Goal: Task Accomplishment & Management: Use online tool/utility

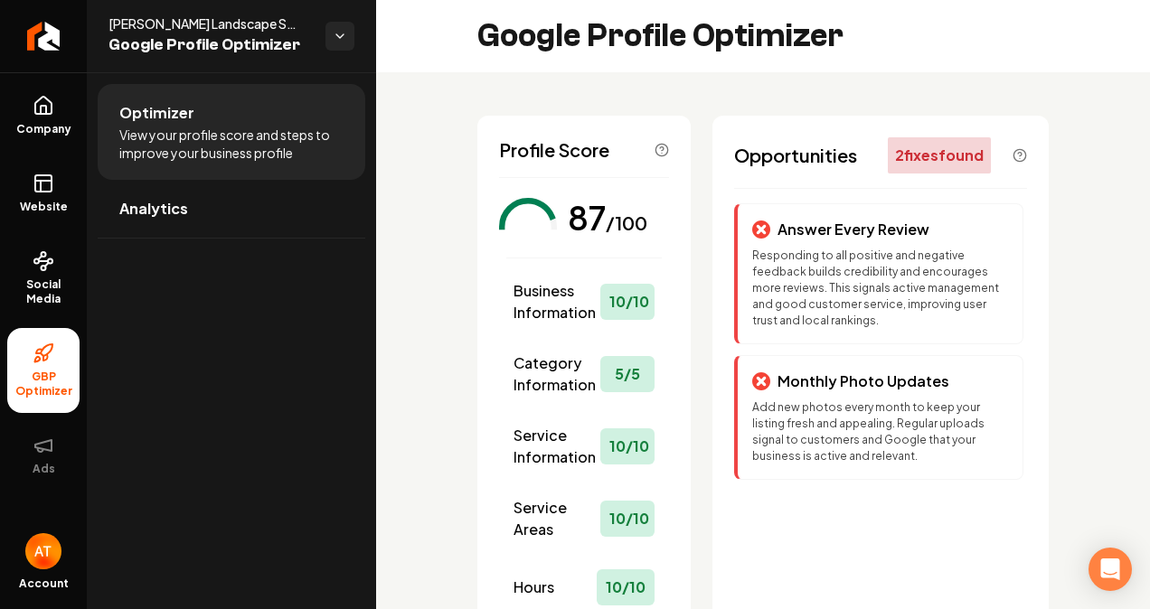
click at [777, 256] on p "Responding to all positive and negative feedback builds credibility and encoura…" at bounding box center [880, 288] width 256 height 81
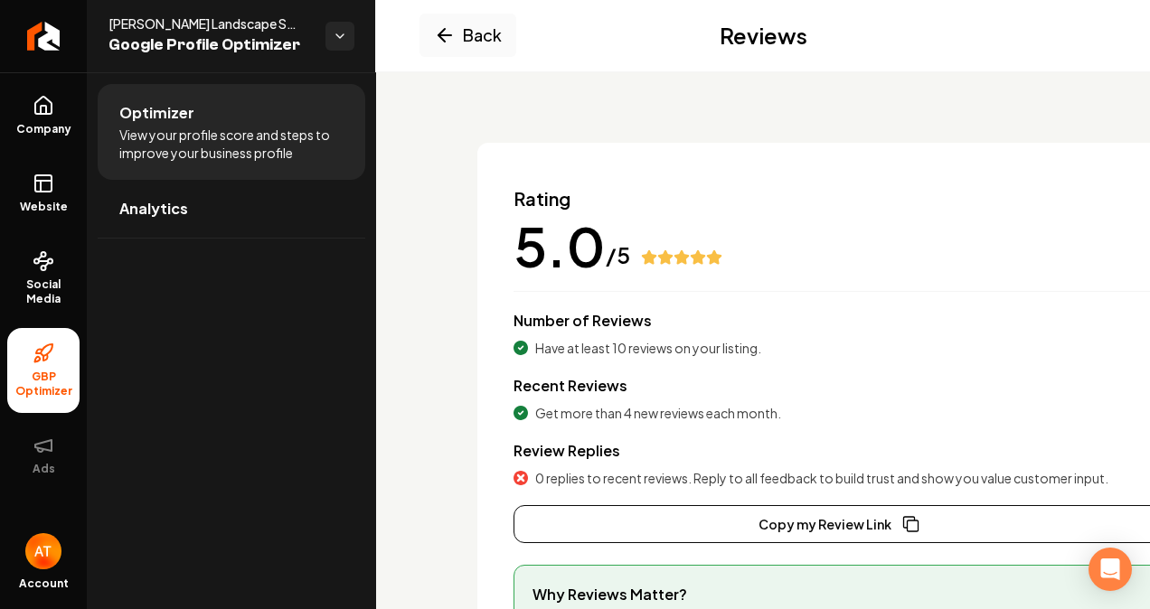
scroll to position [61, 0]
click at [52, 371] on span "GBP Optimizer" at bounding box center [43, 384] width 72 height 29
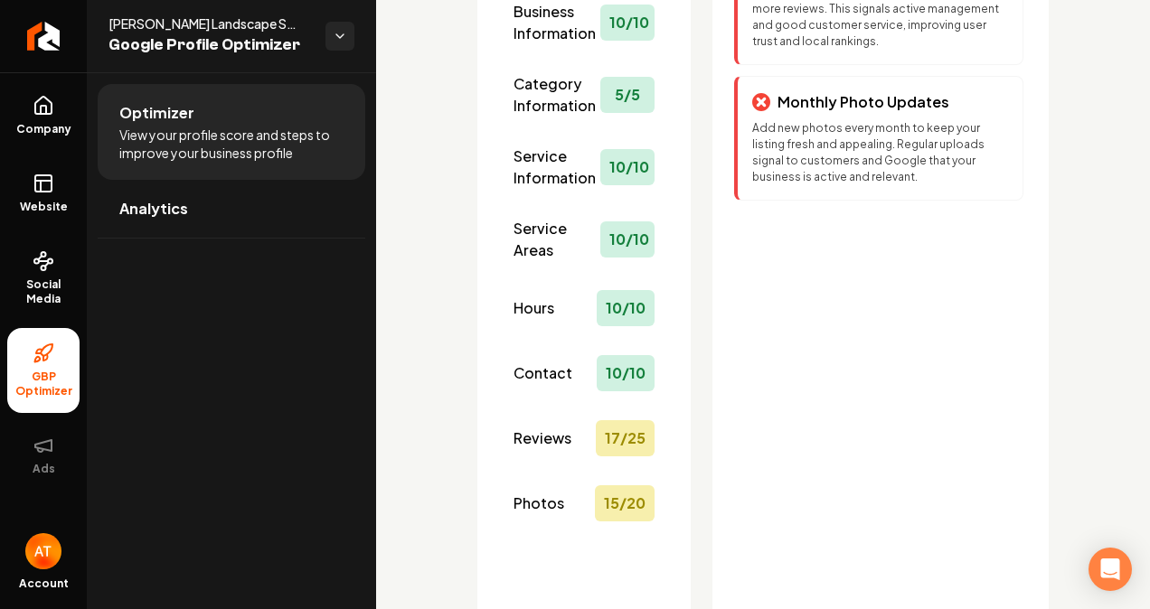
scroll to position [282, 0]
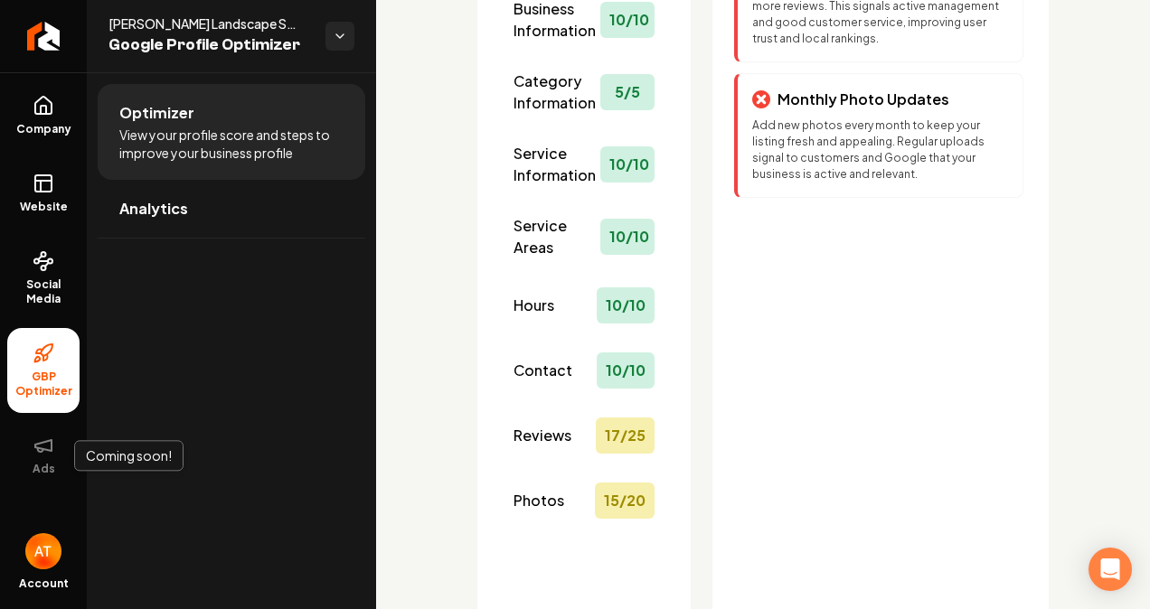
click at [57, 461] on button "Ads" at bounding box center [43, 455] width 72 height 71
click at [51, 260] on icon at bounding box center [44, 261] width 22 height 22
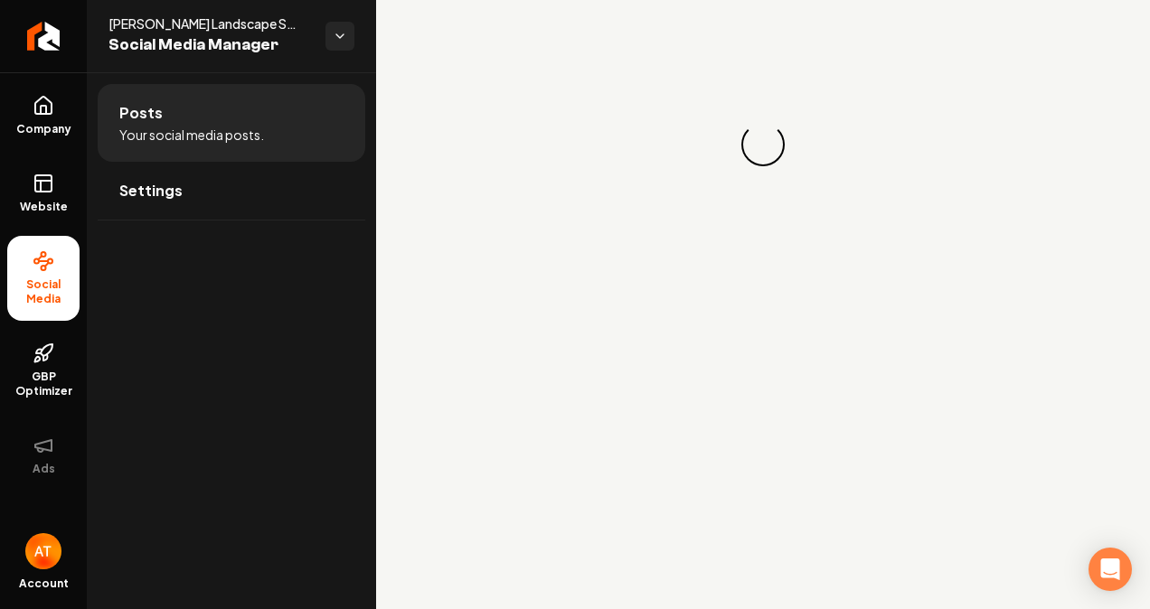
click at [61, 193] on link "Website" at bounding box center [43, 193] width 72 height 71
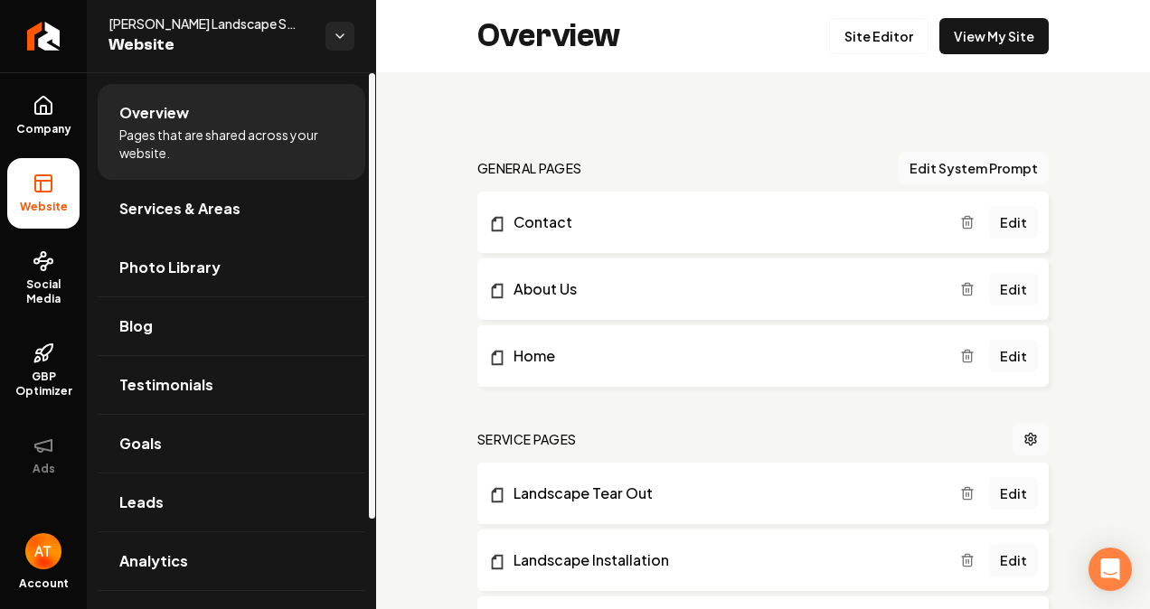
click at [325, 264] on link "Photo Library" at bounding box center [232, 268] width 268 height 58
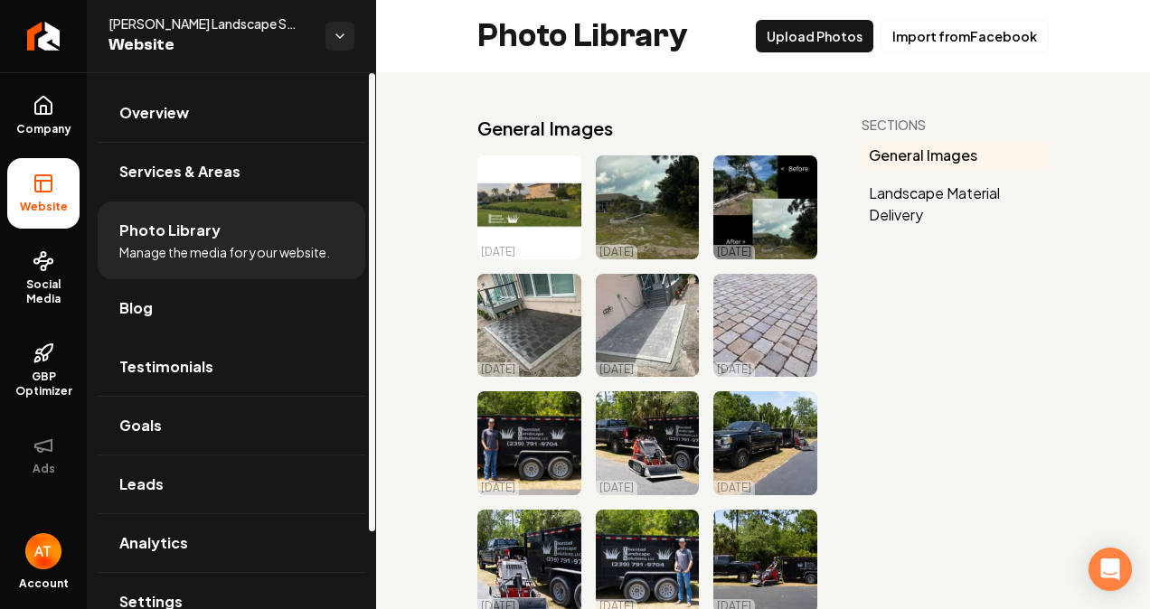
click at [232, 365] on link "Testimonials" at bounding box center [232, 367] width 268 height 58
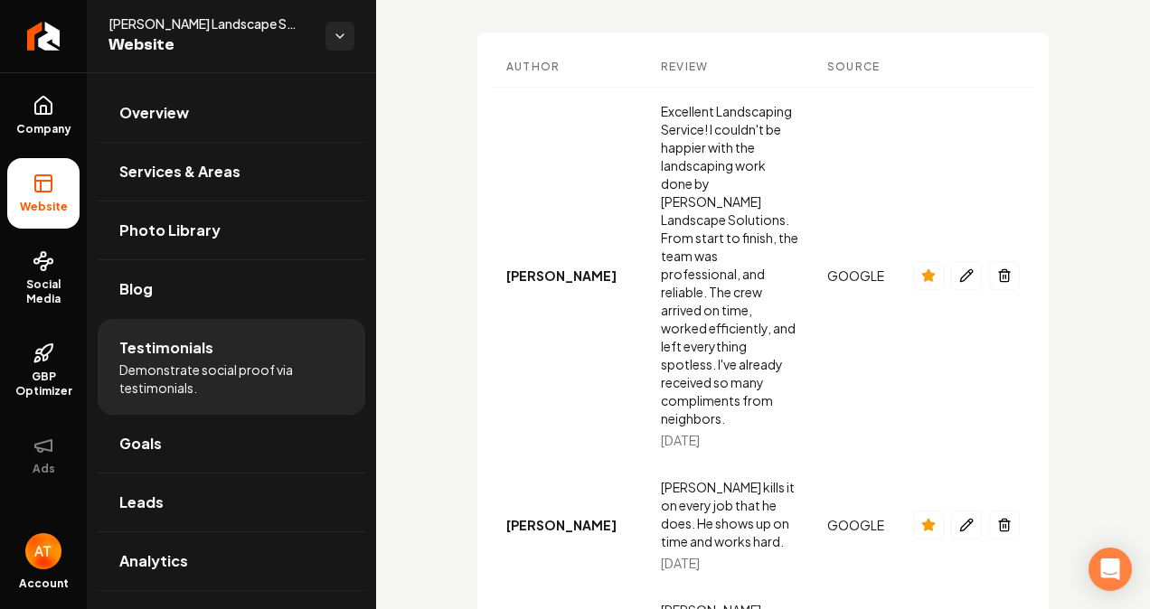
scroll to position [89, 0]
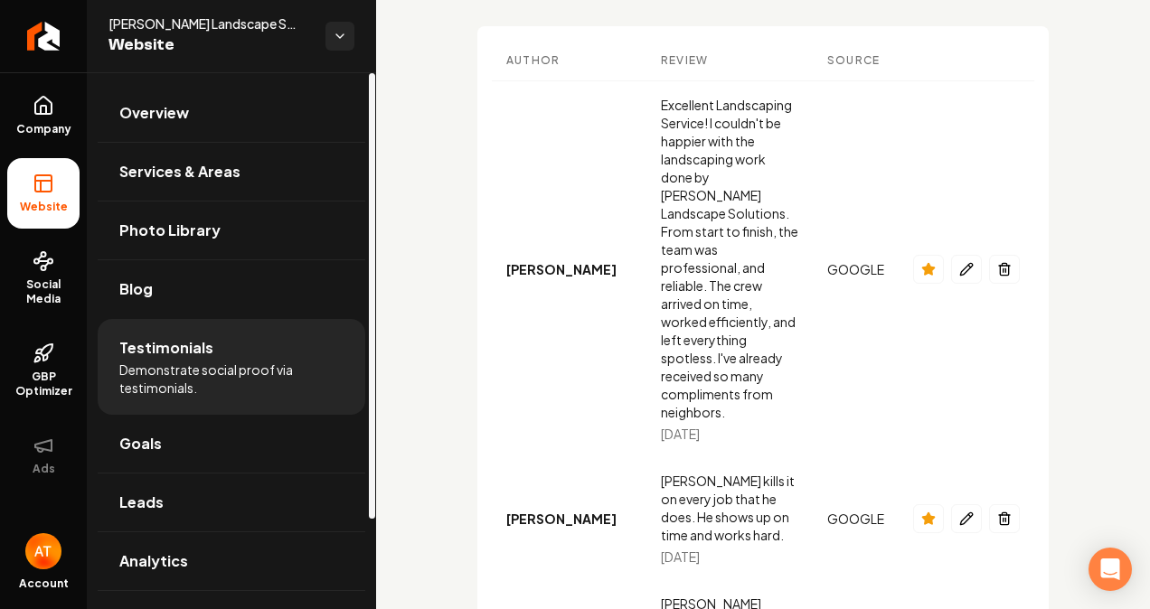
click at [151, 443] on span "Goals" at bounding box center [140, 444] width 42 height 22
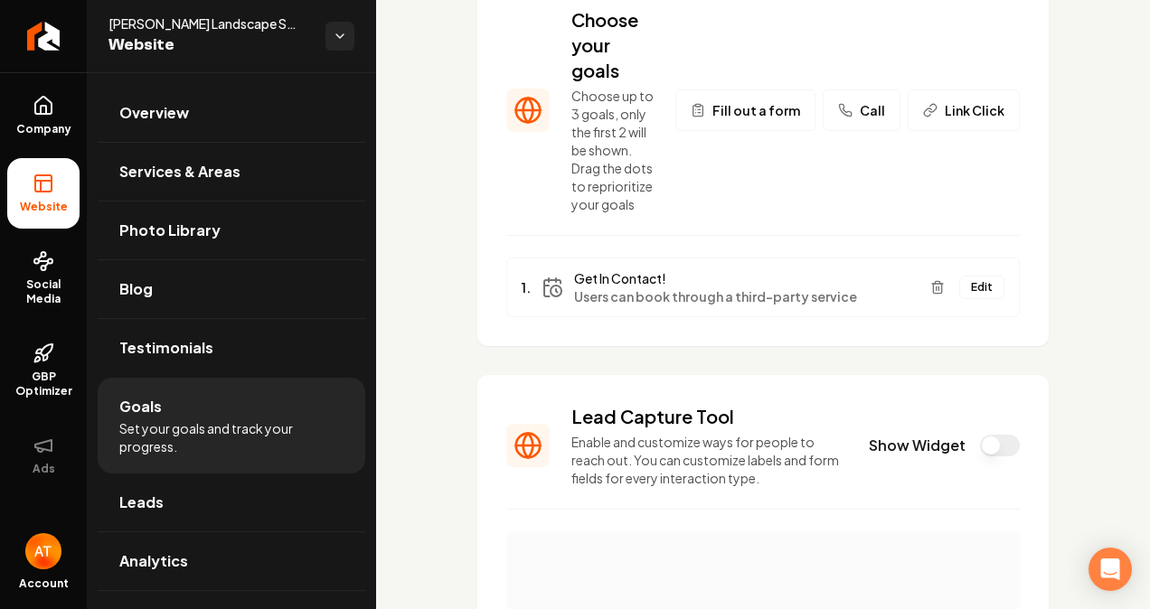
scroll to position [143, 0]
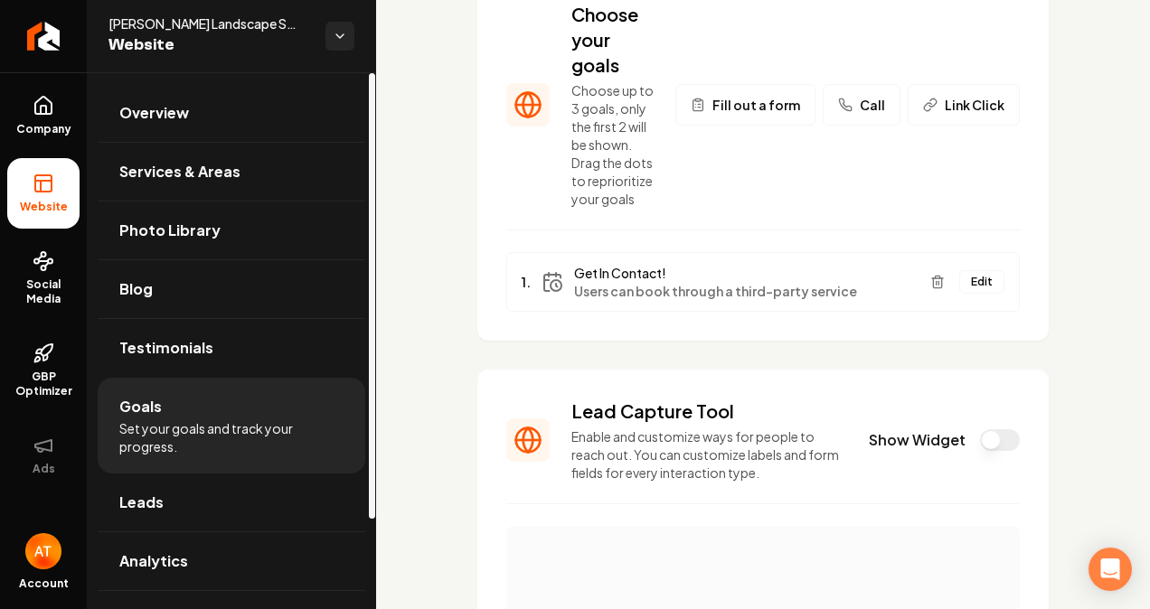
click at [197, 497] on link "Leads" at bounding box center [232, 503] width 268 height 58
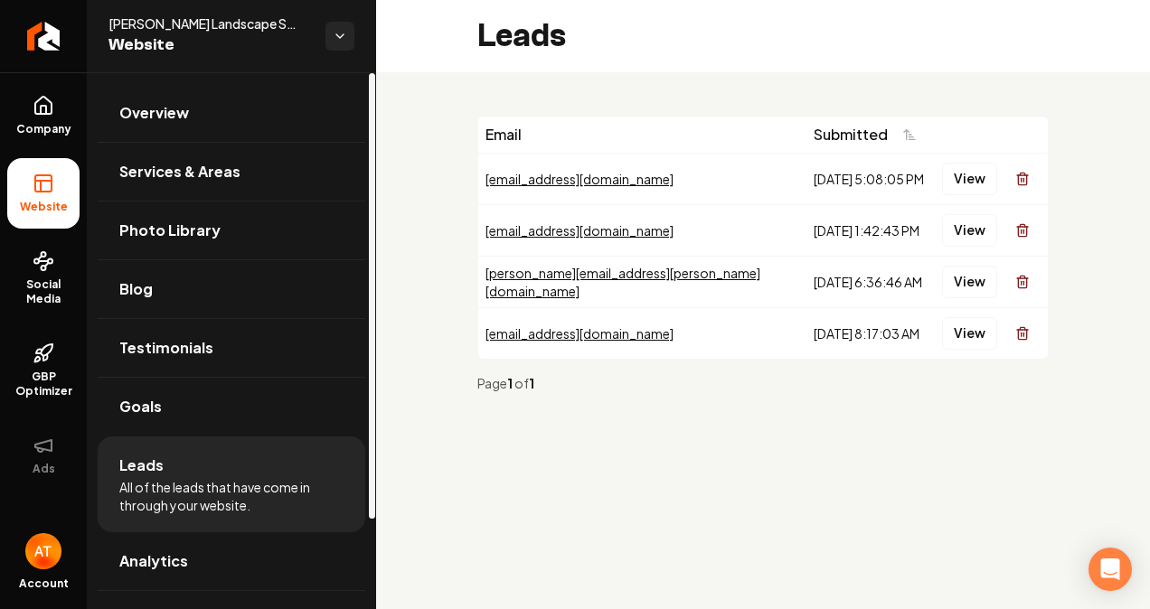
click at [200, 559] on link "Analytics" at bounding box center [232, 561] width 268 height 58
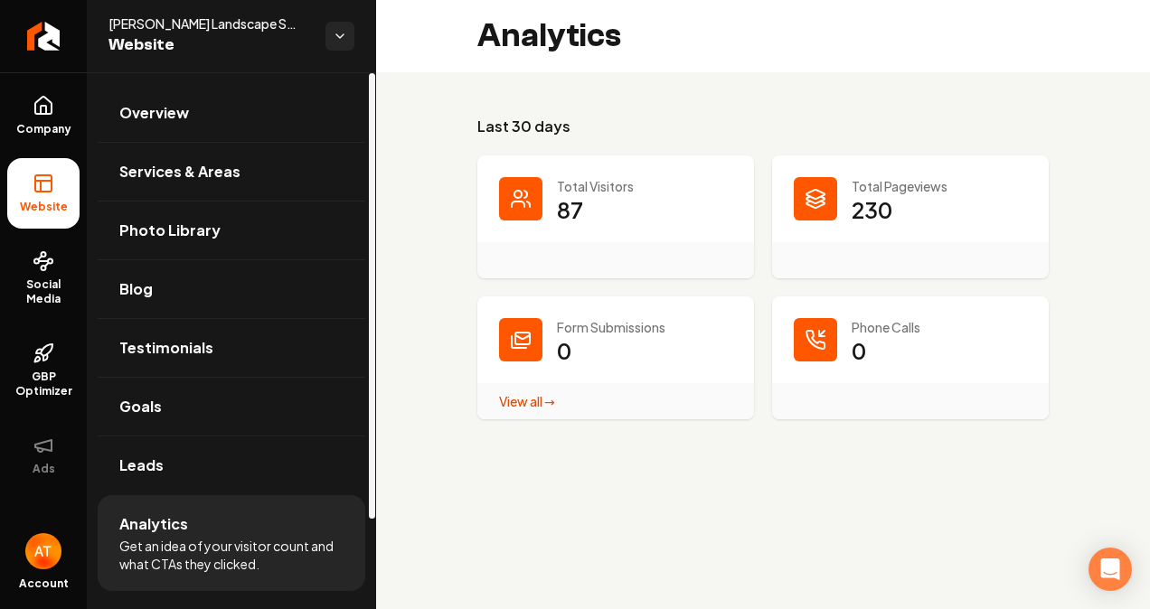
click at [240, 114] on link "Overview" at bounding box center [232, 113] width 268 height 58
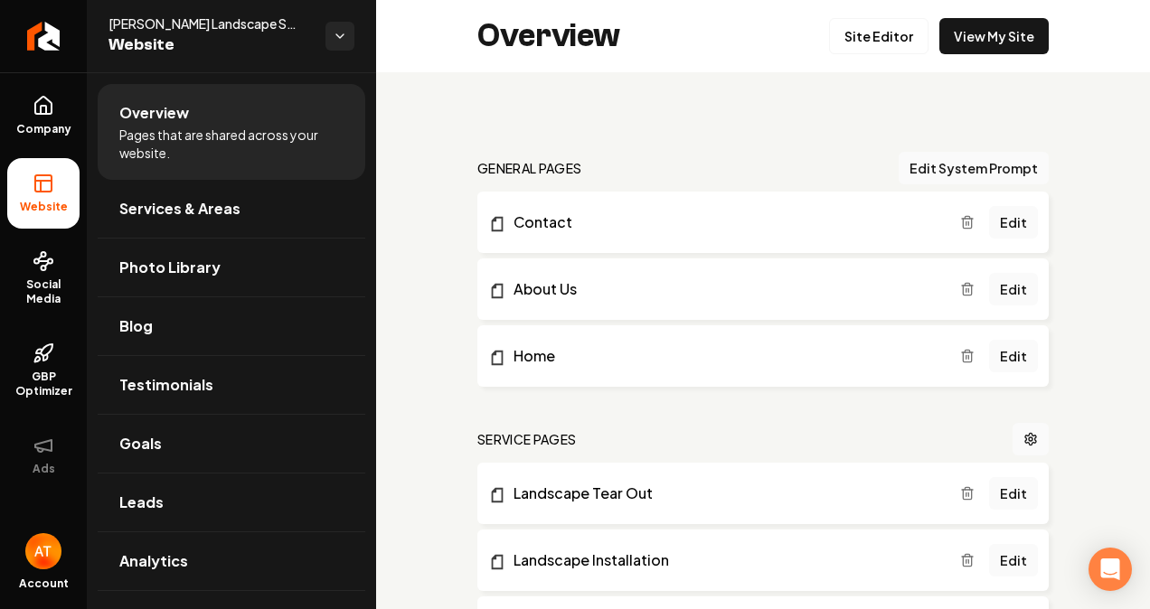
click at [885, 37] on link "Site Editor" at bounding box center [878, 36] width 99 height 36
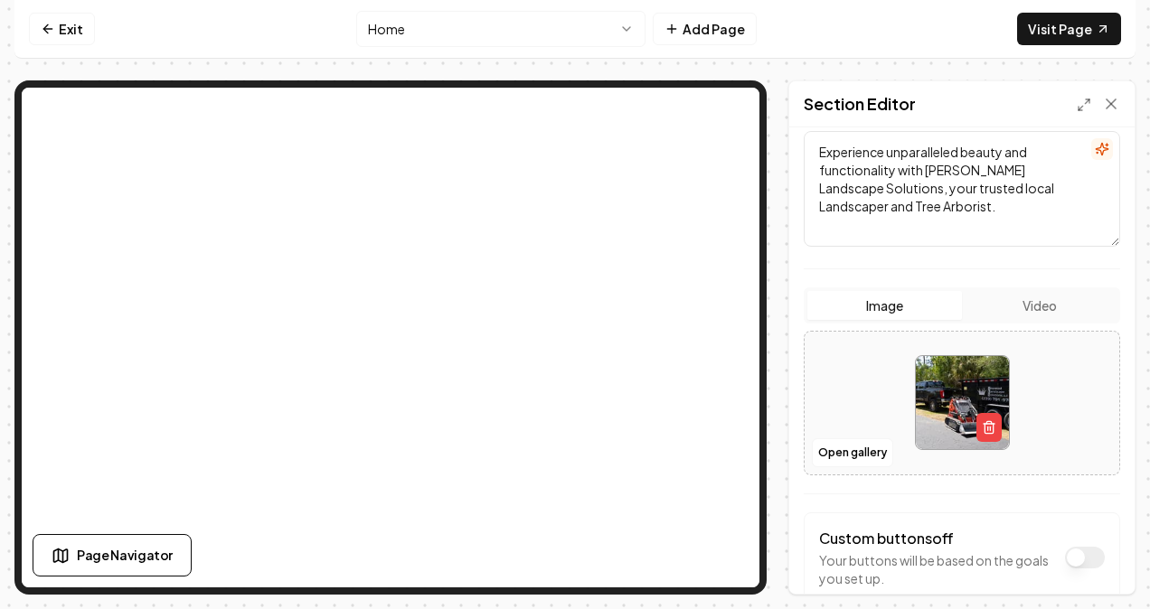
scroll to position [230, 0]
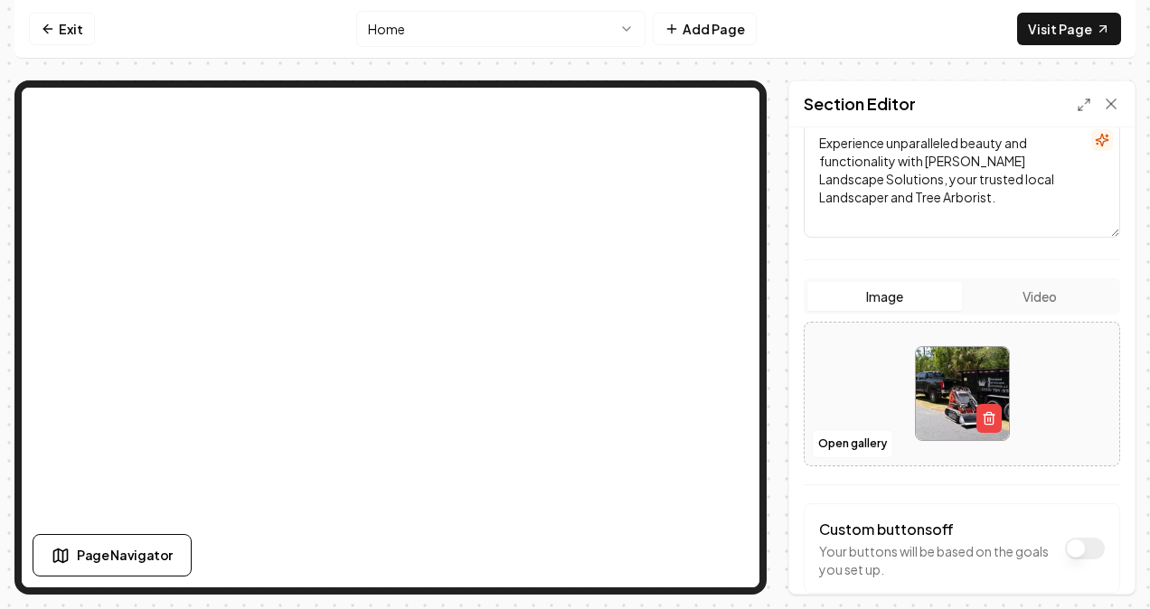
click at [842, 442] on button "Open gallery" at bounding box center [852, 443] width 81 height 29
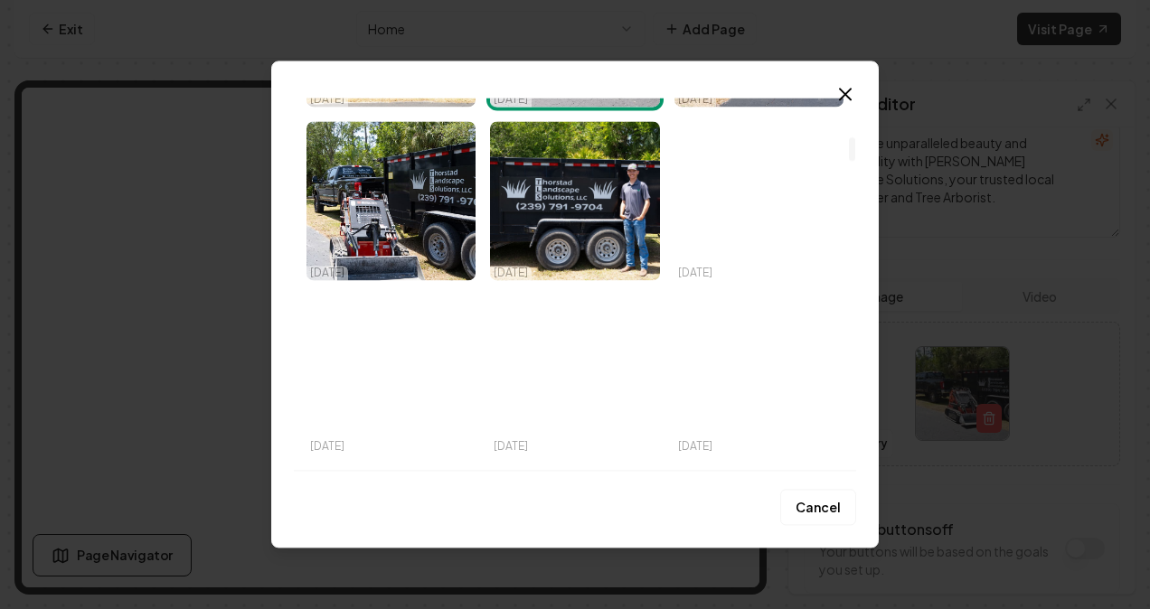
scroll to position [607, 0]
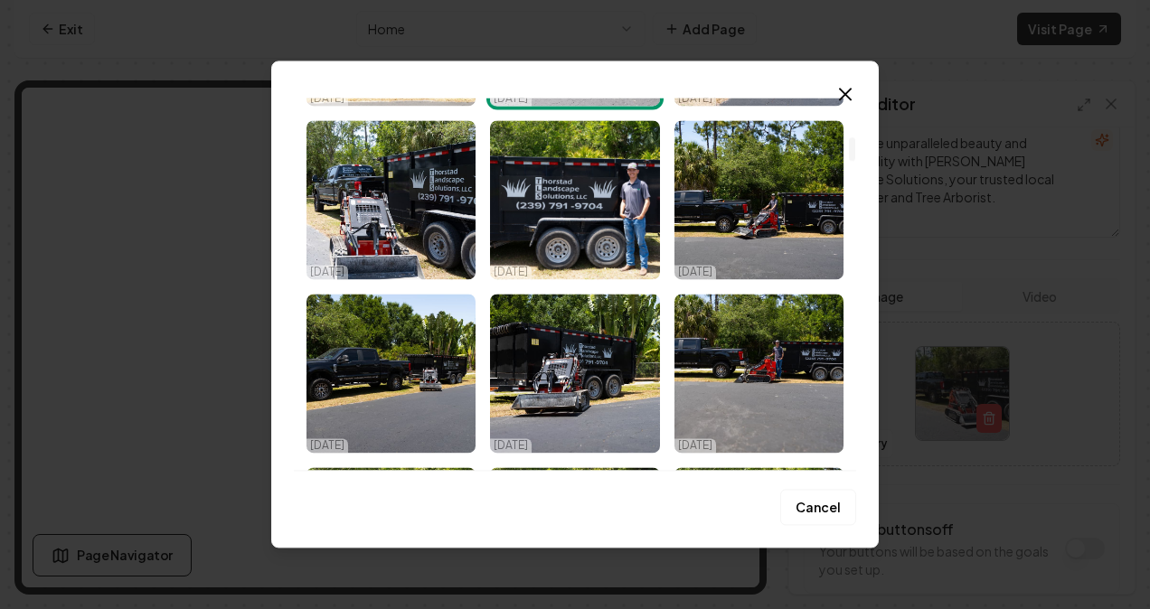
click at [430, 359] on img "Select image image_680a9795432c476416a9b7cb.JPG" at bounding box center [390, 373] width 169 height 159
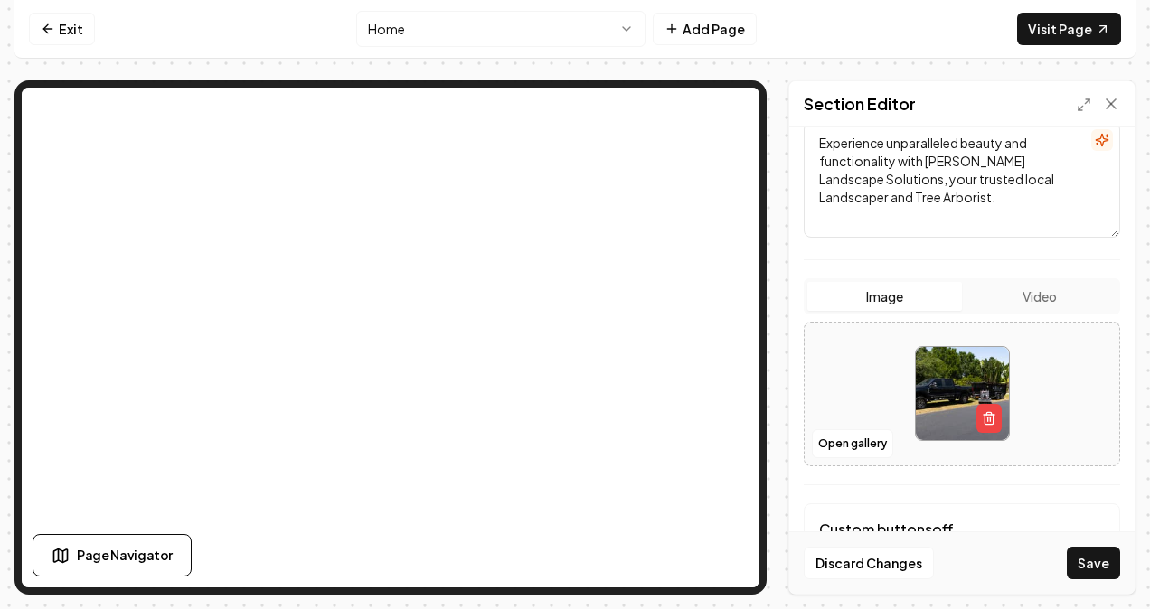
click at [1088, 557] on button "Save" at bounding box center [1093, 563] width 53 height 33
click at [927, 398] on img at bounding box center [962, 393] width 93 height 93
click at [843, 443] on button "Open gallery" at bounding box center [852, 443] width 81 height 29
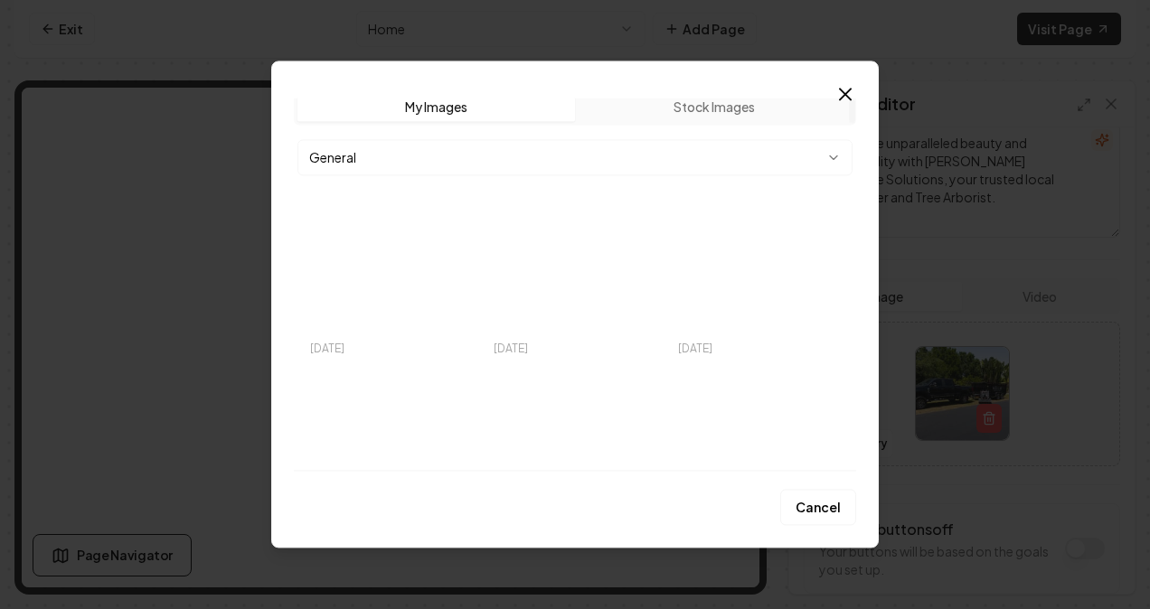
scroll to position [0, 0]
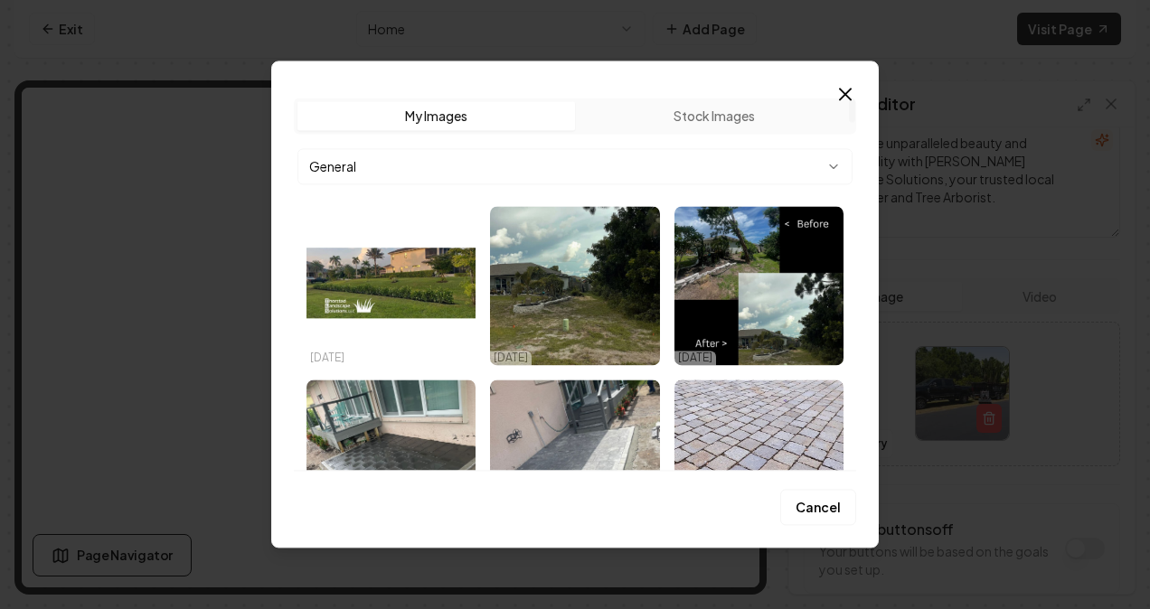
click at [428, 279] on img "Select image image_6885702e5c7cd75eb81a6d5e.jpg" at bounding box center [390, 285] width 169 height 159
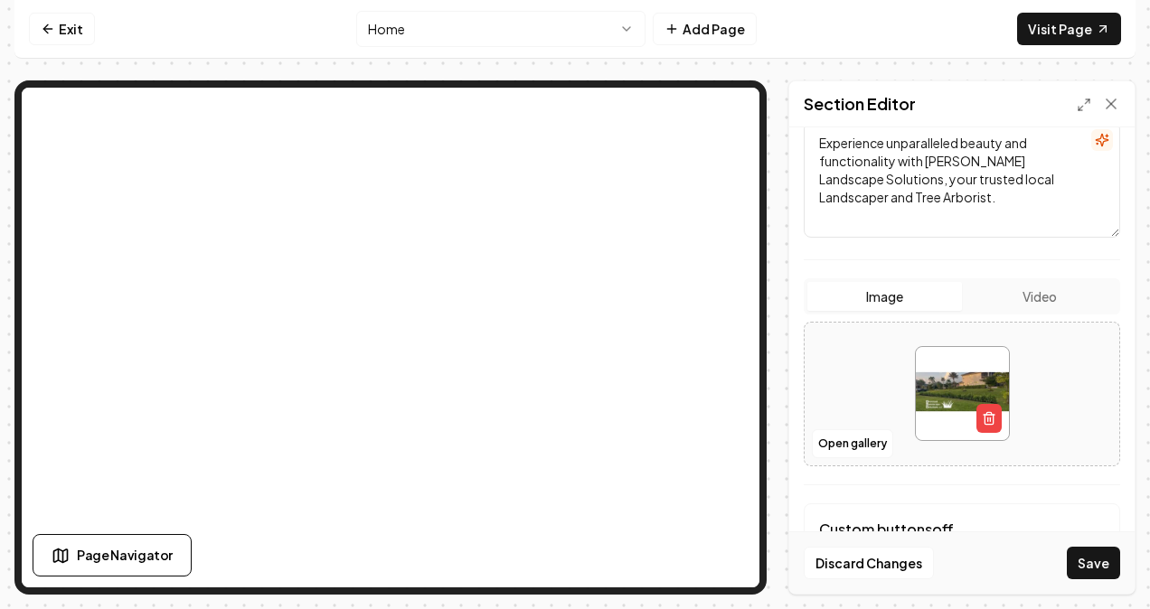
click at [1098, 567] on button "Save" at bounding box center [1093, 563] width 53 height 33
click at [852, 443] on button "Open gallery" at bounding box center [852, 443] width 81 height 29
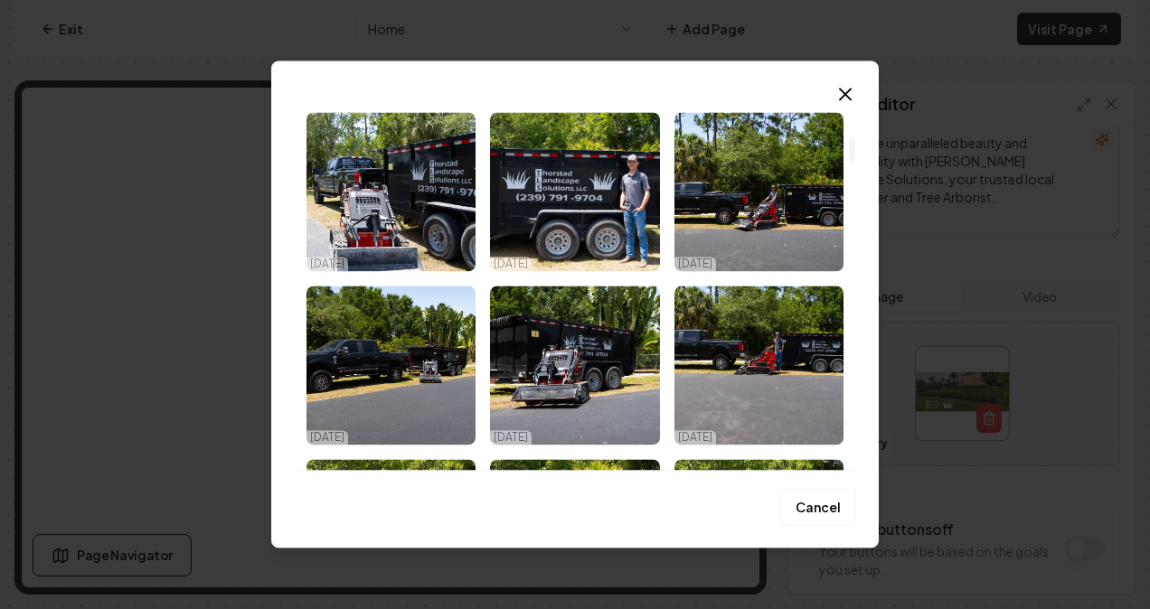
scroll to position [616, 0]
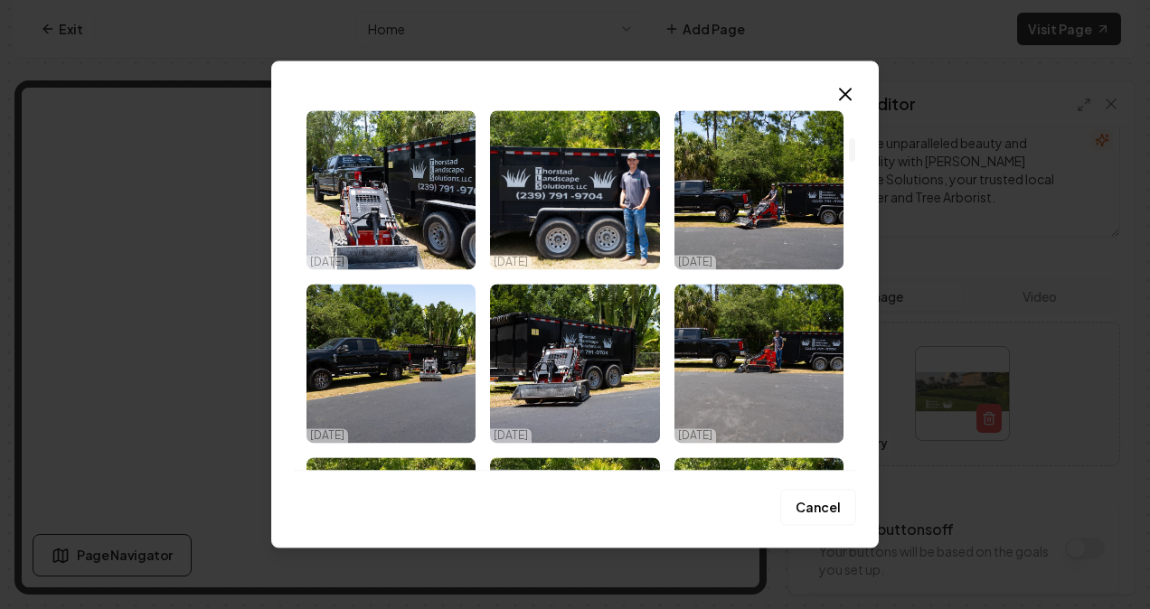
click at [757, 362] on img "Select image image_680a9790432c476416a98c8c.JPG" at bounding box center [758, 363] width 169 height 159
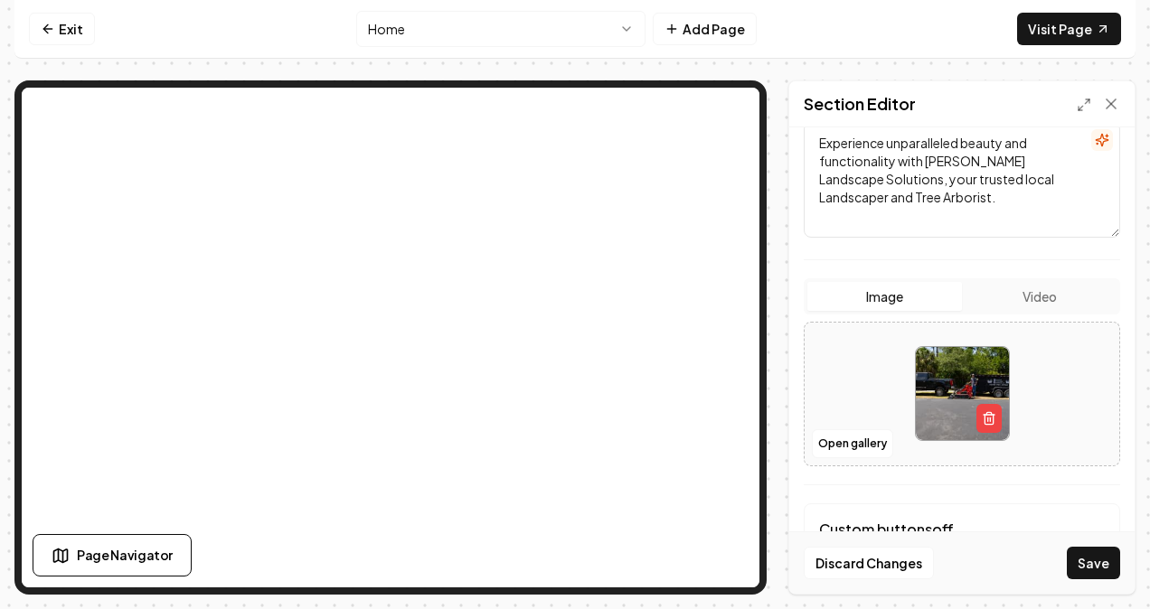
click at [1096, 572] on button "Save" at bounding box center [1093, 563] width 53 height 33
click at [852, 439] on button "Open gallery" at bounding box center [852, 443] width 81 height 29
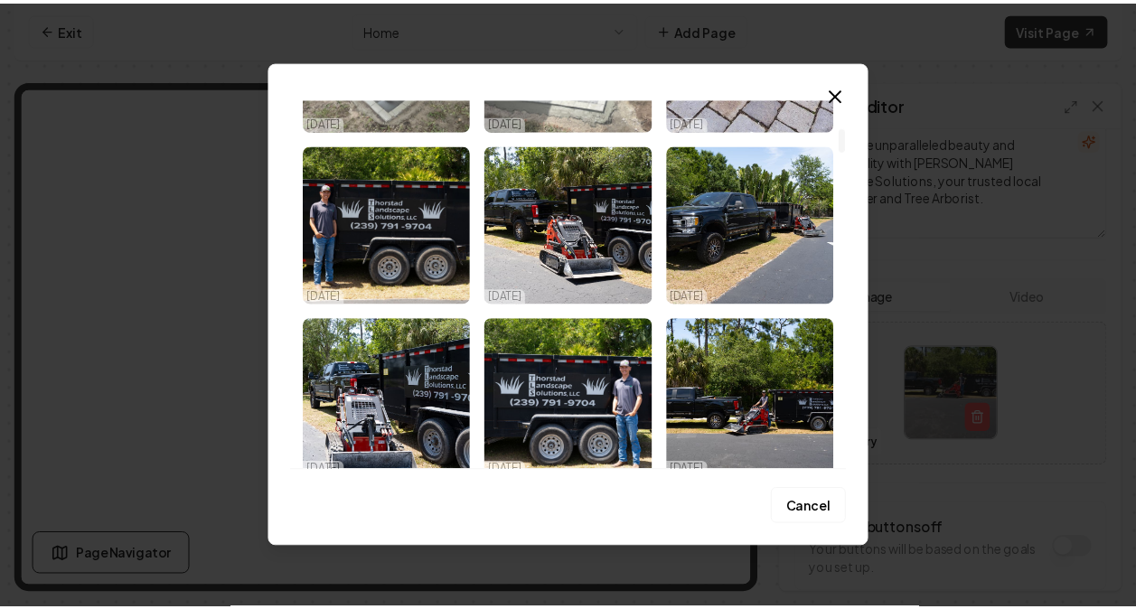
scroll to position [444, 0]
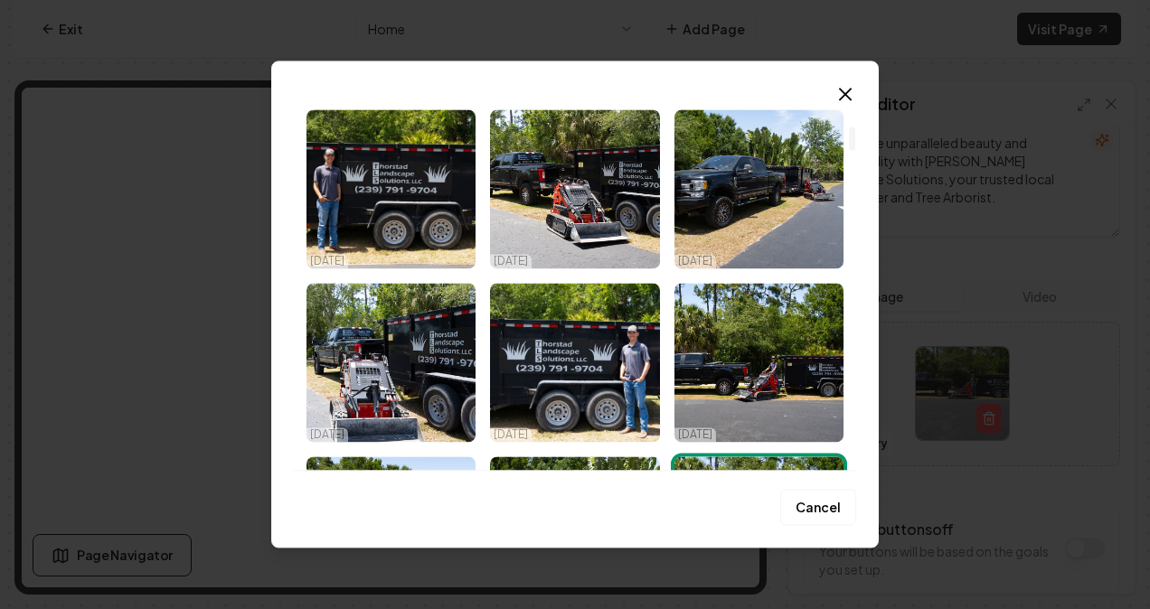
click at [586, 224] on img "Select image image_680a9795432c476416a9bfde.JPG" at bounding box center [574, 188] width 169 height 159
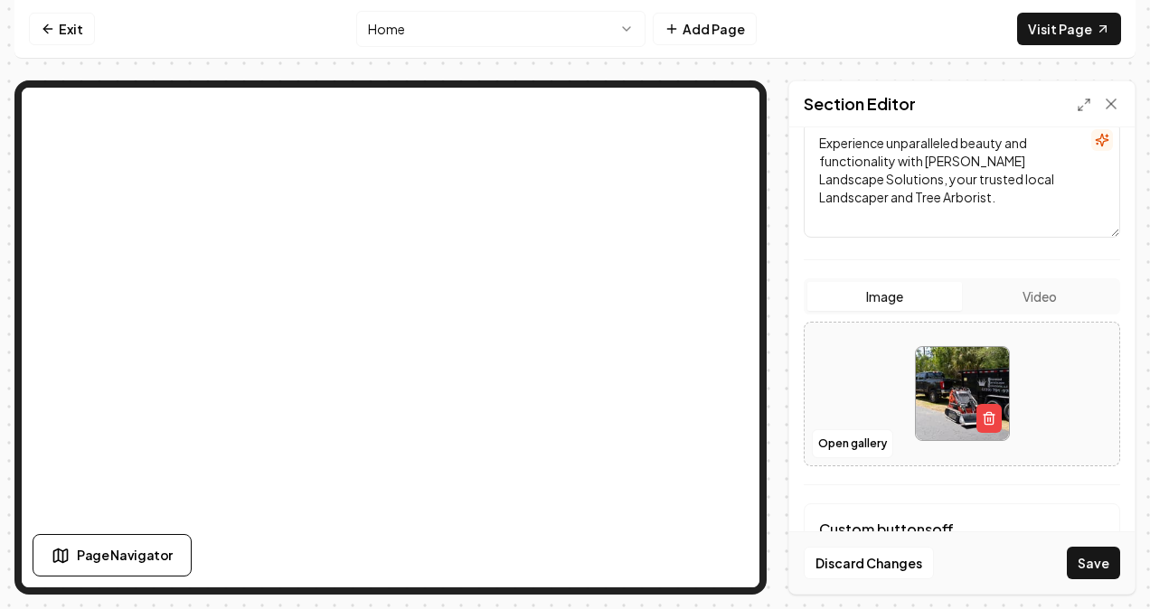
click at [1103, 563] on button "Save" at bounding box center [1093, 563] width 53 height 33
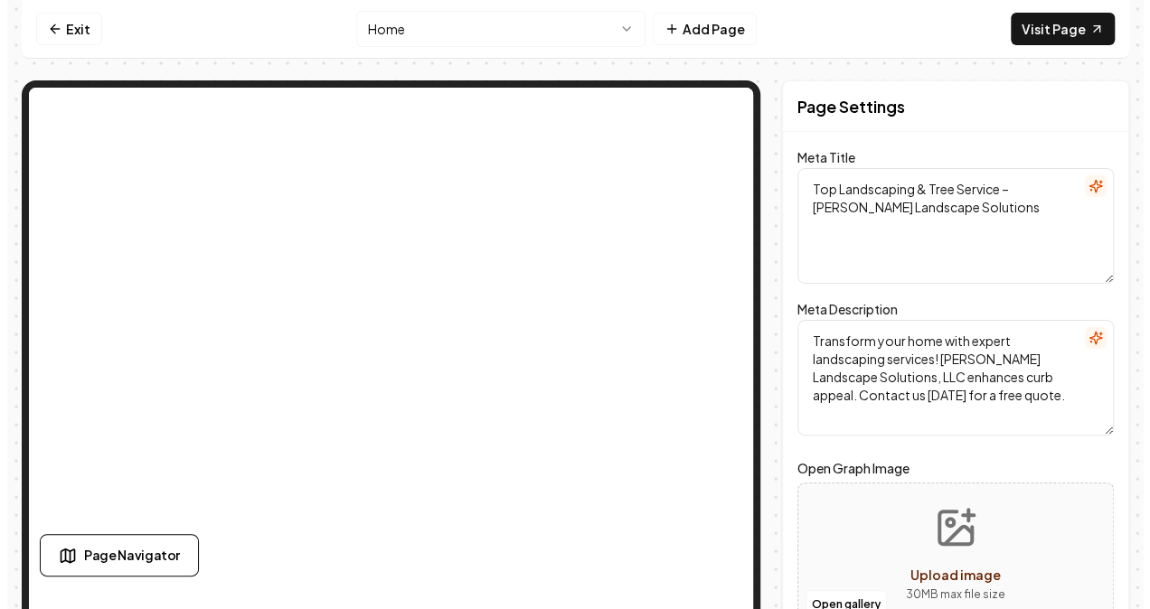
scroll to position [0, 0]
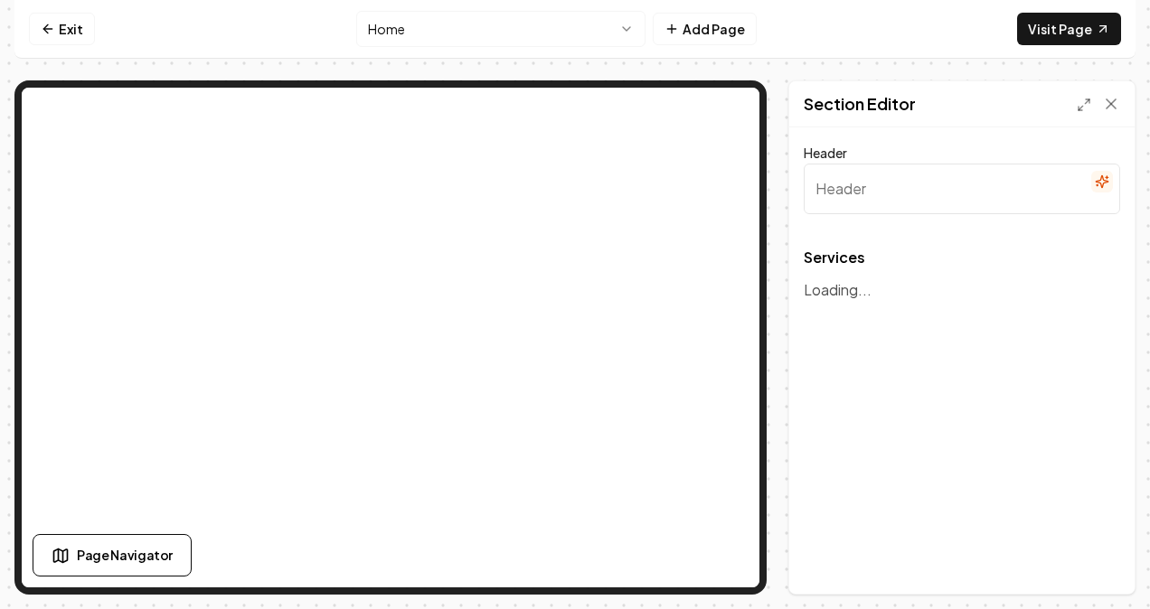
type input "Exceptional Landscape Services"
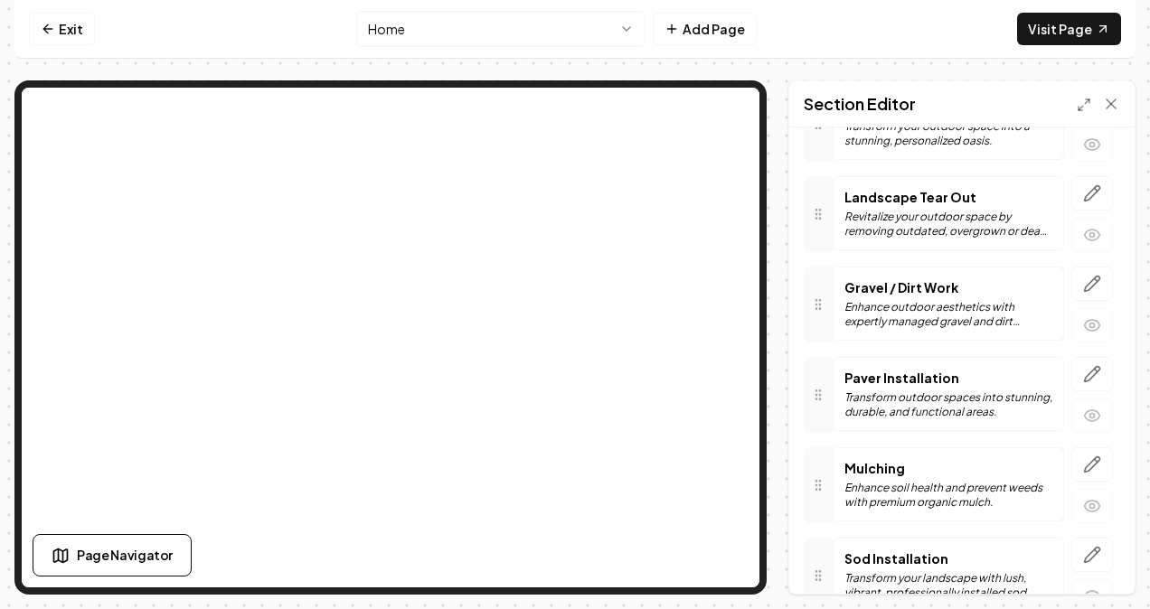
scroll to position [230, 0]
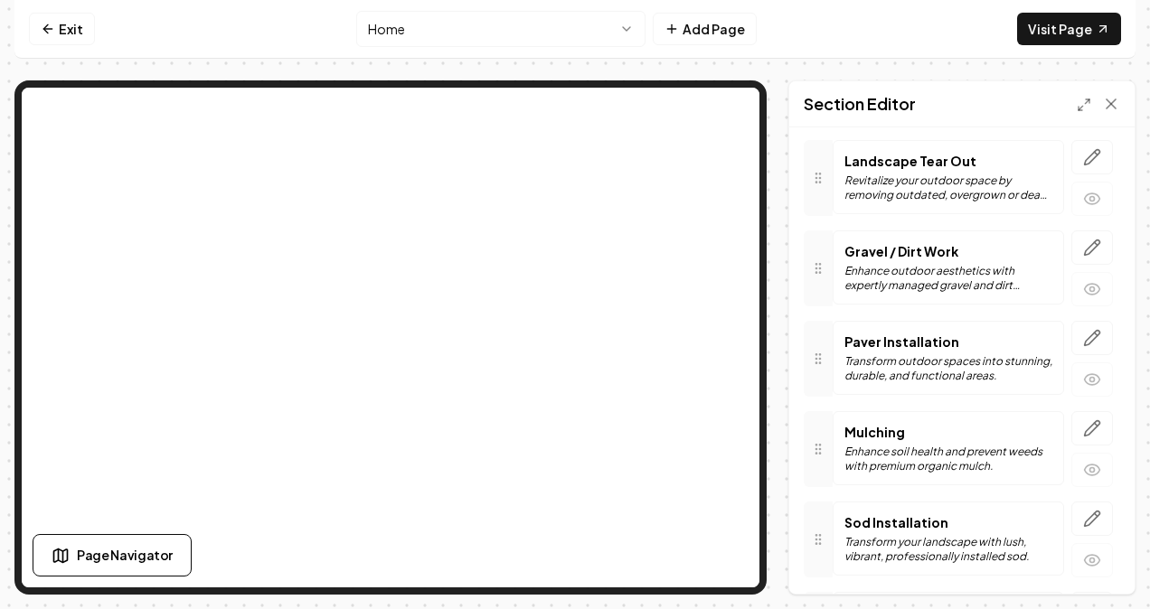
click at [1084, 338] on icon "button" at bounding box center [1092, 338] width 18 height 18
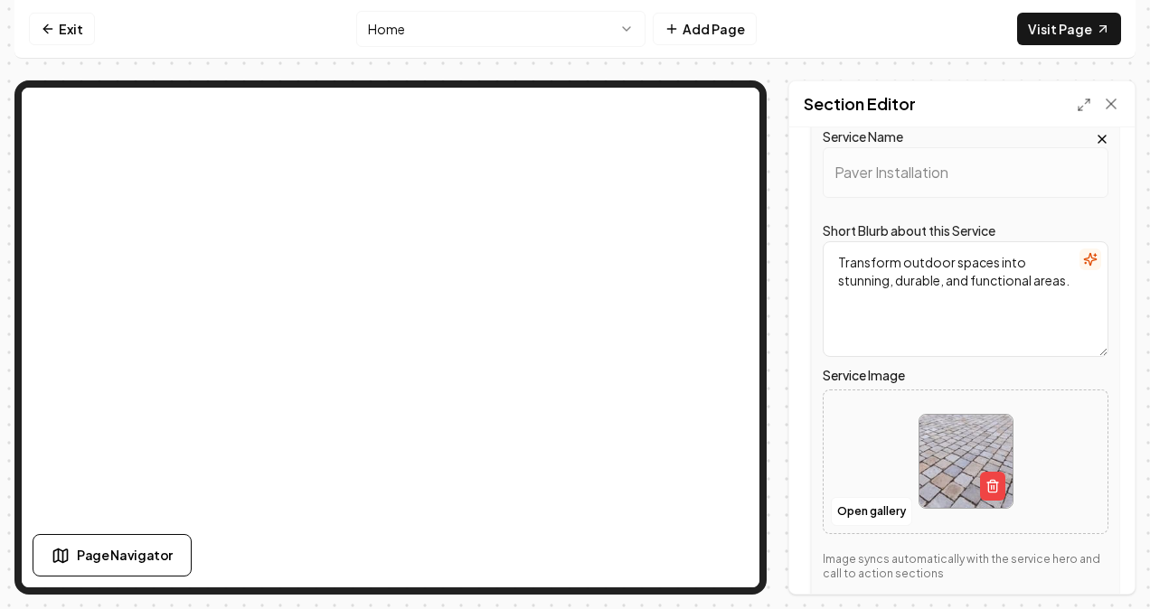
scroll to position [430, 0]
click at [868, 498] on button "Open gallery" at bounding box center [871, 510] width 81 height 29
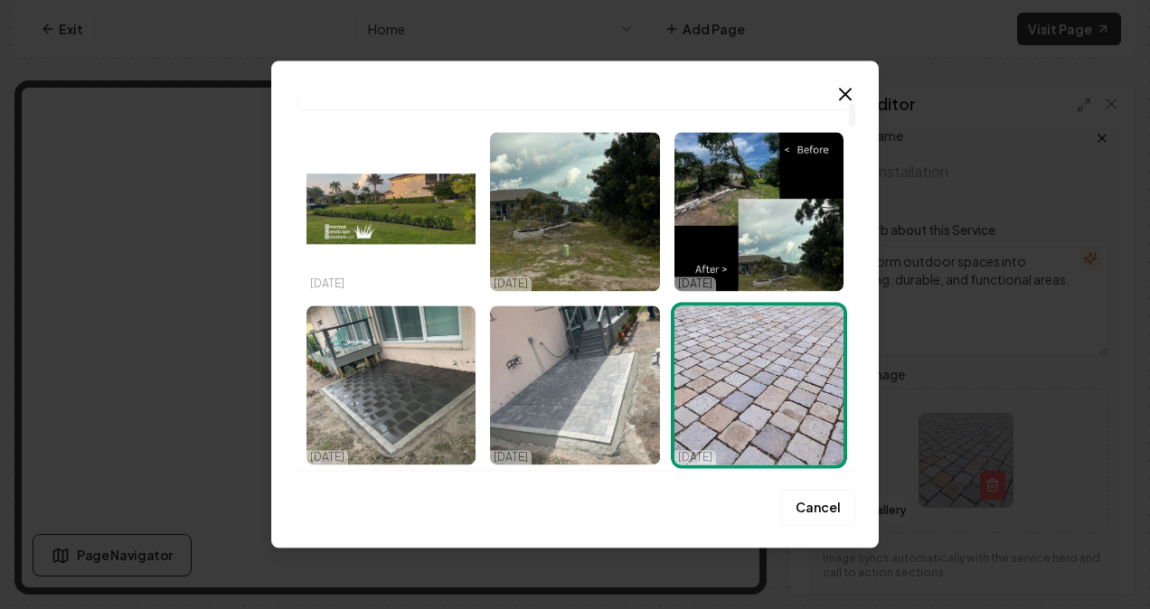
scroll to position [83, 0]
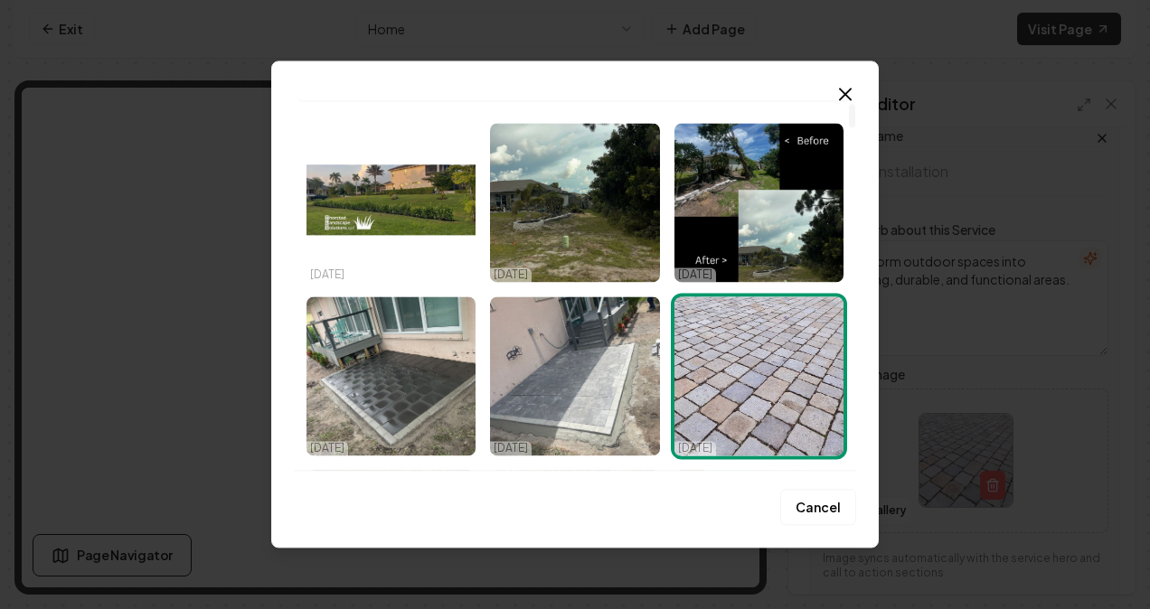
click at [564, 382] on img "Select image image_688159b25c7cd75eb85b77d9.jpeg" at bounding box center [574, 375] width 169 height 159
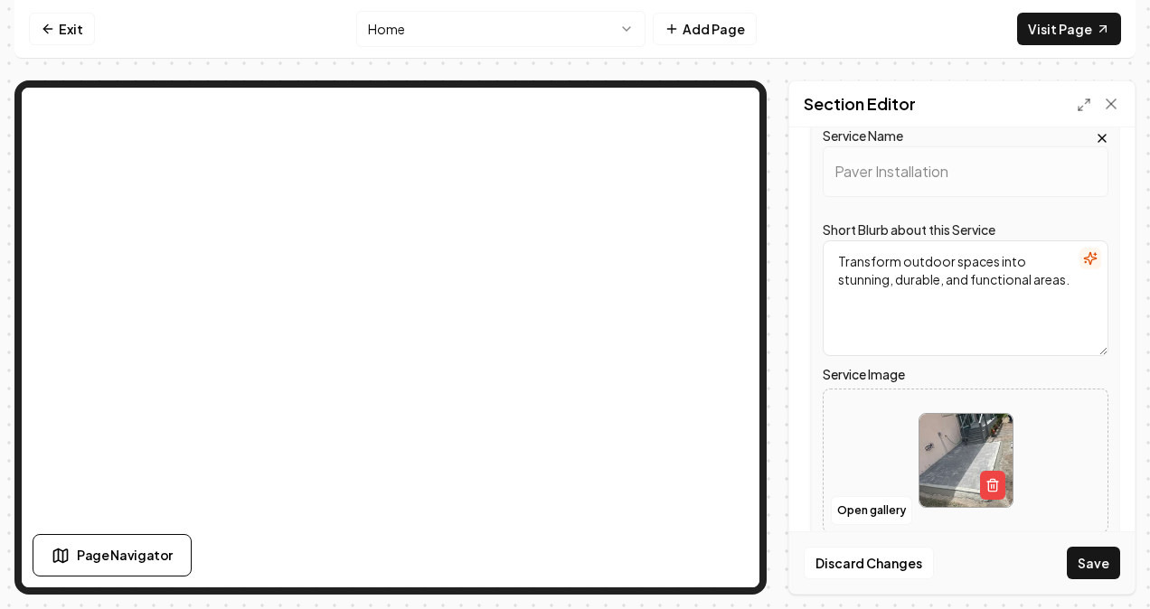
click at [1109, 569] on button "Save" at bounding box center [1093, 563] width 53 height 33
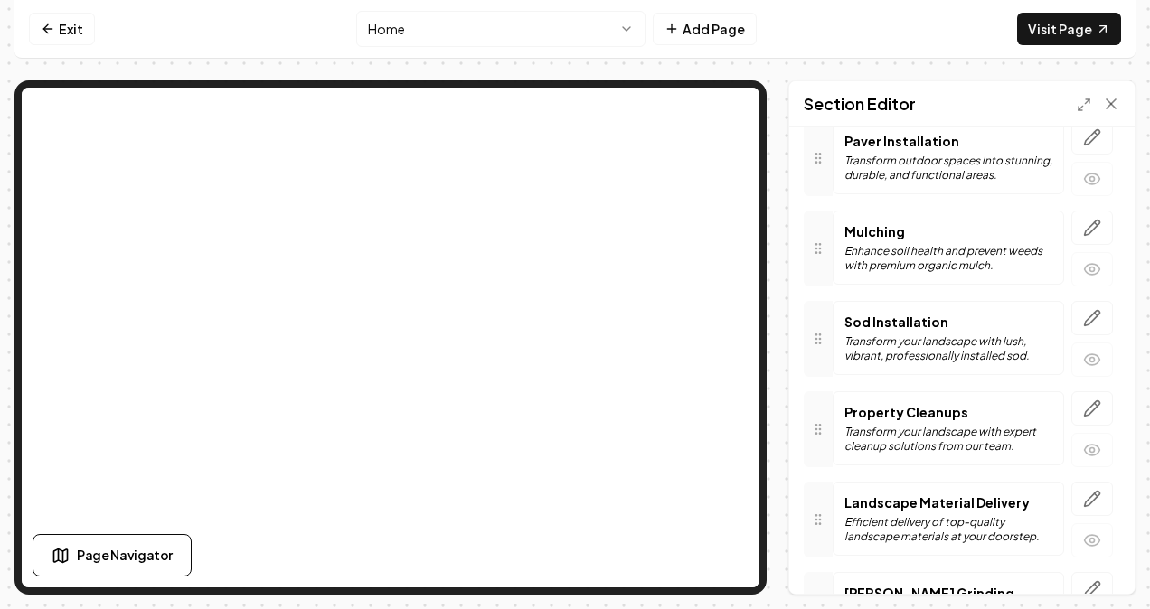
scroll to position [389, 0]
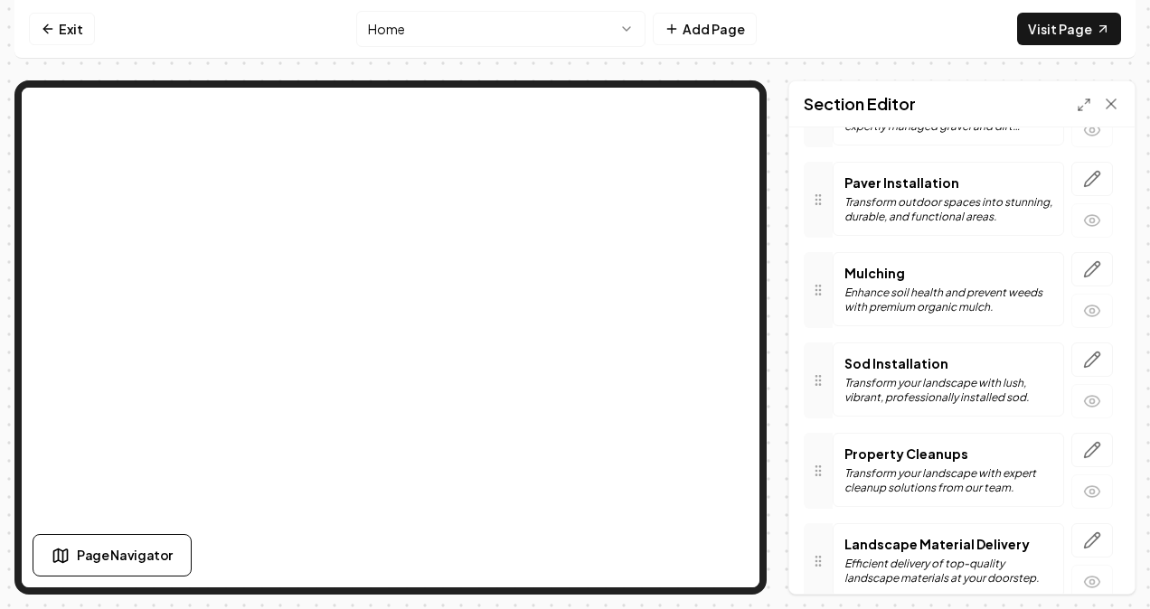
click at [1071, 171] on button "button" at bounding box center [1092, 179] width 42 height 34
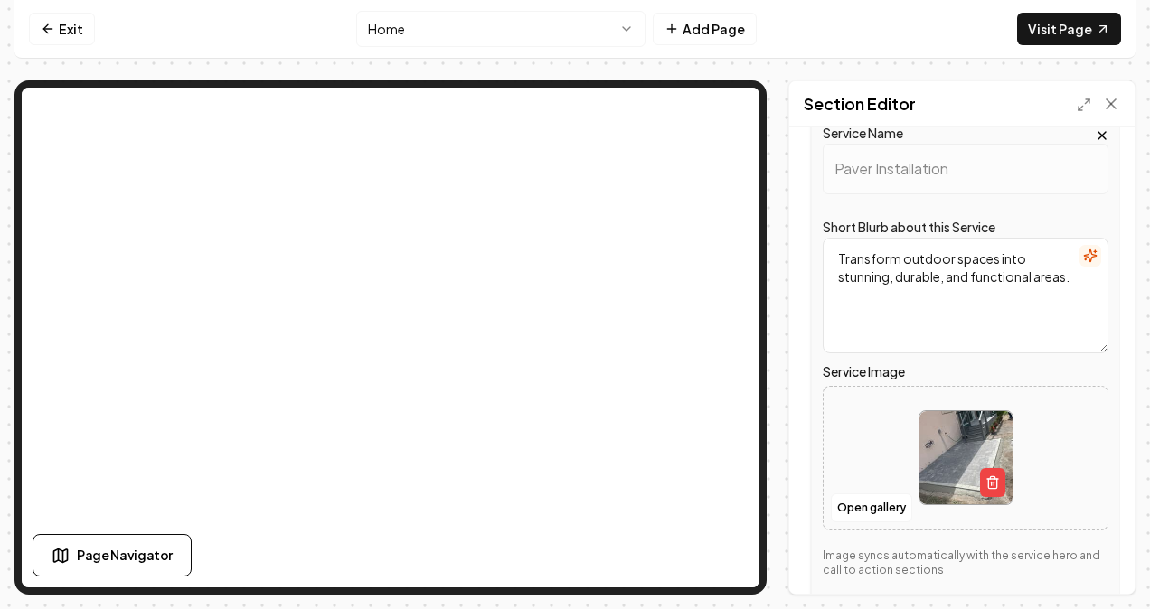
scroll to position [434, 0]
click at [869, 494] on button "Open gallery" at bounding box center [871, 507] width 81 height 29
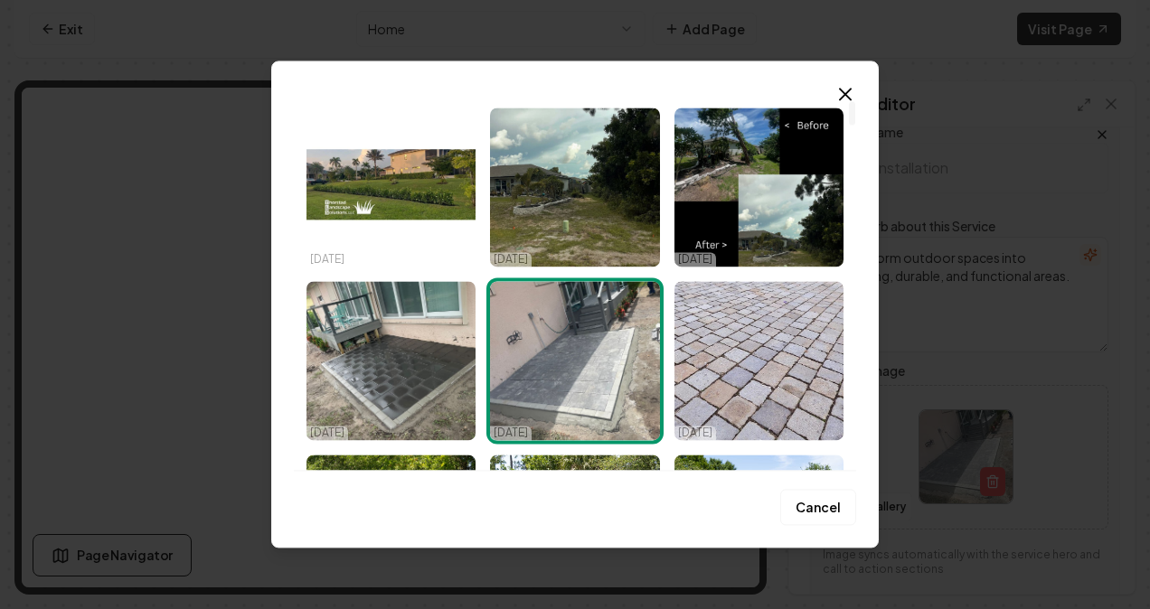
scroll to position [101, 0]
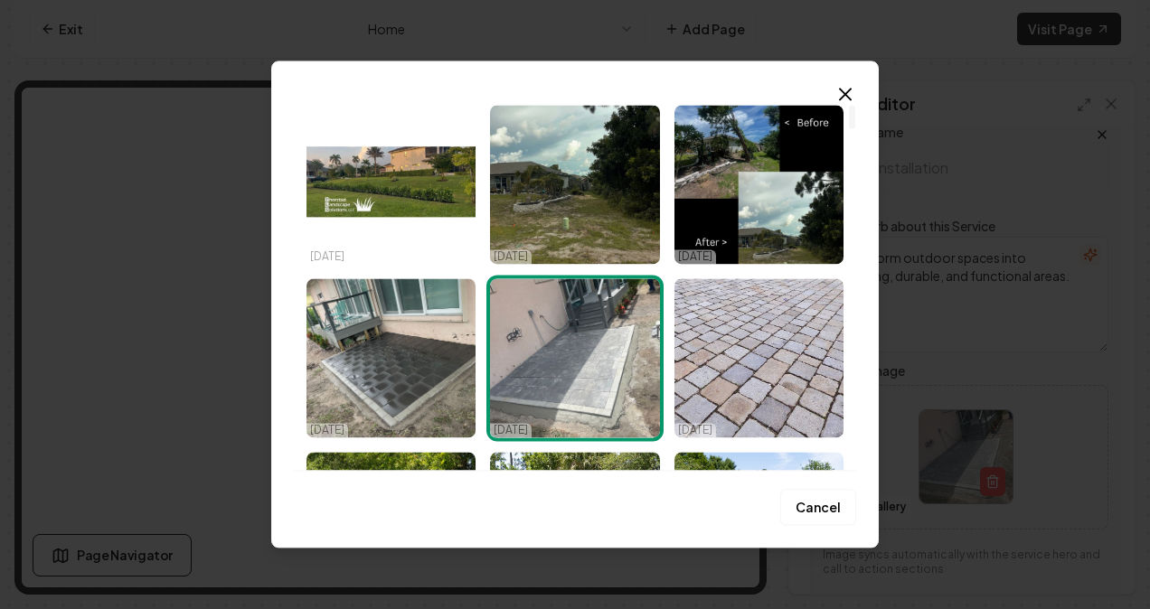
click at [380, 353] on img "Select image image_688159cb5c7cd75eb85be6d9.jpeg" at bounding box center [390, 357] width 169 height 159
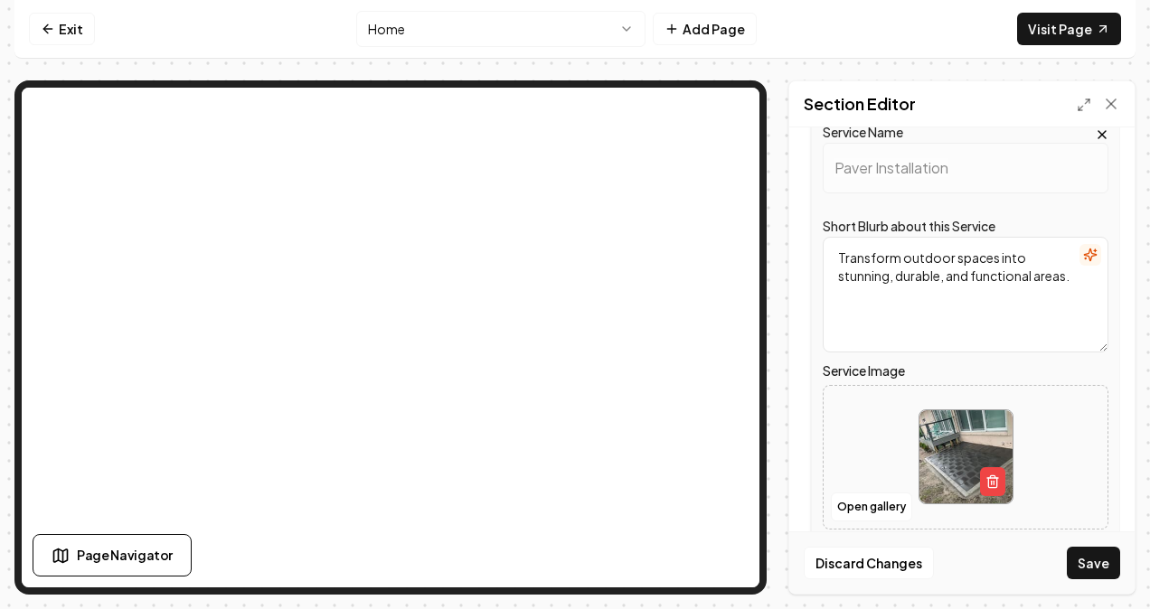
click at [1077, 565] on button "Save" at bounding box center [1093, 563] width 53 height 33
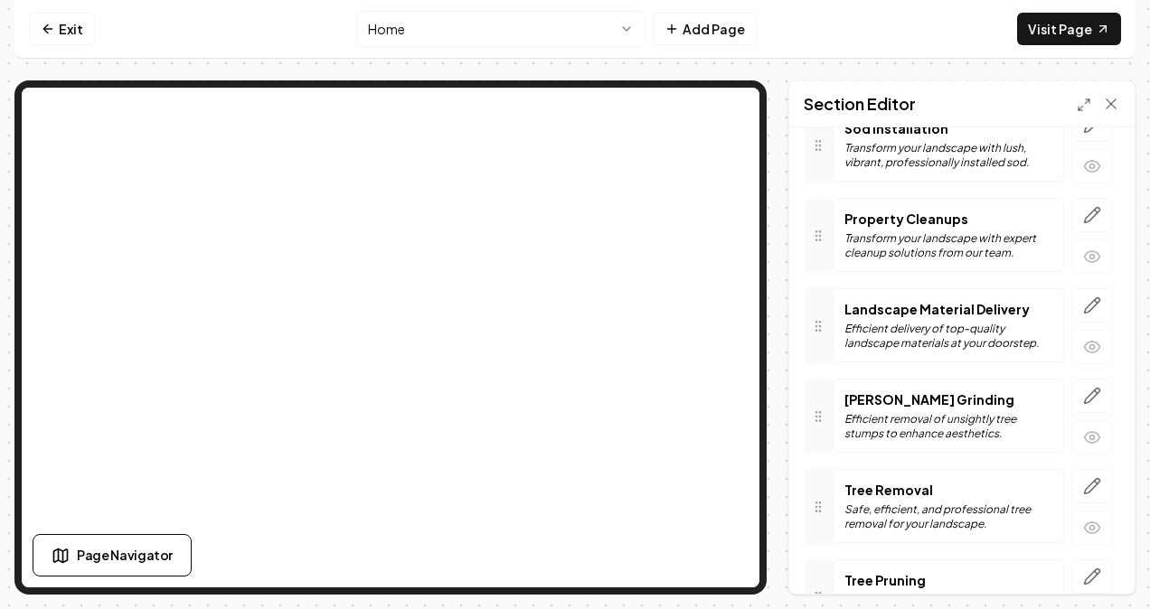
scroll to position [625, 0]
click at [1072, 392] on button "button" at bounding box center [1092, 395] width 42 height 34
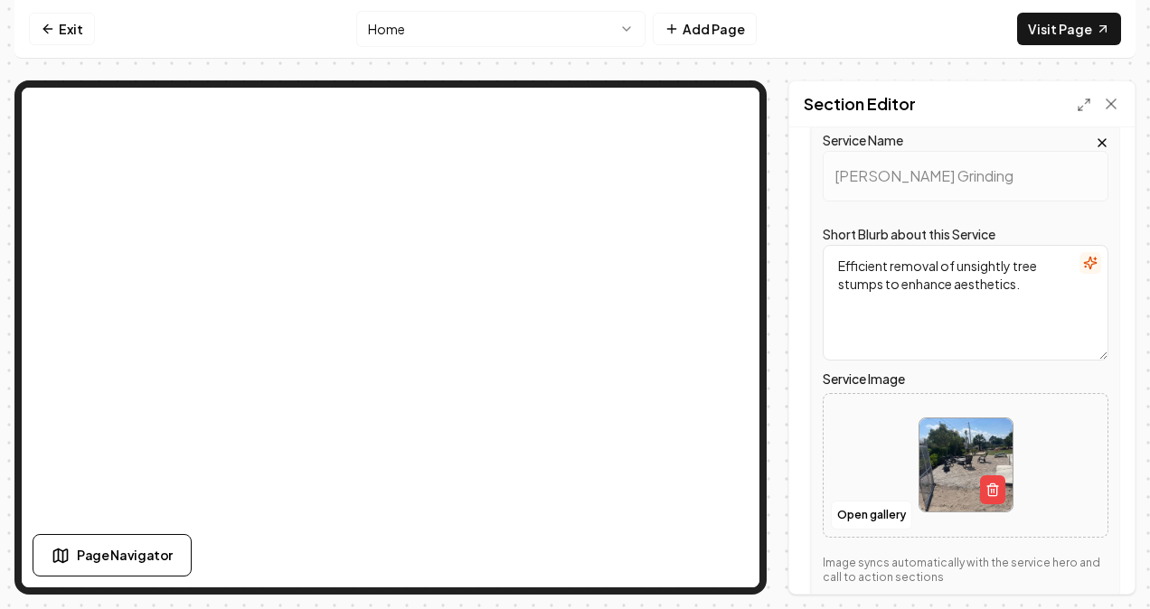
scroll to position [907, 0]
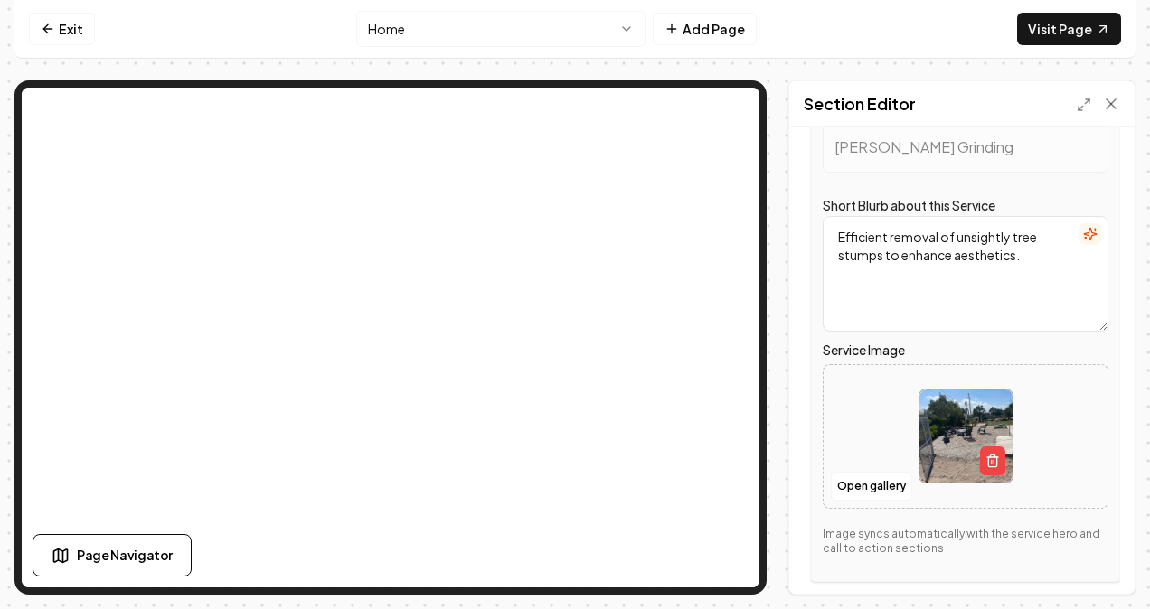
click at [852, 485] on button "Open gallery" at bounding box center [871, 486] width 81 height 29
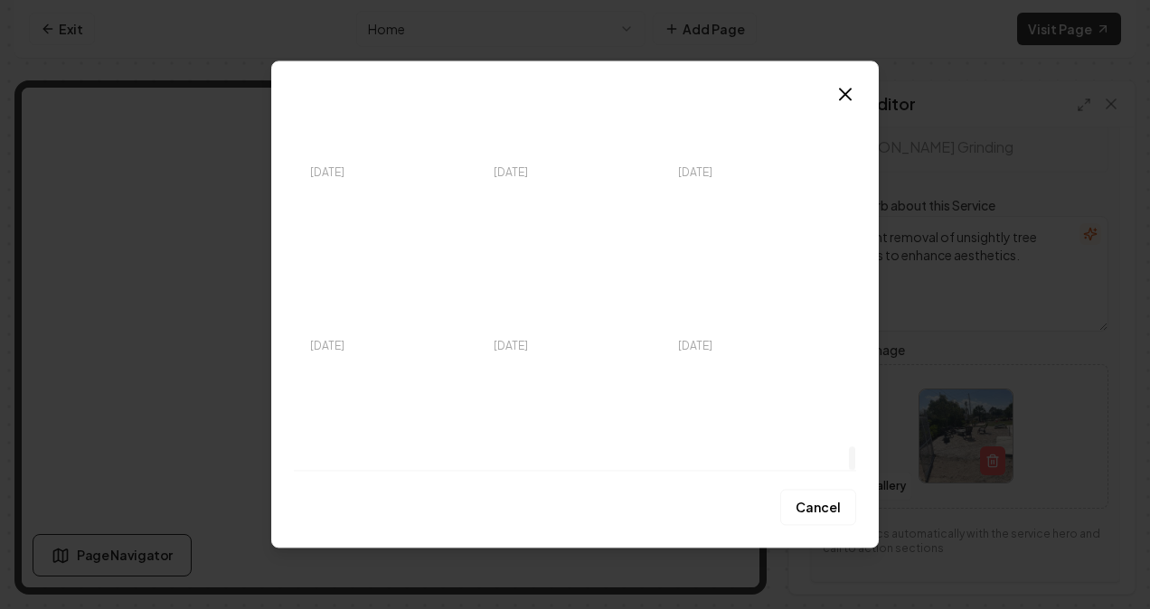
scroll to position [5454, 0]
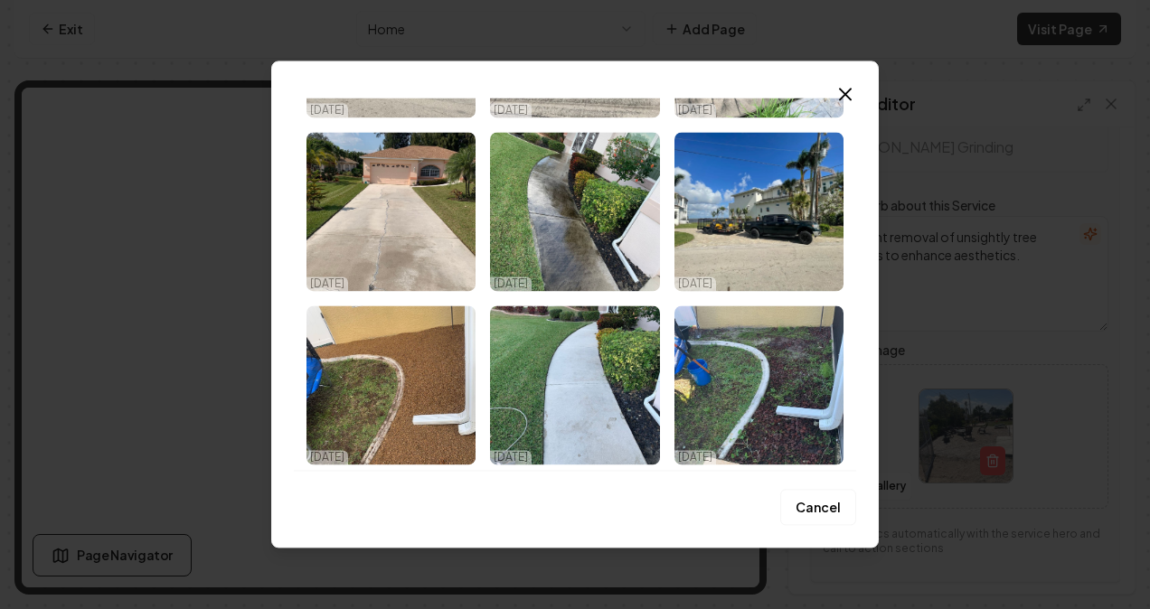
click at [852, 99] on icon "button" at bounding box center [845, 94] width 22 height 22
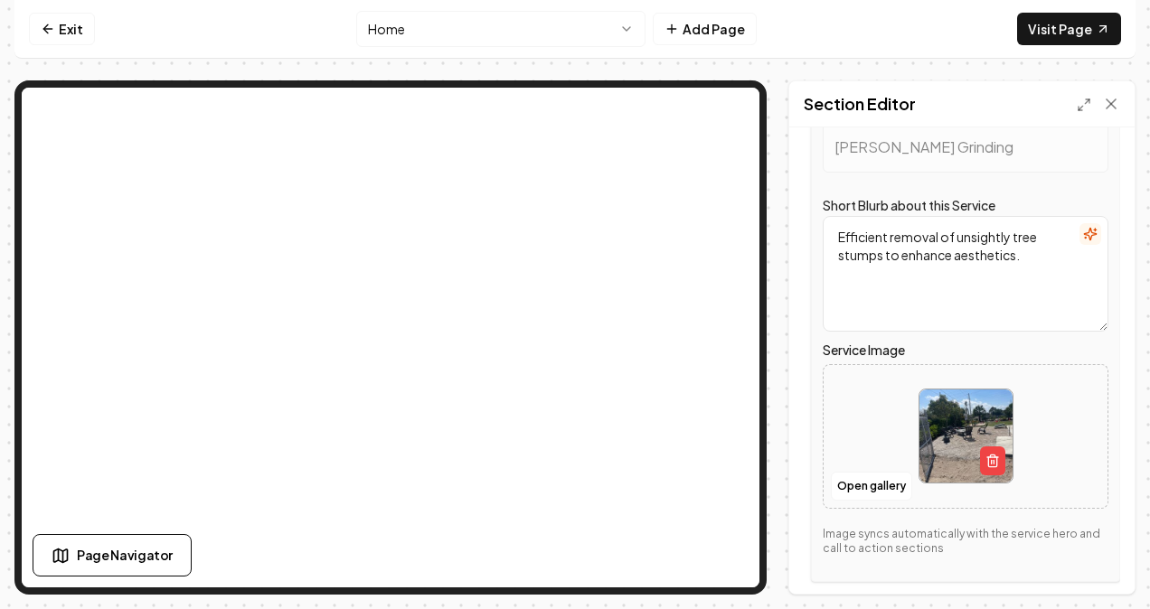
click at [848, 474] on button "Open gallery" at bounding box center [871, 486] width 81 height 29
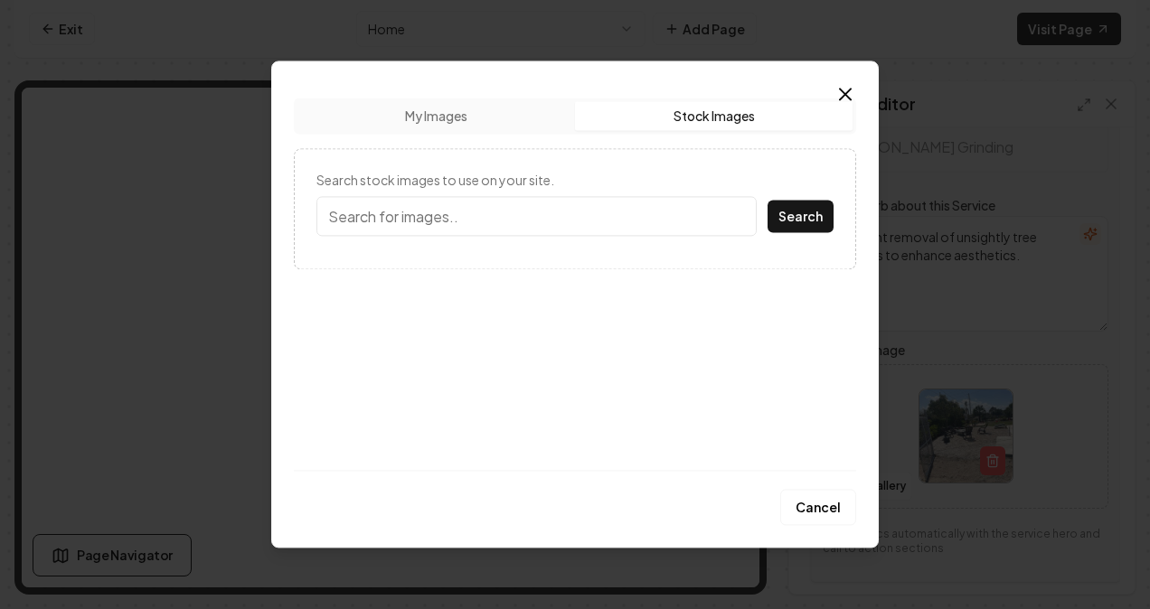
click at [715, 123] on button "Stock Images" at bounding box center [714, 115] width 278 height 29
click at [849, 89] on icon "button" at bounding box center [845, 94] width 11 height 11
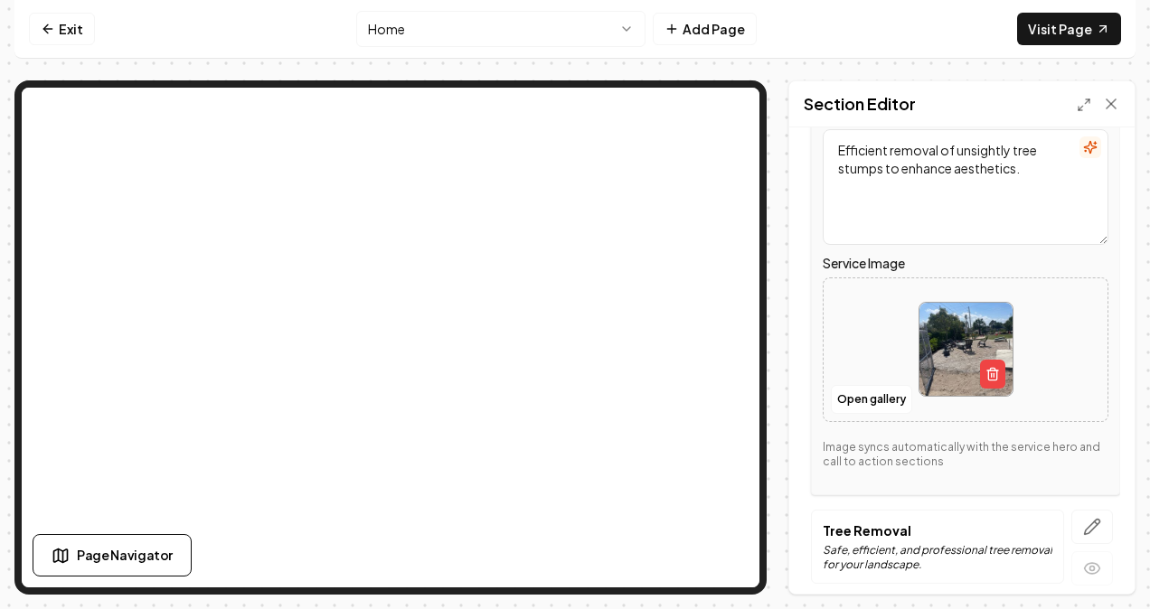
scroll to position [996, 0]
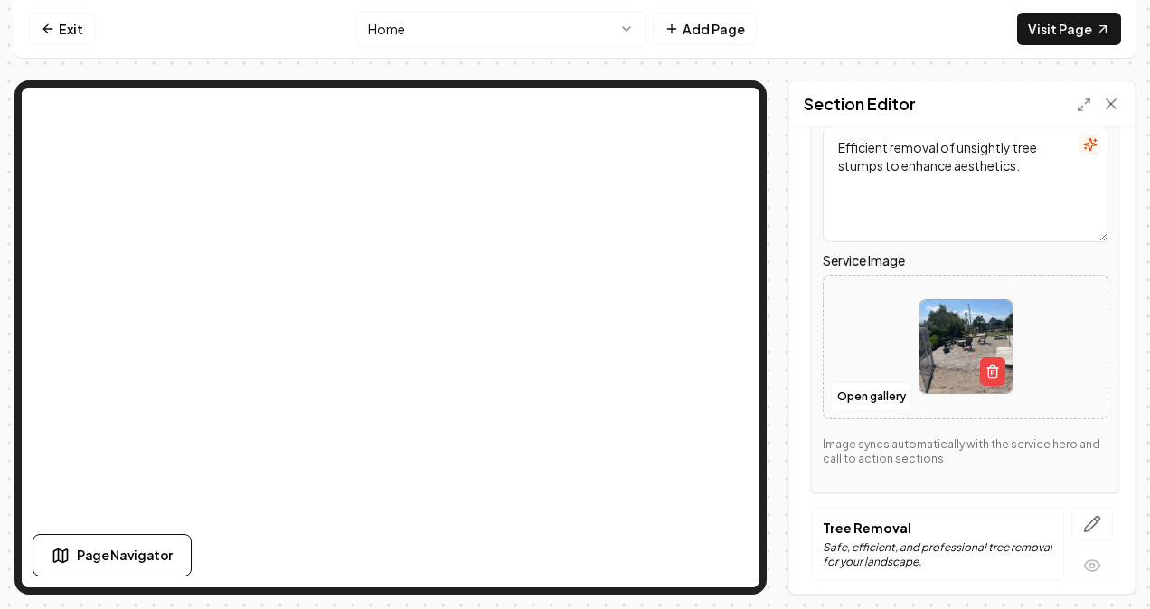
click at [864, 387] on button "Open gallery" at bounding box center [871, 396] width 81 height 29
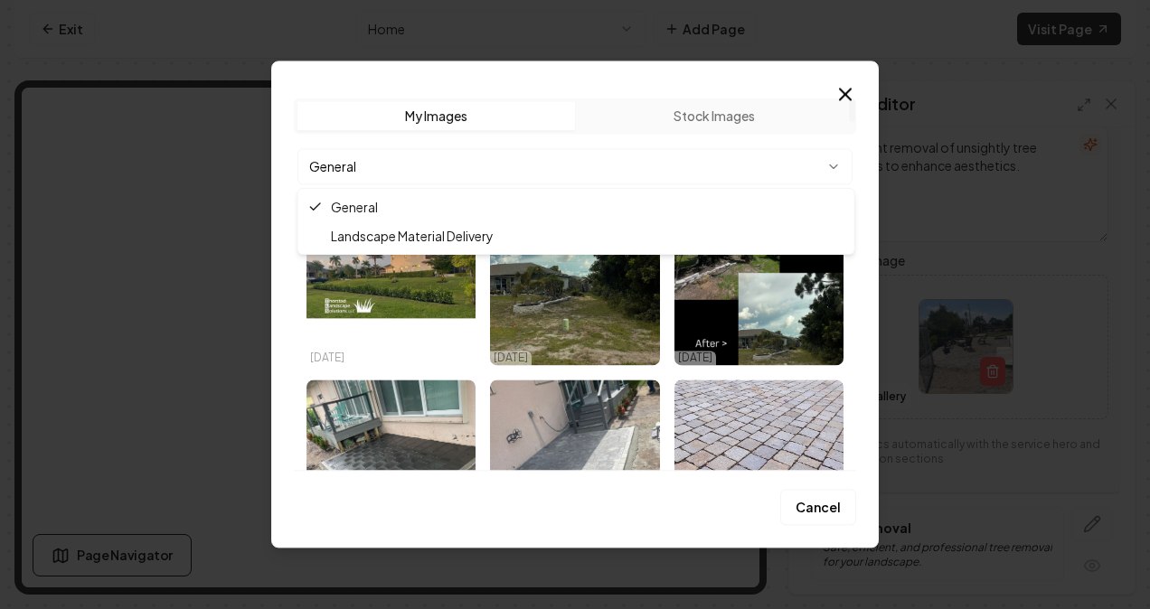
click at [805, 183] on body "Computer Required This feature is only available on a computer. Please switch t…" at bounding box center [575, 304] width 1150 height 609
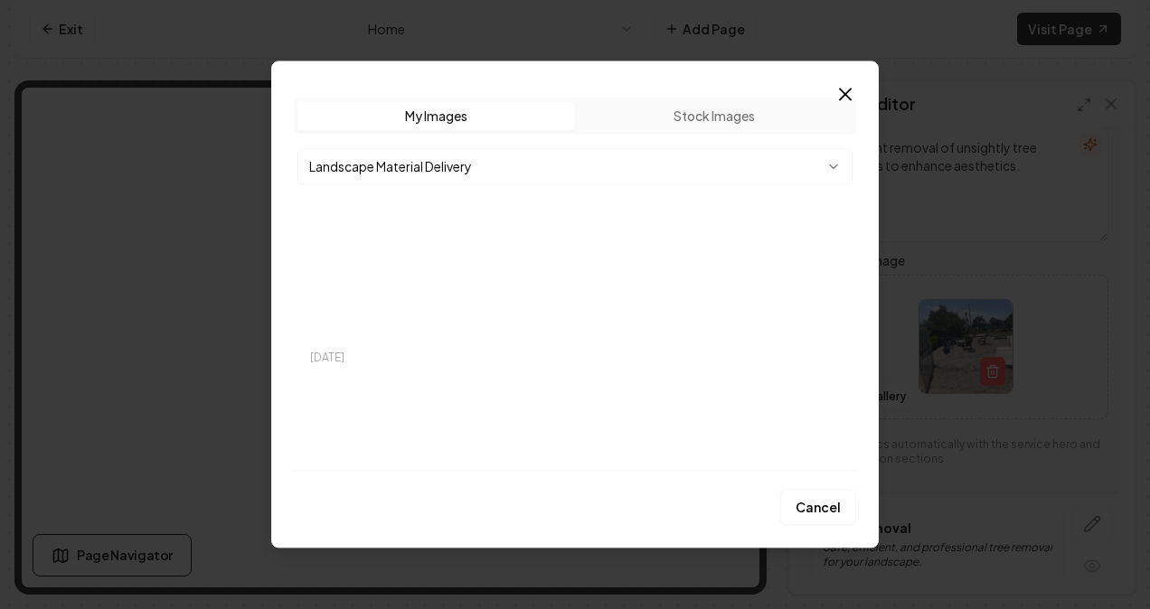
click at [564, 166] on body "Computer Required This feature is only available on a computer. Please switch t…" at bounding box center [575, 304] width 1150 height 609
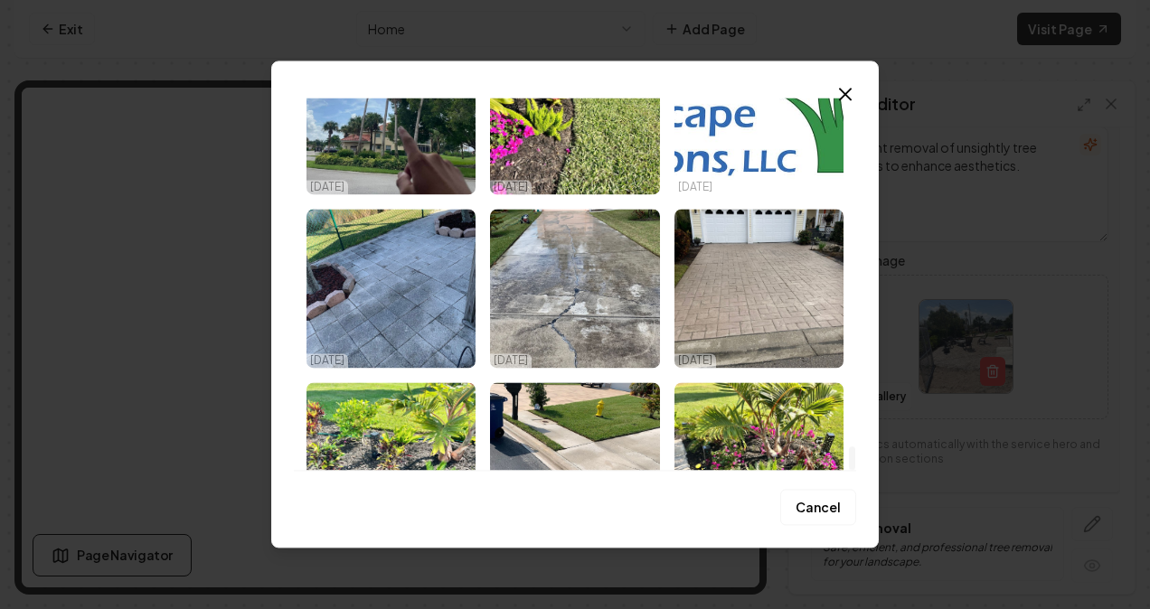
scroll to position [5454, 0]
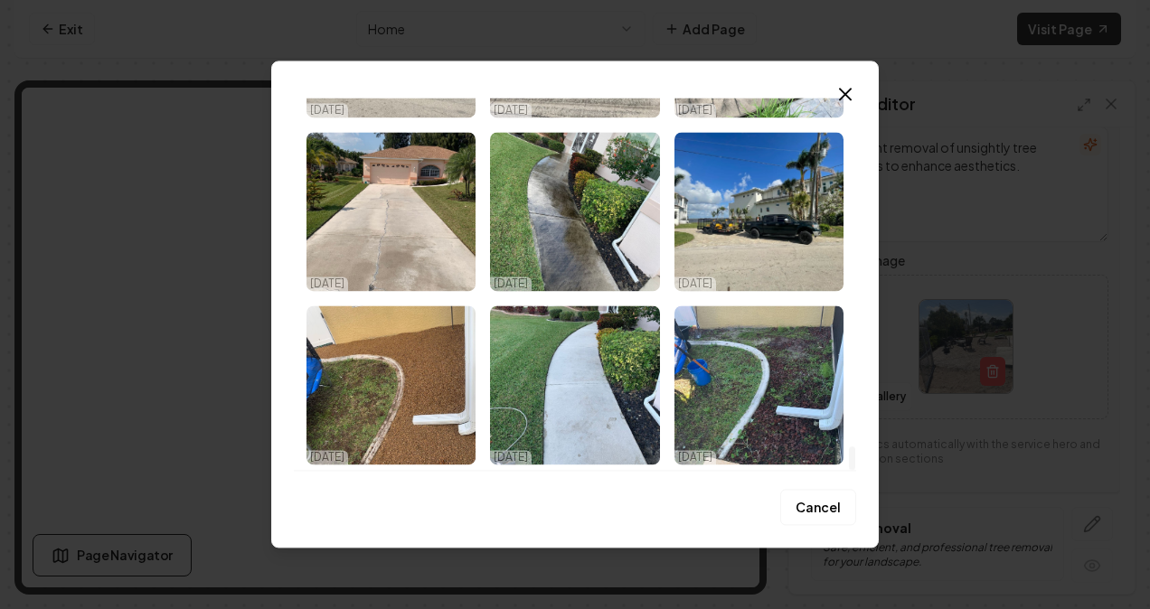
click at [841, 89] on icon "button" at bounding box center [845, 94] width 11 height 11
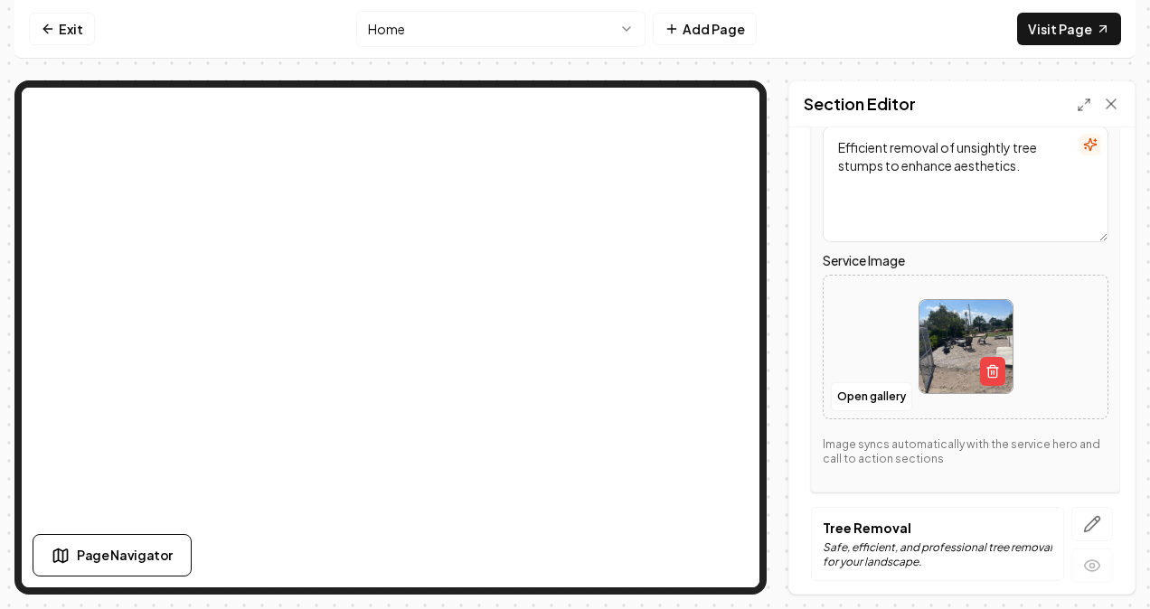
drag, startPoint x: 389, startPoint y: 89, endPoint x: 52, endPoint y: 16, distance: 344.0
click at [52, 16] on link "Exit" at bounding box center [62, 29] width 66 height 33
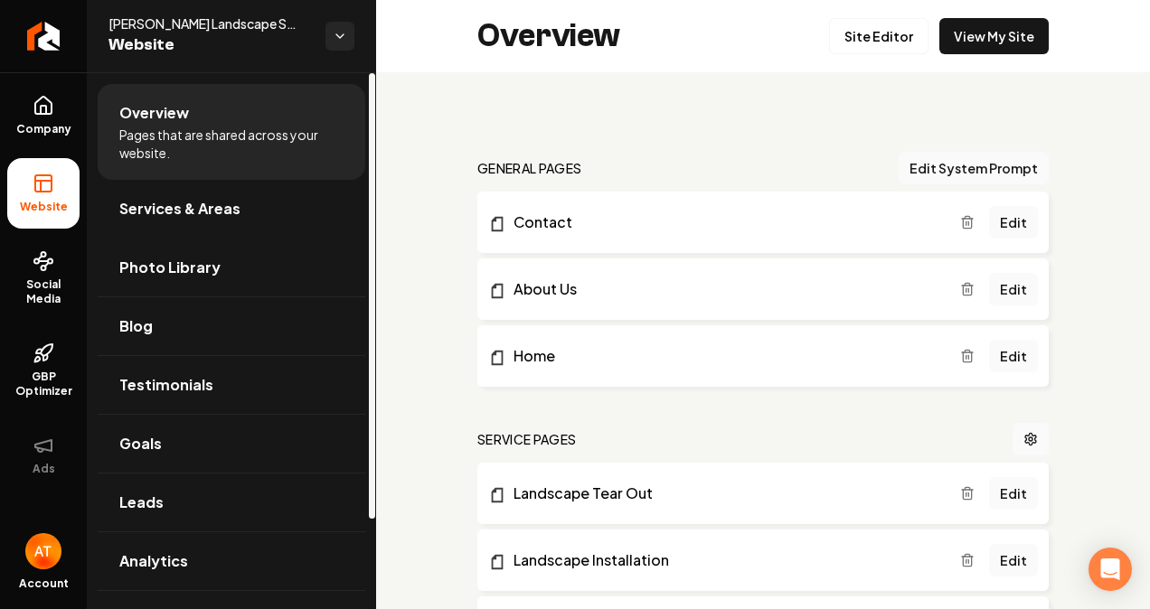
click at [189, 266] on span "Photo Library" at bounding box center [169, 268] width 101 height 22
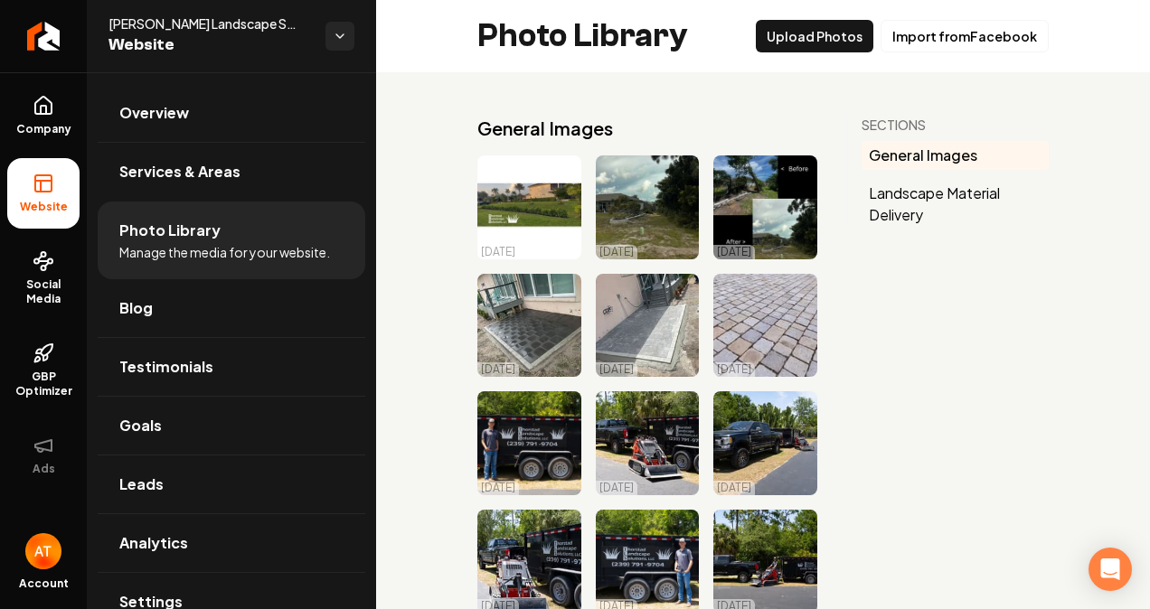
click at [841, 46] on button "Upload Photos" at bounding box center [815, 36] width 118 height 33
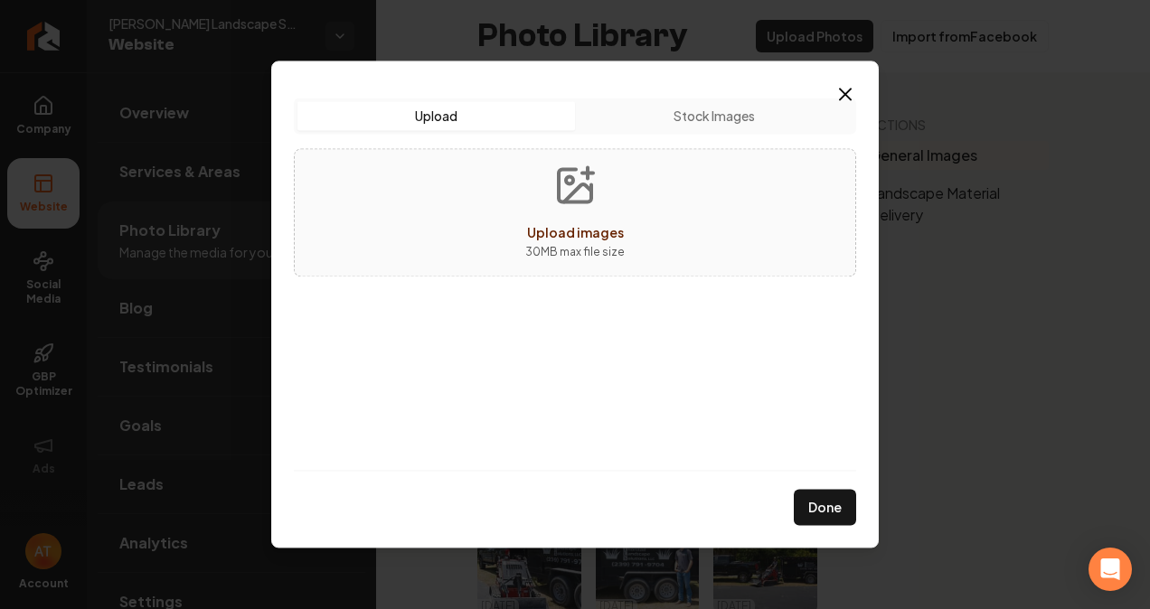
click at [581, 213] on button "Upload images 30 MB max file size" at bounding box center [575, 212] width 128 height 127
type input "**********"
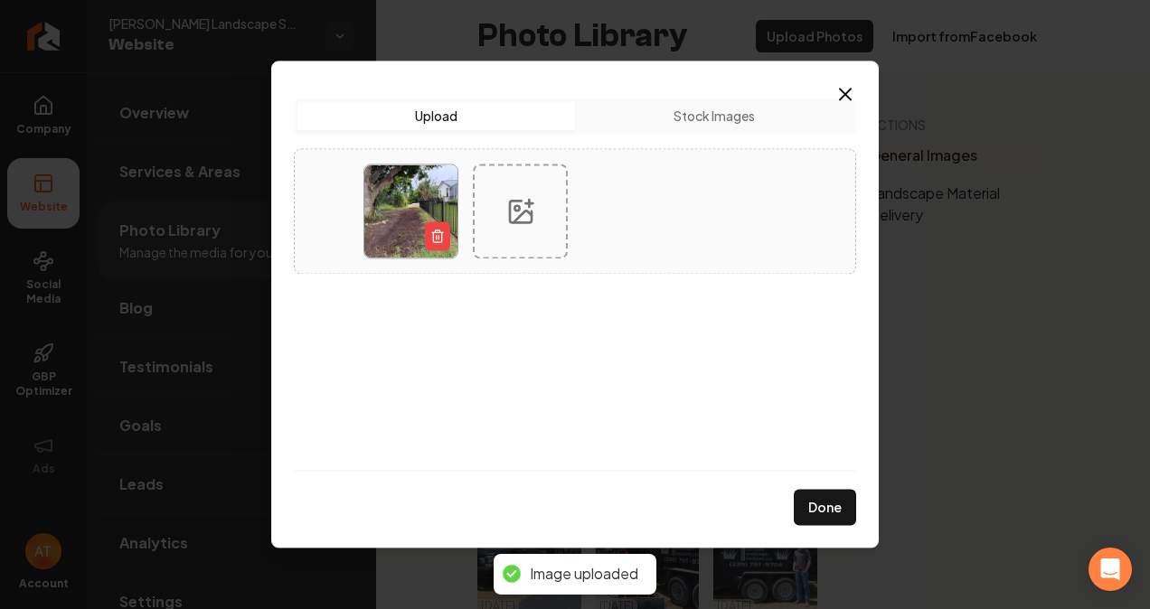
click at [513, 189] on div at bounding box center [520, 211] width 95 height 95
type input "**********"
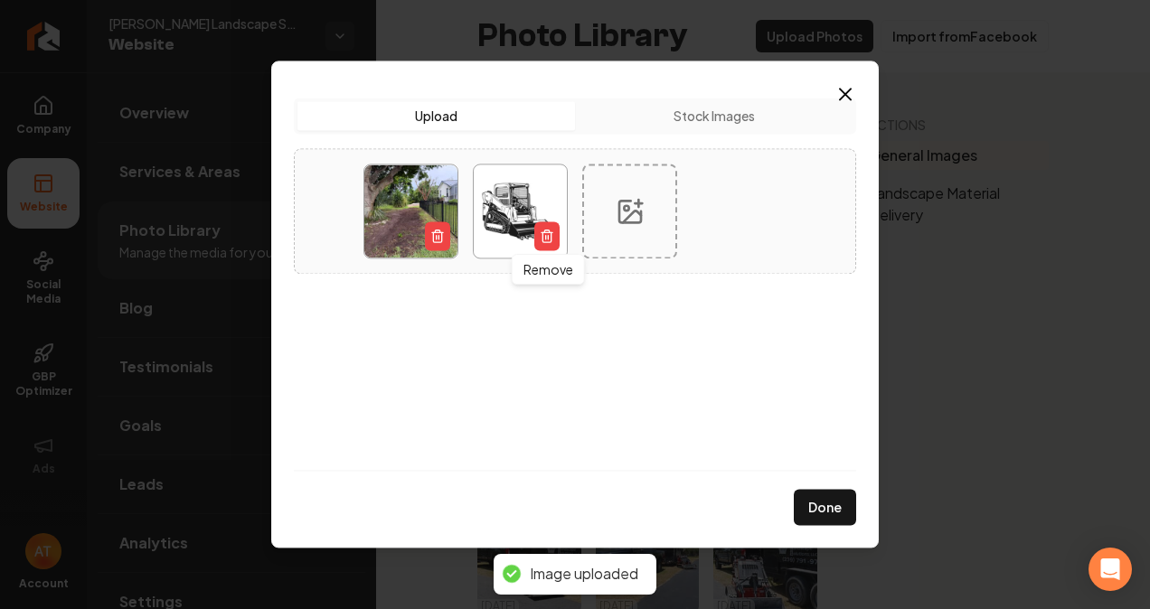
click at [543, 232] on icon "button" at bounding box center [546, 237] width 8 height 10
click at [521, 218] on icon at bounding box center [520, 211] width 29 height 29
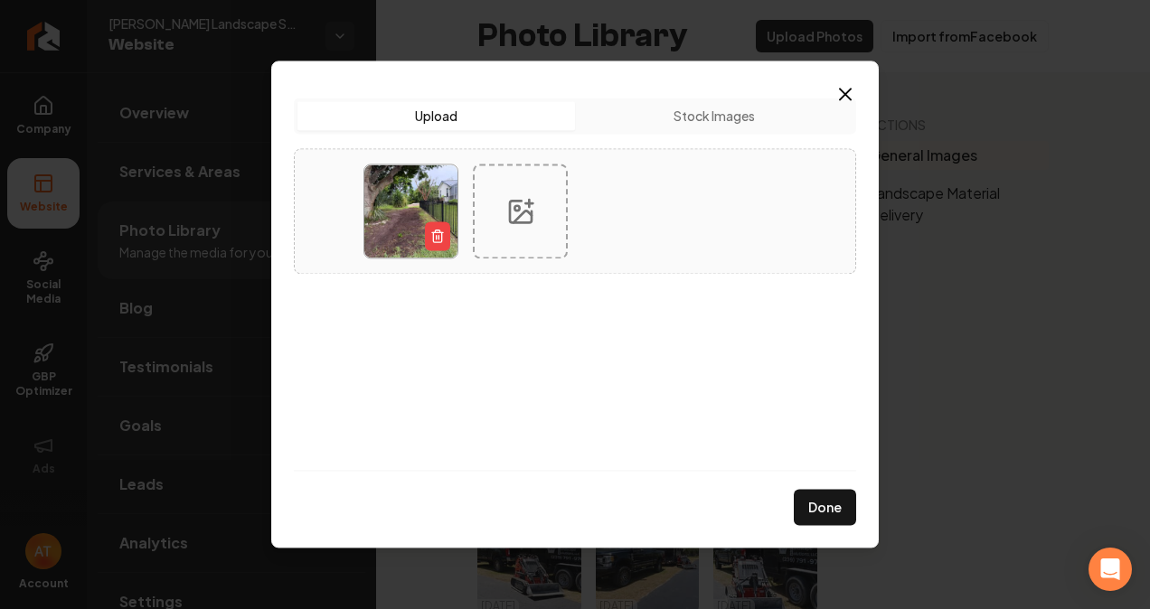
type input "**********"
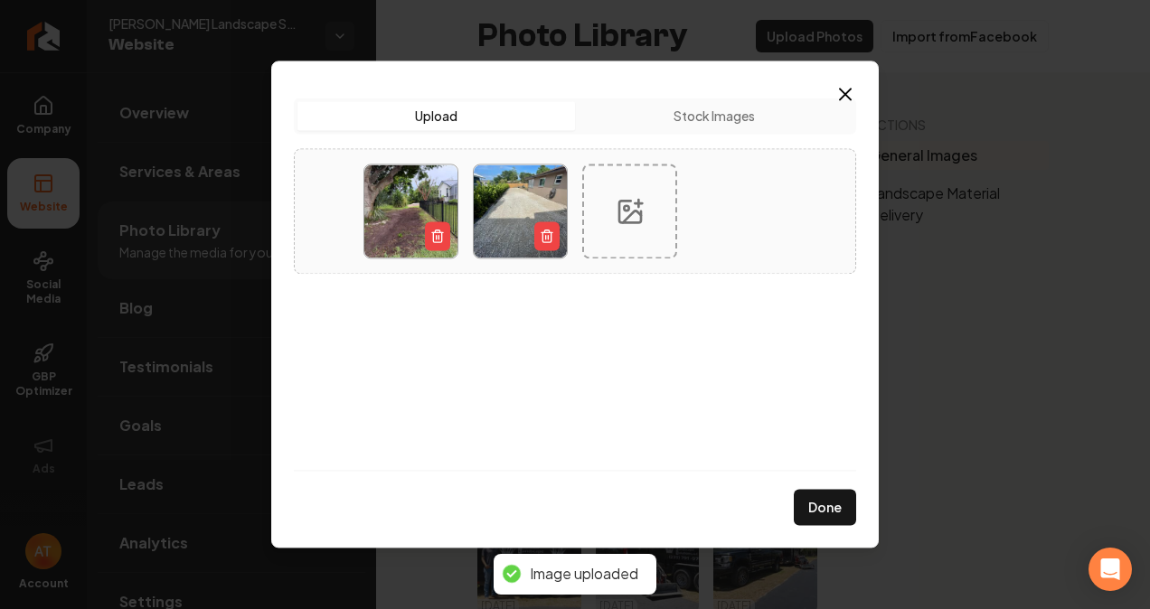
click at [634, 216] on icon at bounding box center [630, 211] width 29 height 29
type input "**********"
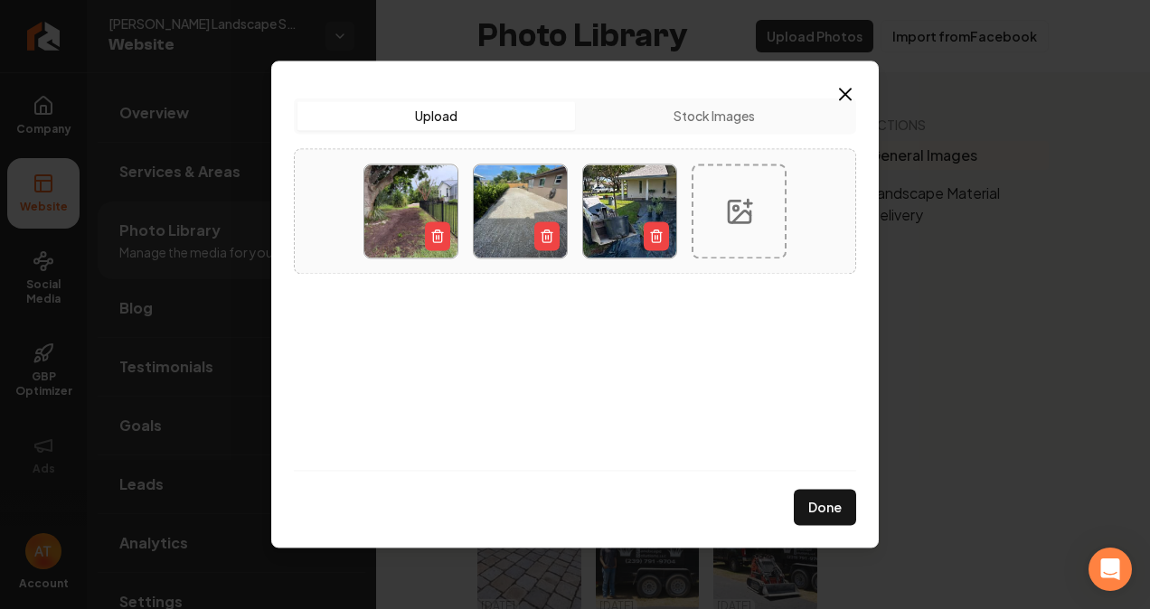
click at [812, 501] on button "Done" at bounding box center [825, 508] width 62 height 36
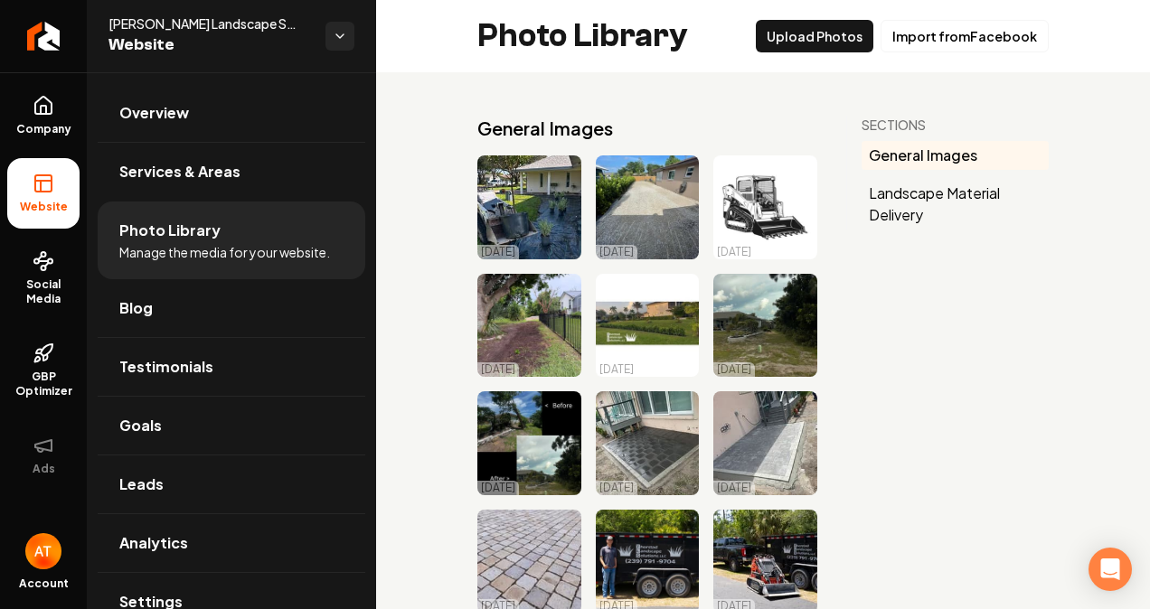
click at [791, 174] on icon "Main content area" at bounding box center [802, 171] width 22 height 22
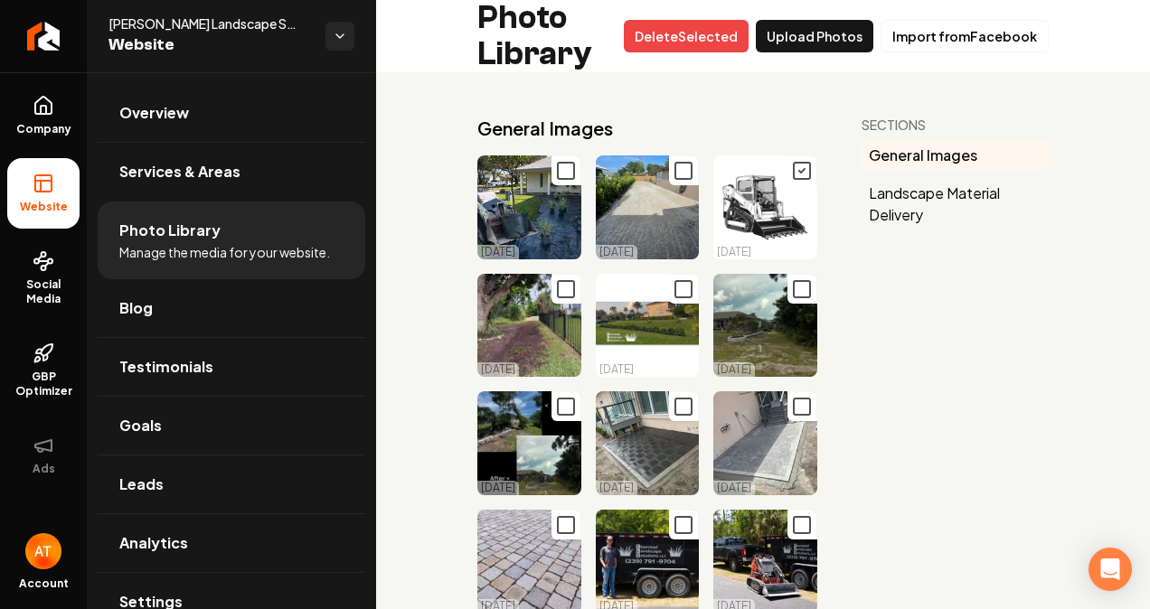
click at [717, 40] on button "Delet e Selected" at bounding box center [686, 36] width 125 height 33
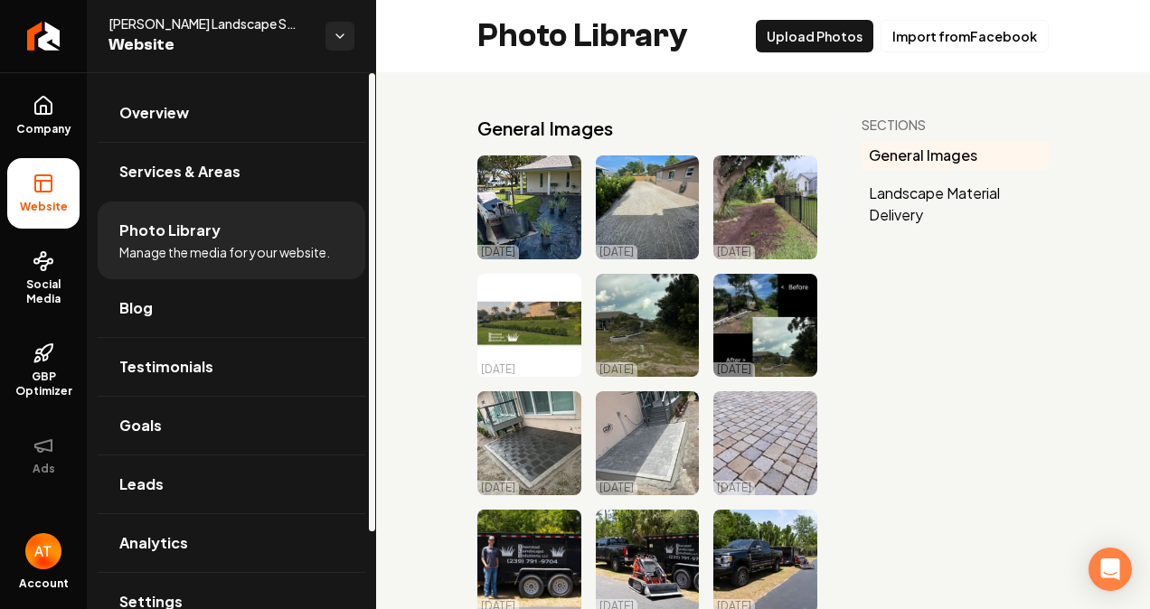
click at [63, 119] on link "Company" at bounding box center [43, 115] width 72 height 71
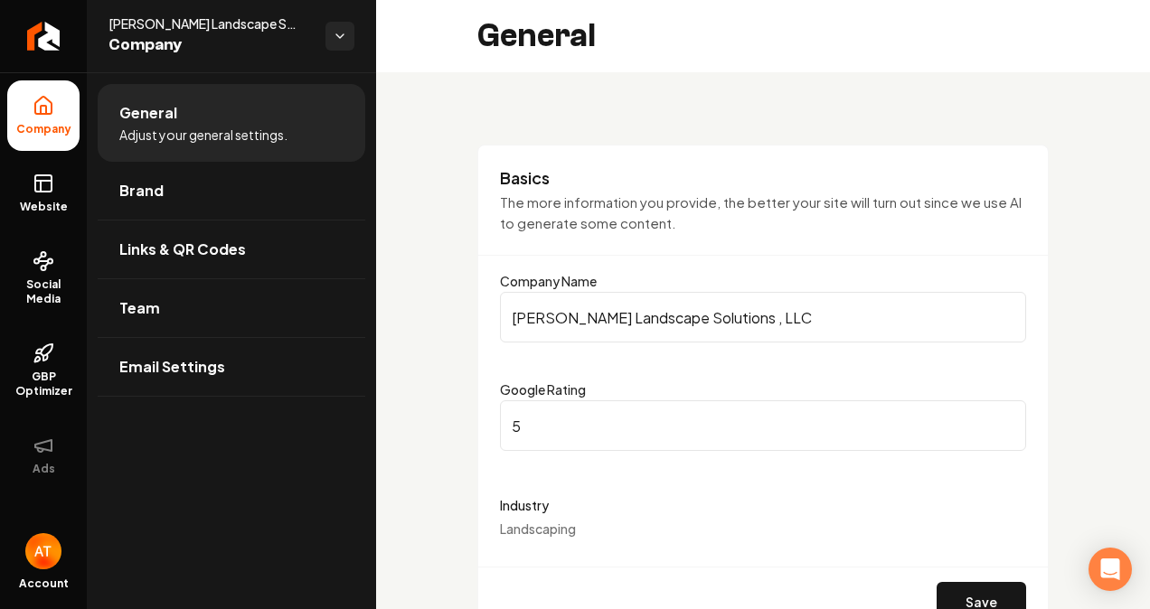
click at [48, 210] on span "Website" at bounding box center [44, 207] width 62 height 14
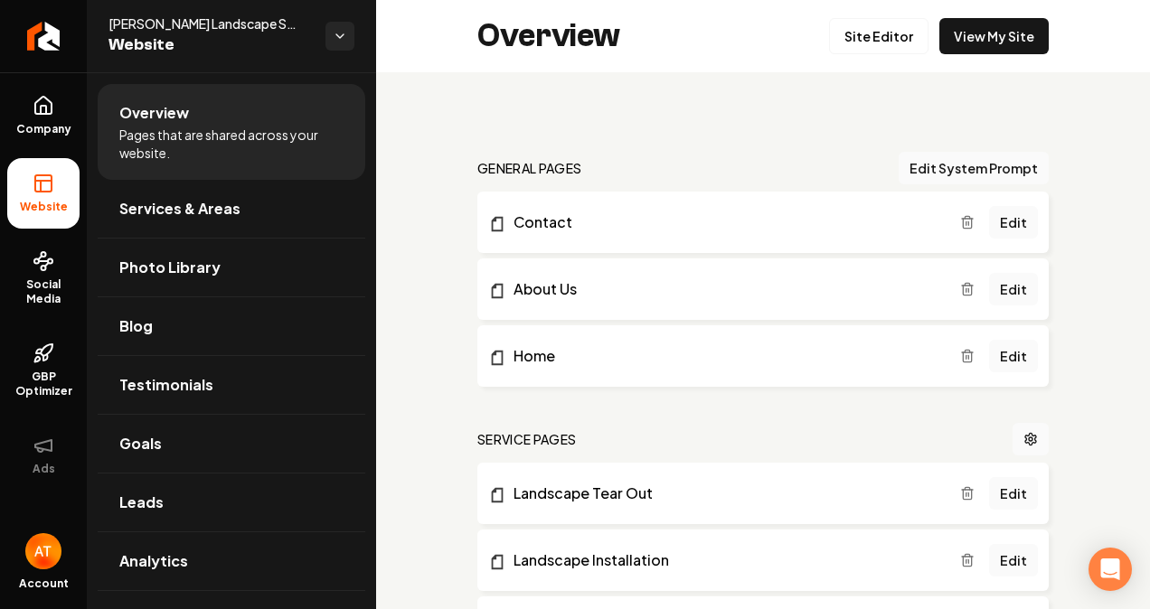
click at [861, 34] on link "Site Editor" at bounding box center [878, 36] width 99 height 36
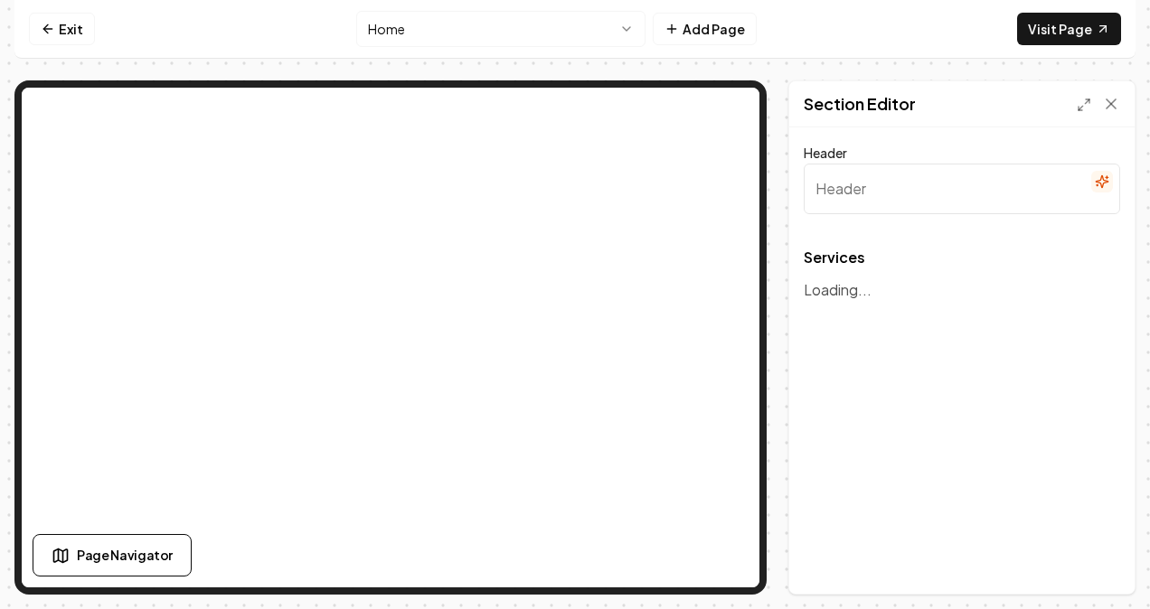
type input "Exceptional Landscape Services"
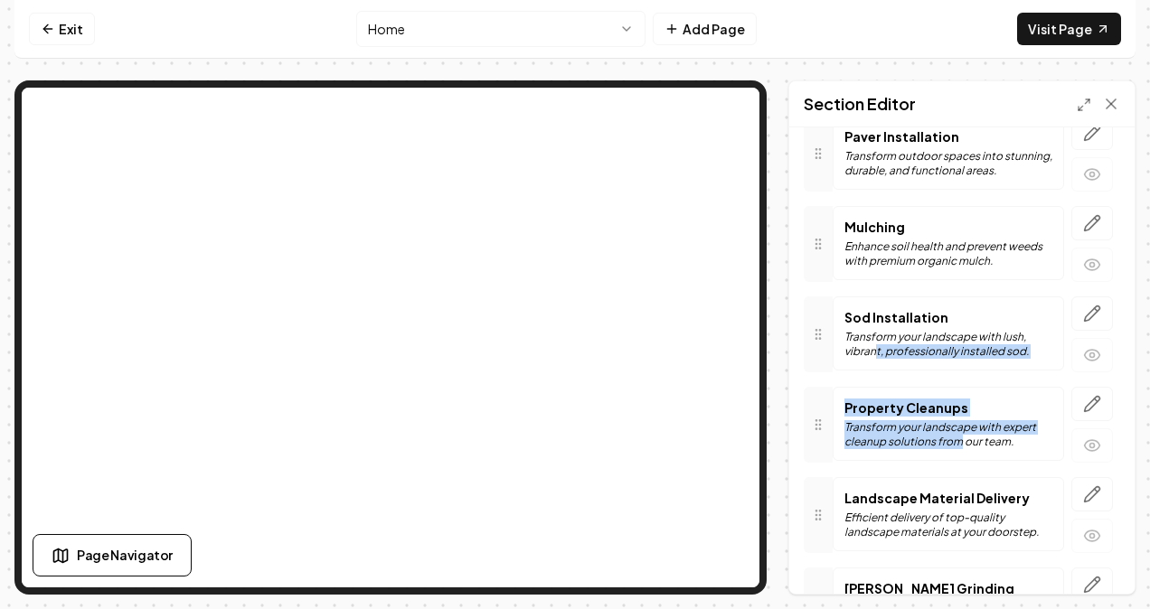
drag, startPoint x: 874, startPoint y: 357, endPoint x: 948, endPoint y: 471, distance: 135.9
click at [948, 471] on div "Services Landscape Installation Transform your outdoor space into a stunning, p…" at bounding box center [962, 327] width 316 height 1023
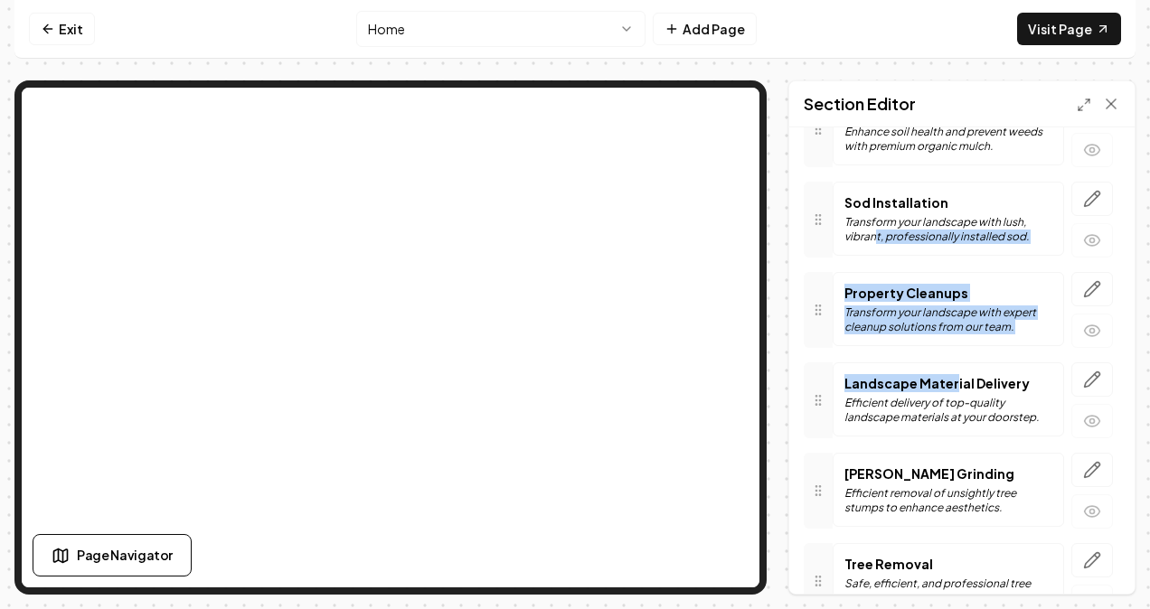
scroll to position [575, 0]
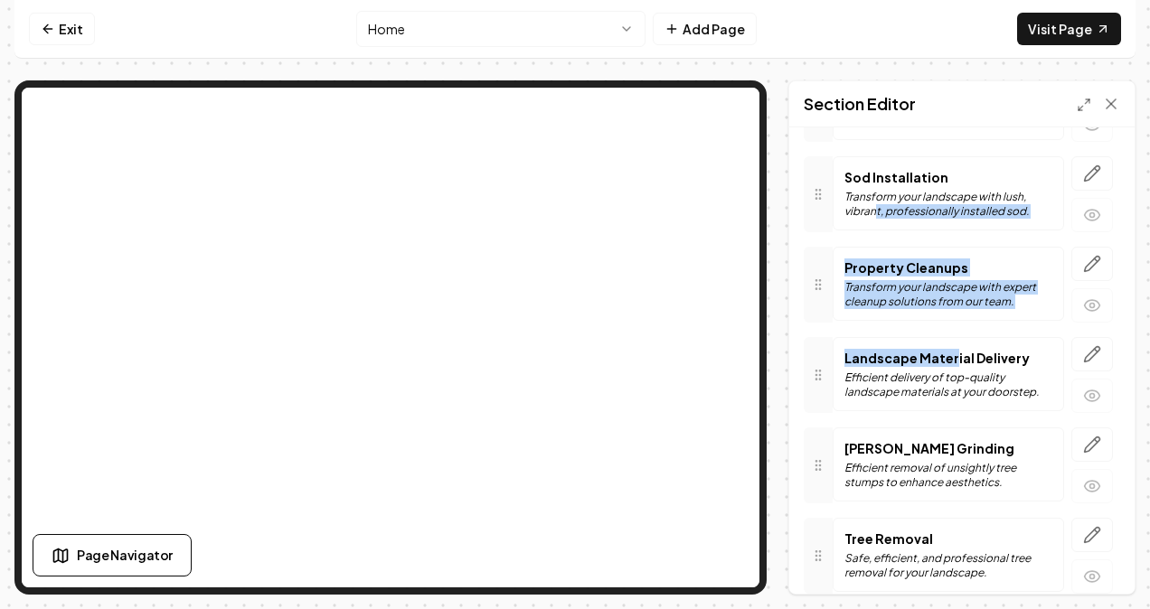
click at [1083, 436] on icon "button" at bounding box center [1092, 445] width 18 height 18
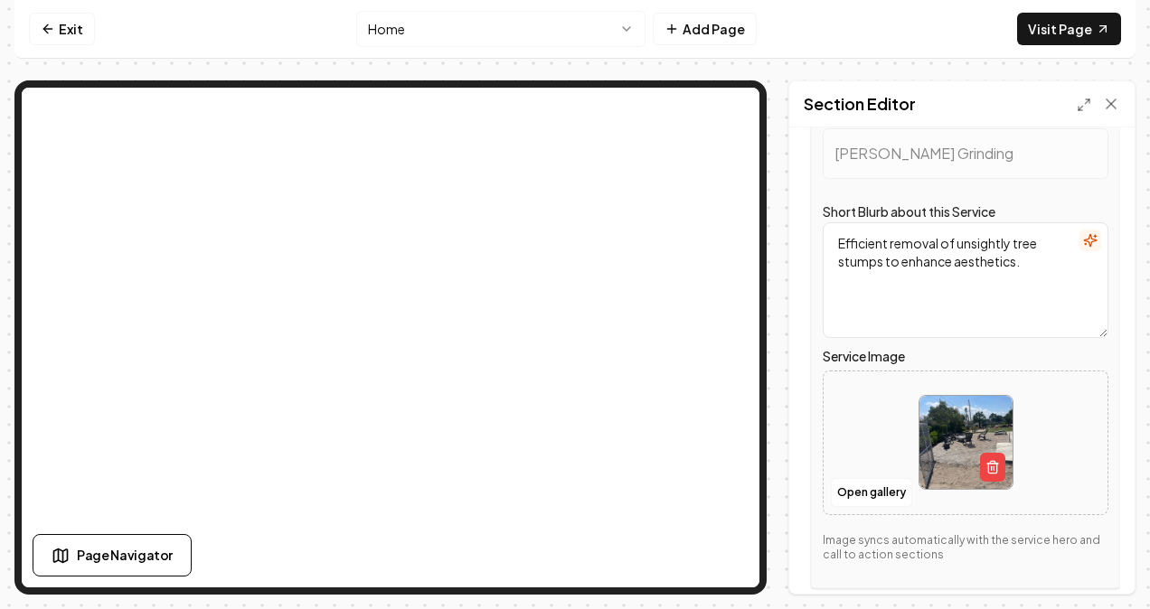
scroll to position [915, 0]
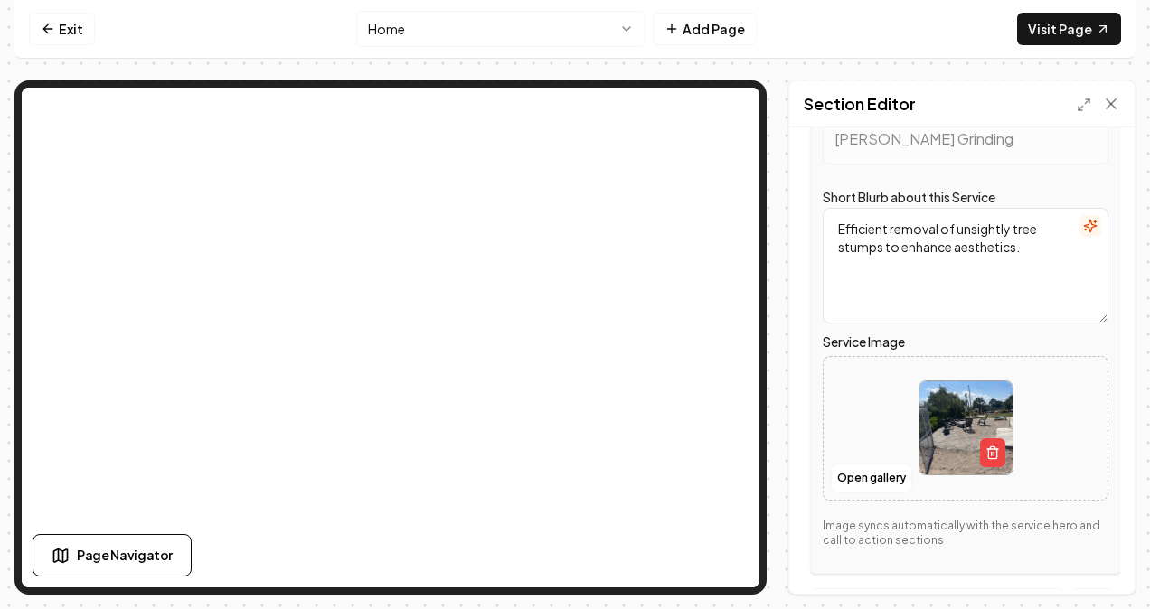
click at [880, 464] on button "Open gallery" at bounding box center [871, 478] width 81 height 29
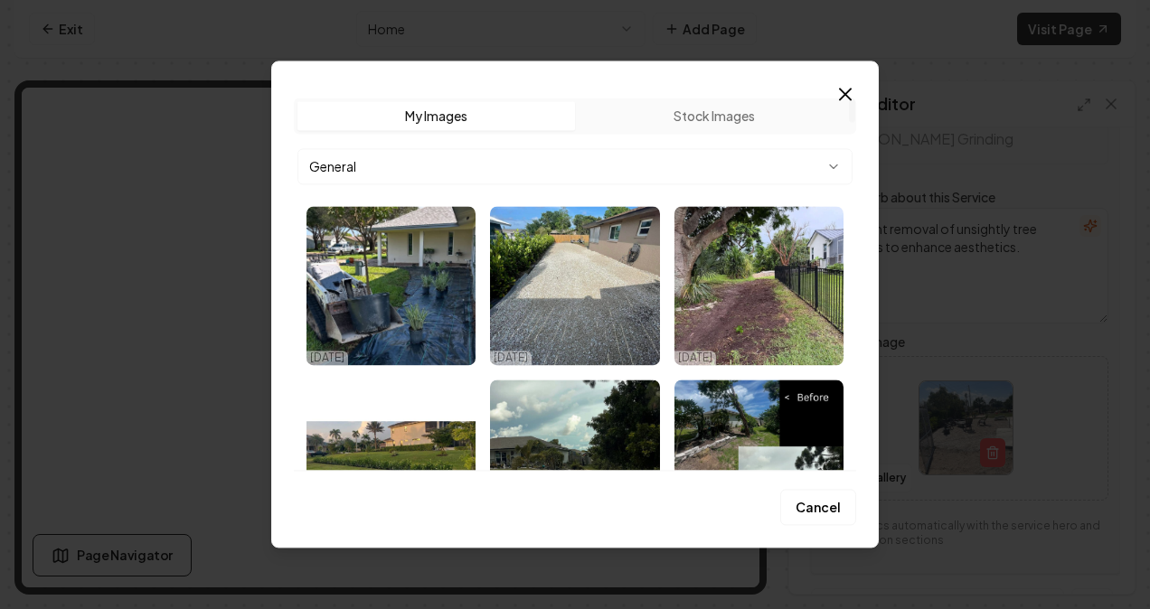
click at [723, 256] on img "Select image image_68e43ffe5c7cd75eb8d18662.jpg" at bounding box center [758, 285] width 169 height 159
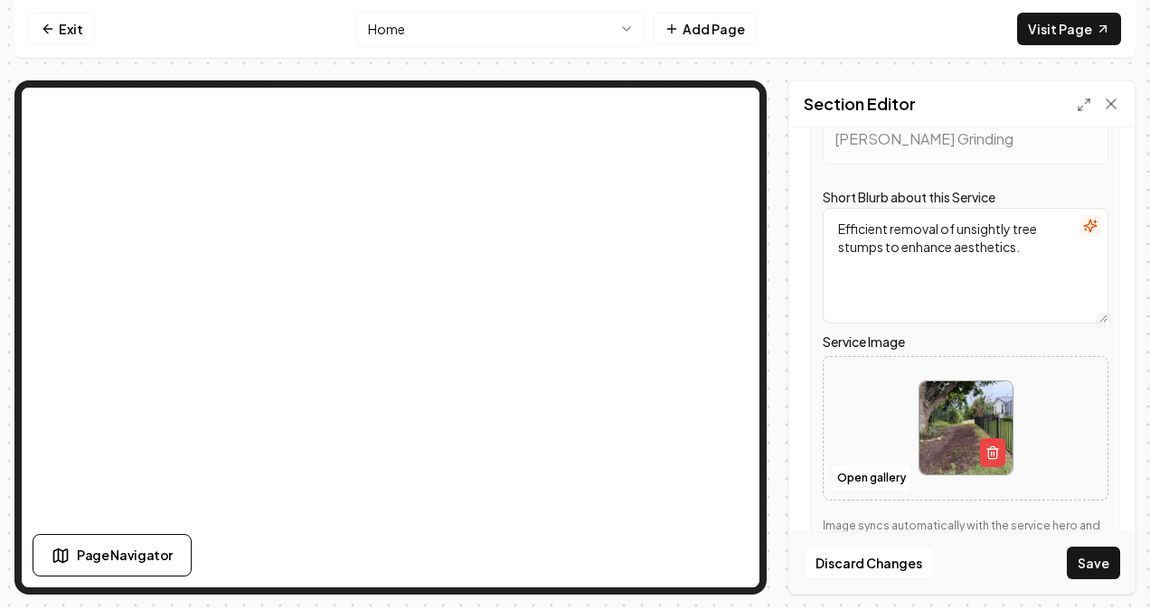
click at [1092, 560] on button "Save" at bounding box center [1093, 563] width 53 height 33
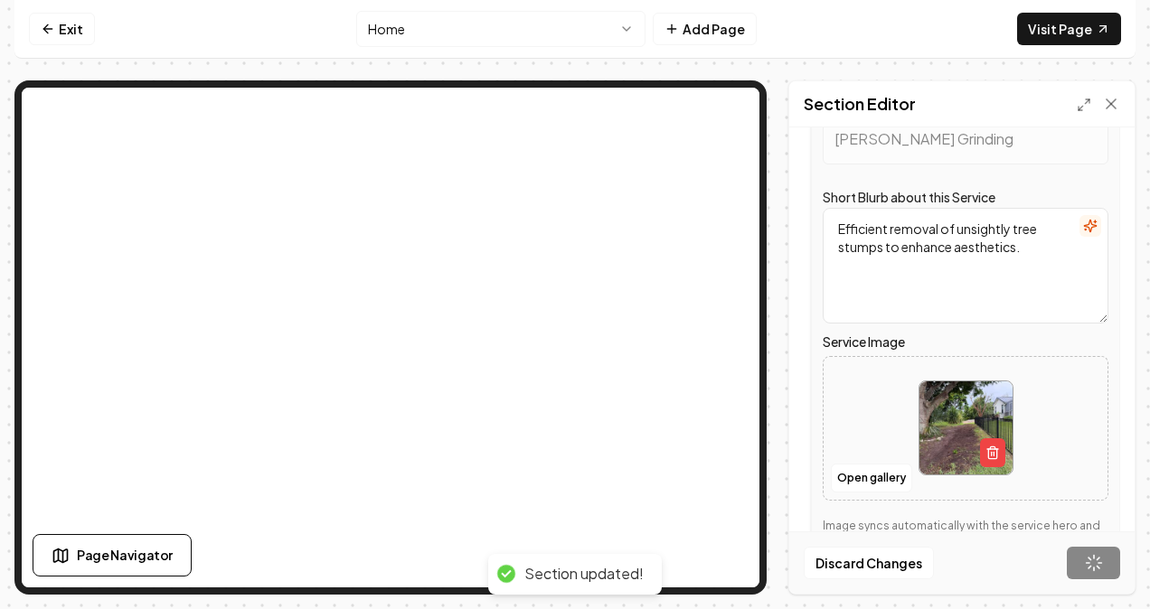
scroll to position [734, 0]
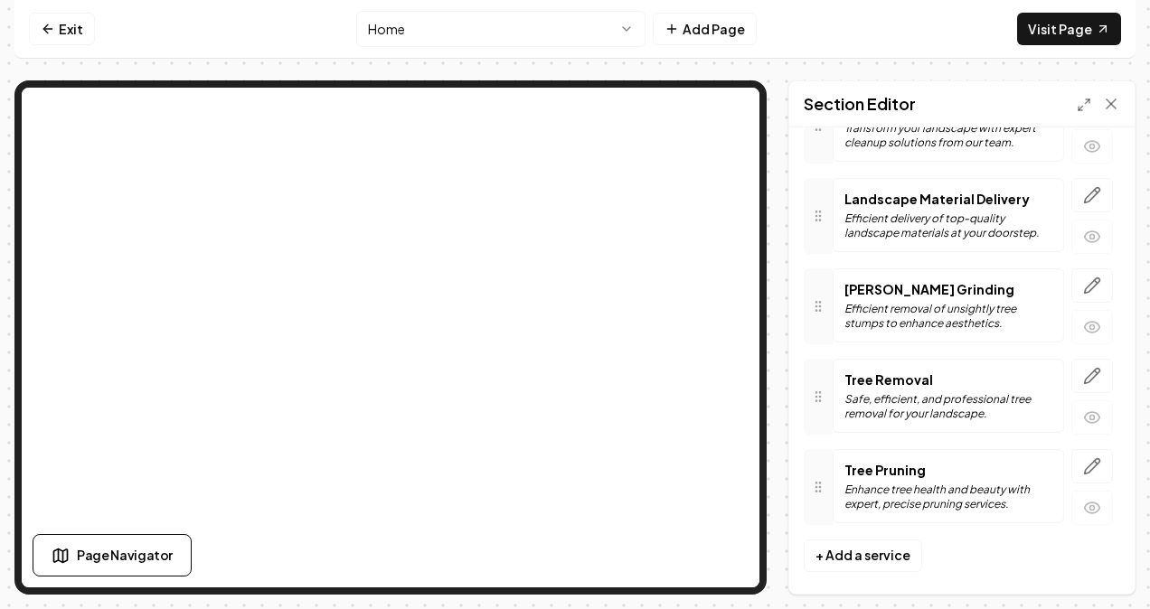
click at [1083, 460] on icon "button" at bounding box center [1092, 466] width 18 height 18
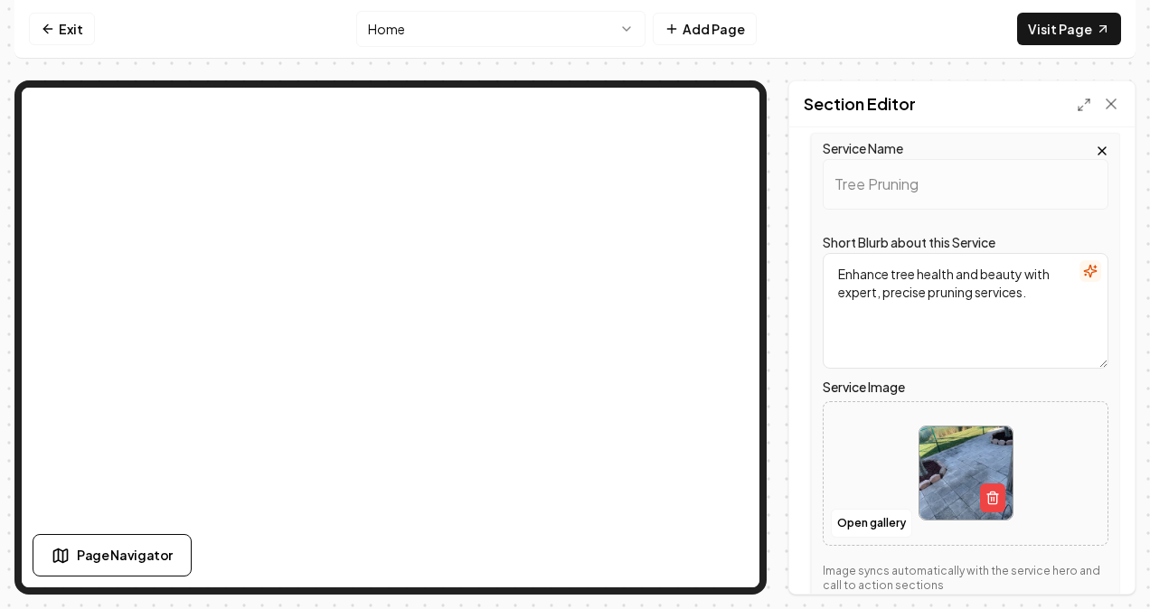
scroll to position [1051, 0]
click at [879, 508] on button "Open gallery" at bounding box center [871, 522] width 81 height 29
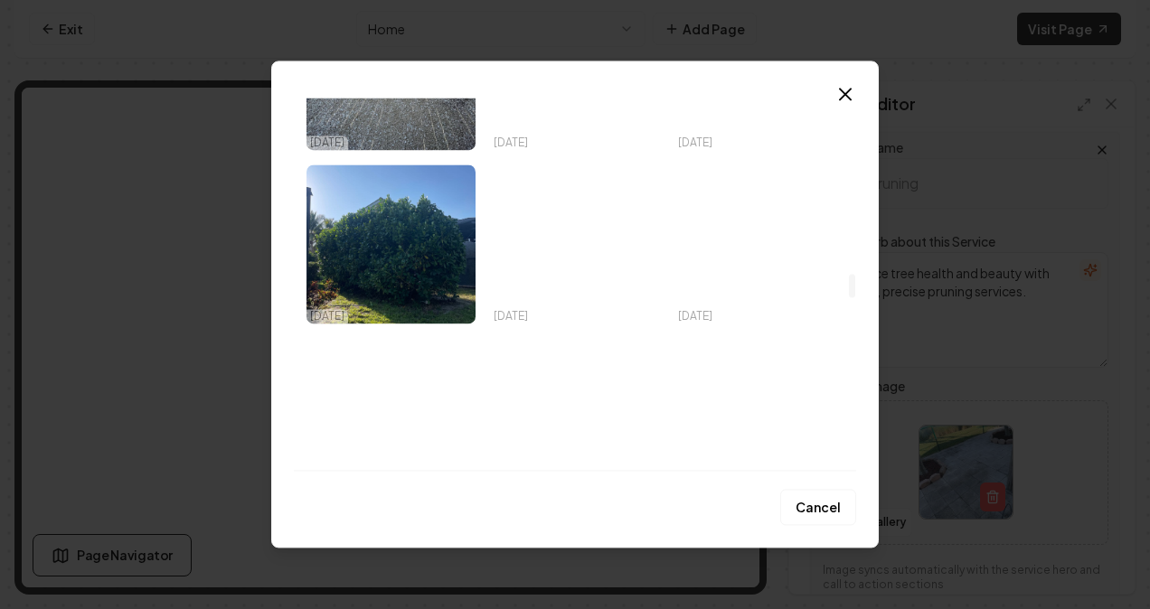
scroll to position [2834, 0]
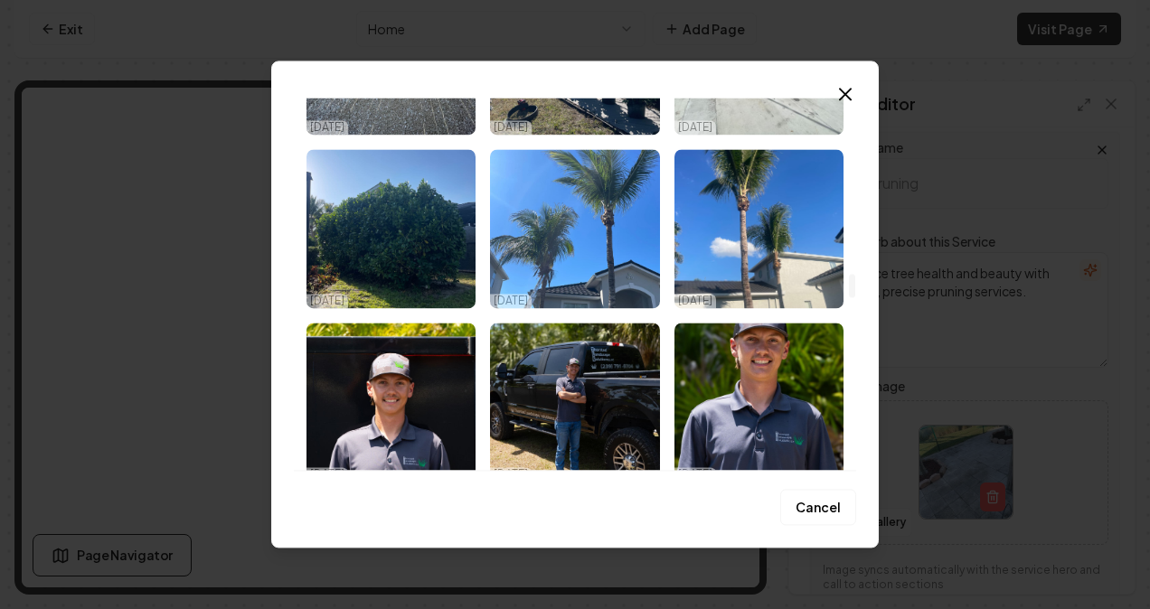
click at [780, 246] on img "Select image image_680a977a432c476416a9278f.HEIC" at bounding box center [758, 228] width 169 height 159
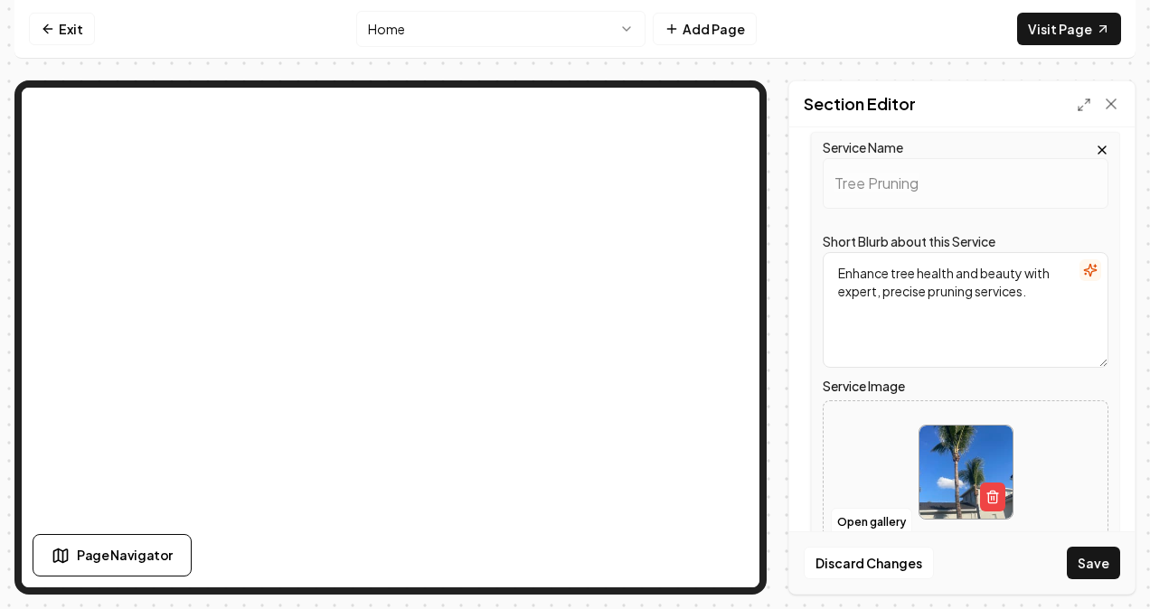
click at [1090, 556] on button "Save" at bounding box center [1093, 563] width 53 height 33
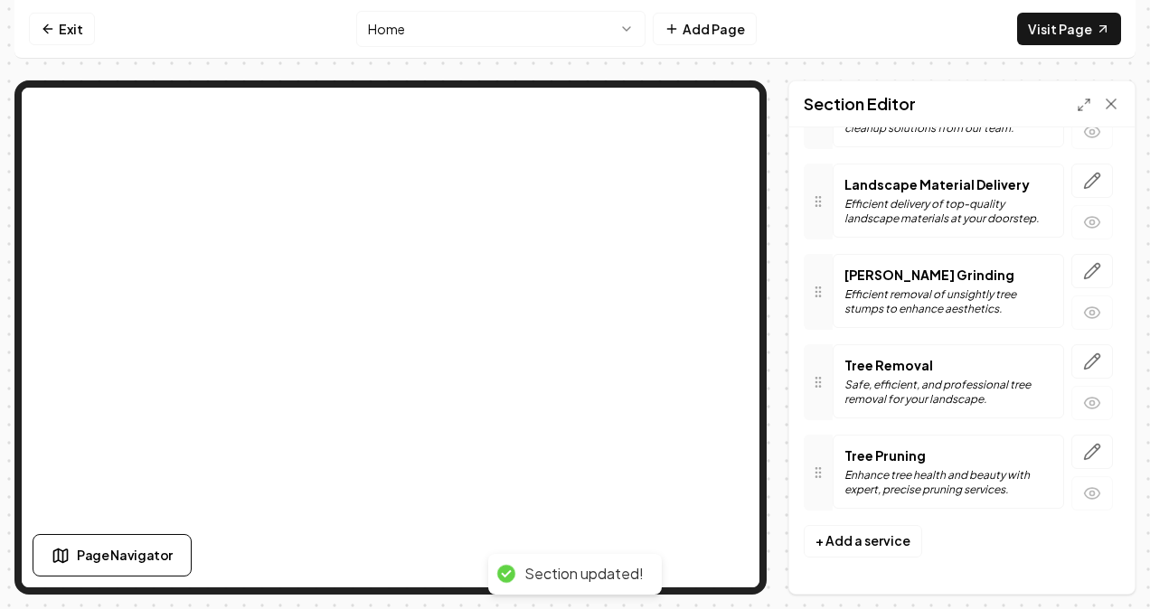
scroll to position [734, 0]
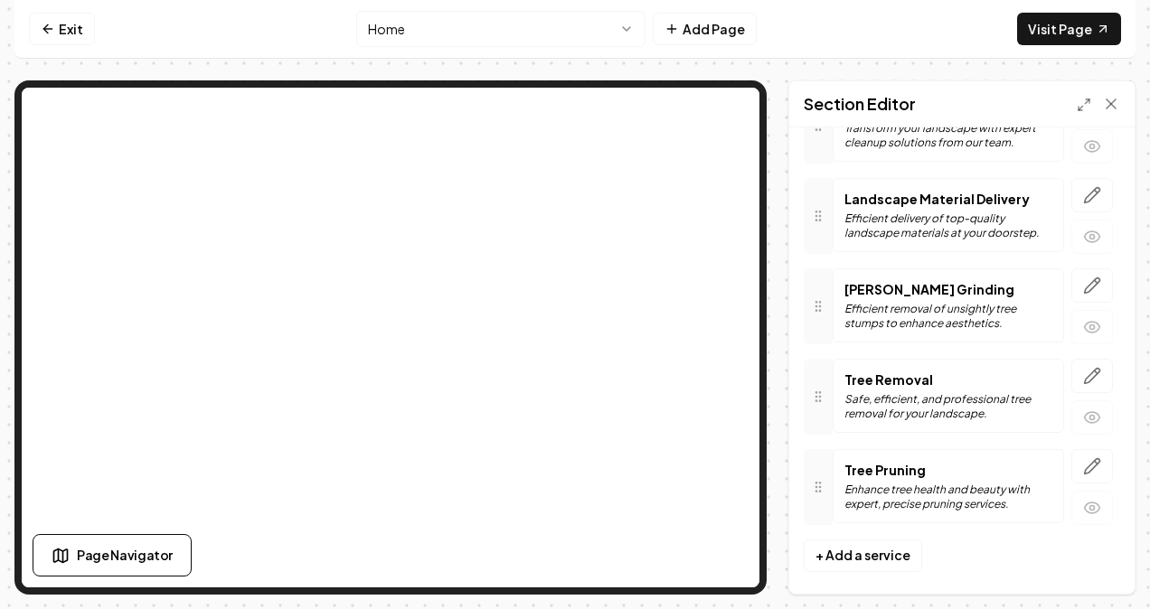
click at [1083, 367] on icon "button" at bounding box center [1092, 376] width 18 height 18
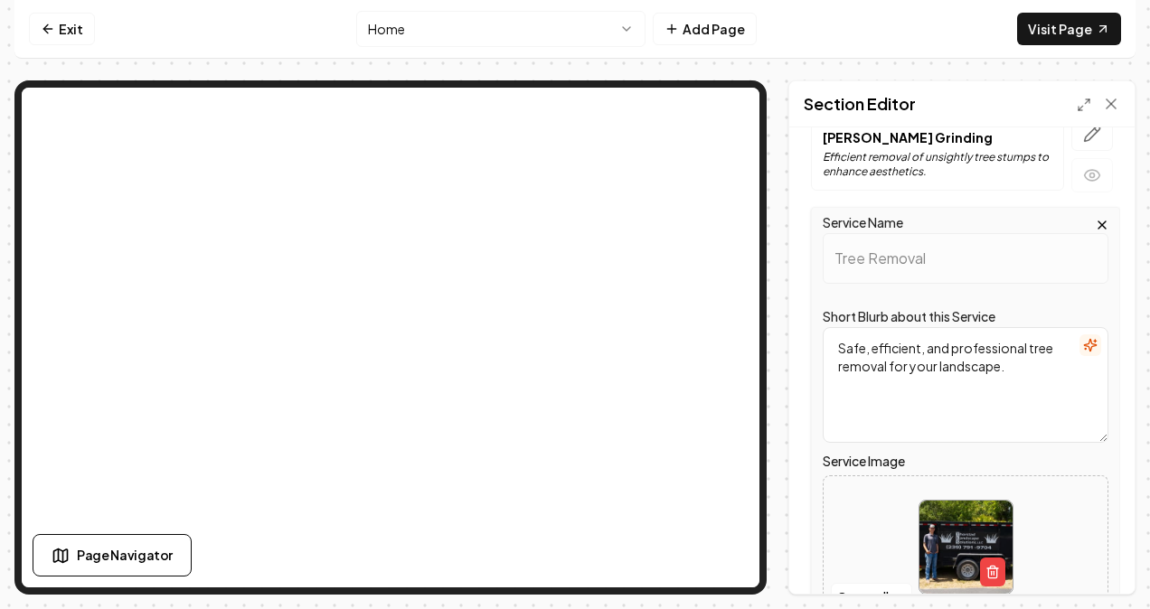
scroll to position [906, 0]
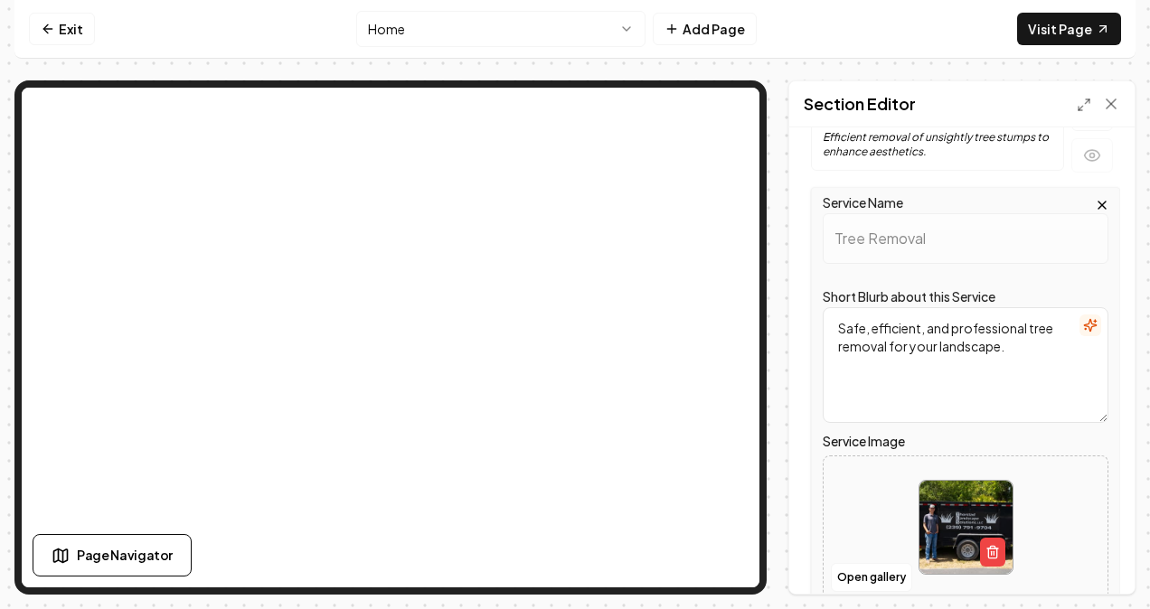
click at [857, 566] on button "Open gallery" at bounding box center [871, 577] width 81 height 29
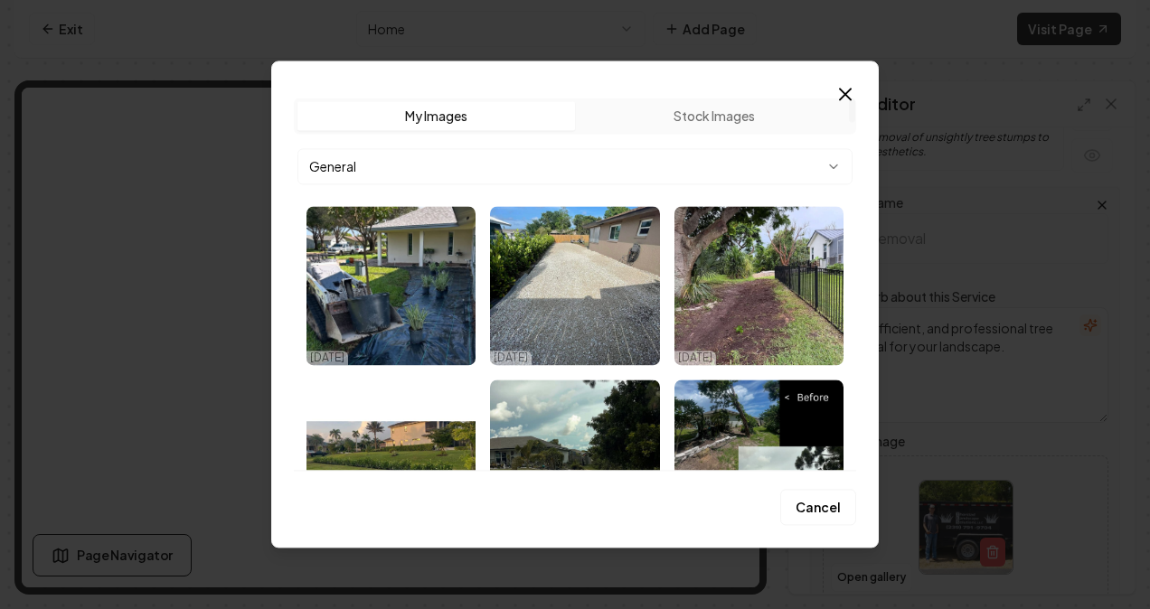
click at [774, 299] on img "Select image image_68e43ffe5c7cd75eb8d18662.jpg" at bounding box center [758, 285] width 169 height 159
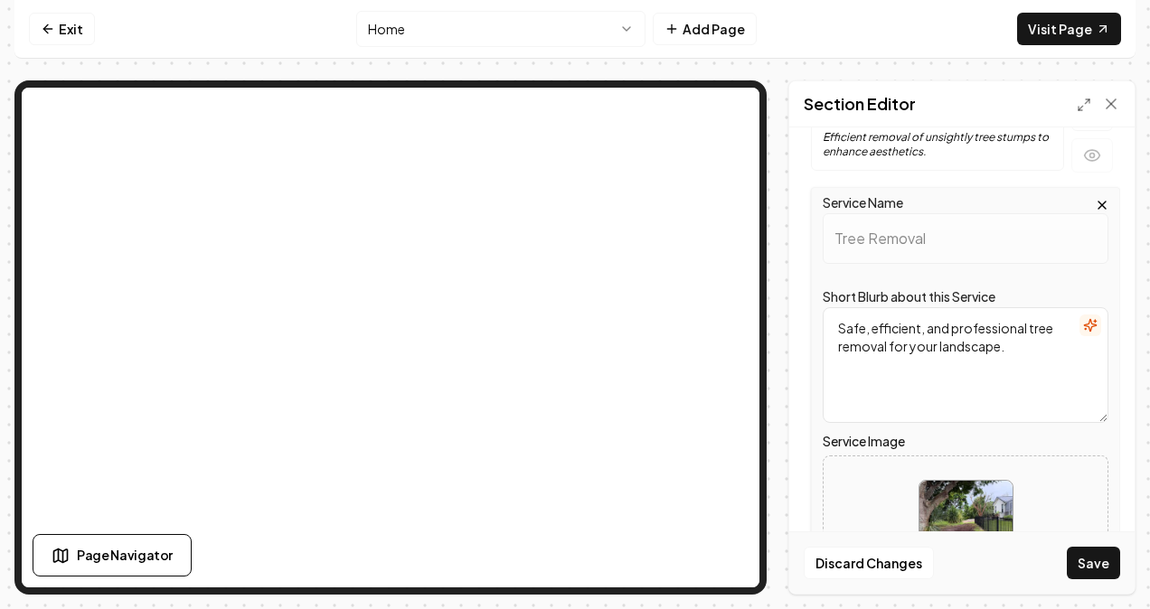
click at [861, 557] on button "Discard Changes" at bounding box center [869, 563] width 130 height 33
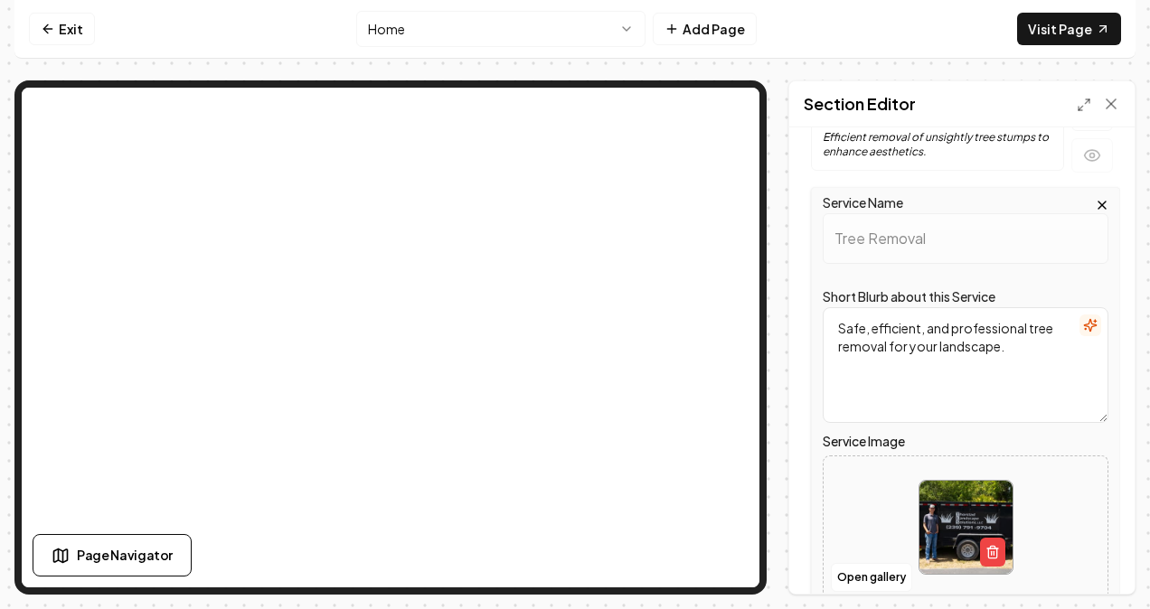
click at [854, 563] on button "Open gallery" at bounding box center [871, 577] width 81 height 29
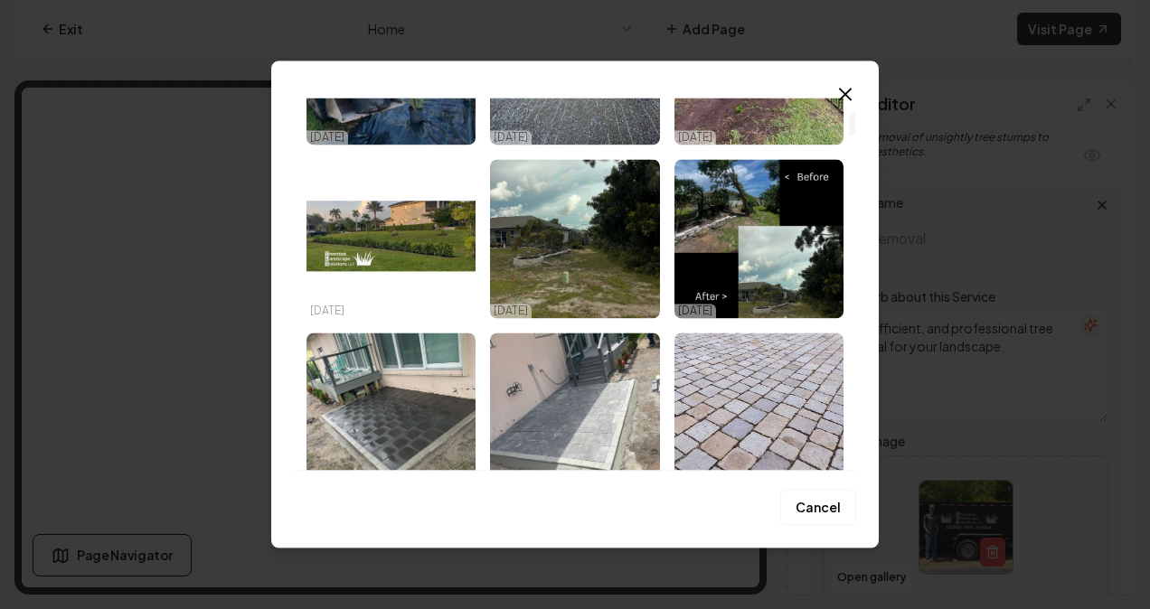
scroll to position [221, 0]
click at [550, 242] on img "Select image image_688570265c7cd75eb81a36d9.jpg" at bounding box center [574, 237] width 169 height 159
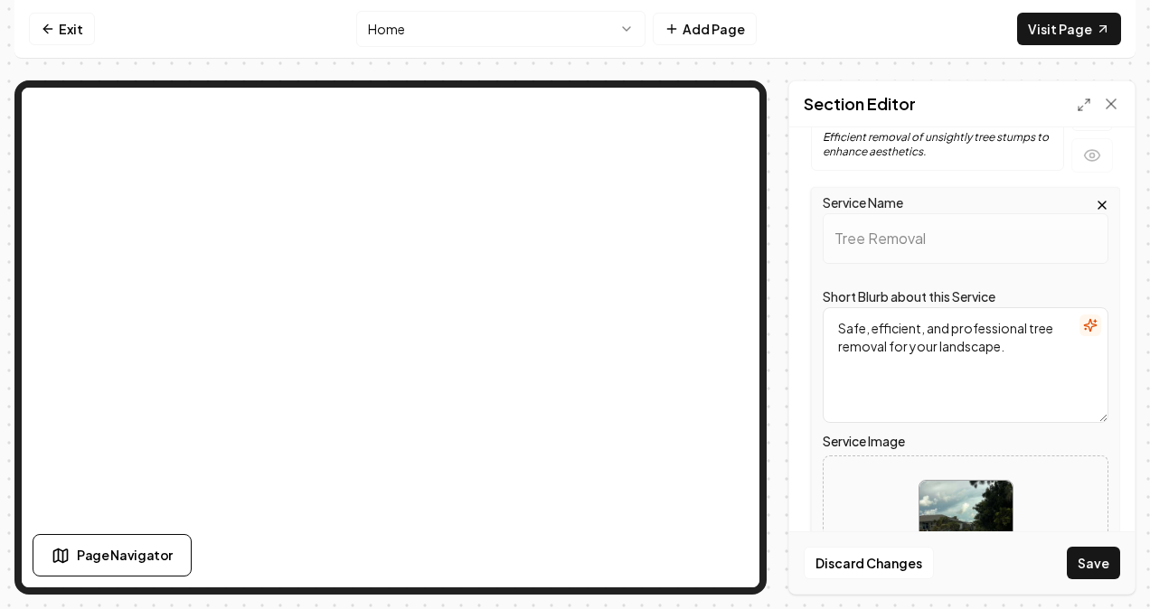
click at [1105, 566] on button "Save" at bounding box center [1093, 563] width 53 height 33
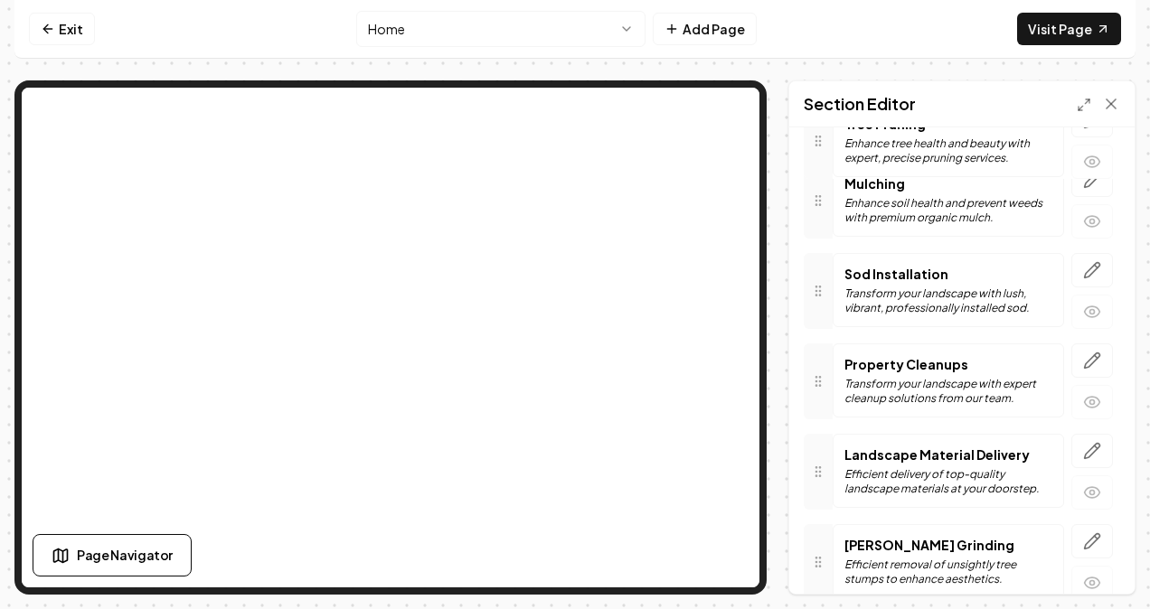
scroll to position [503, 0]
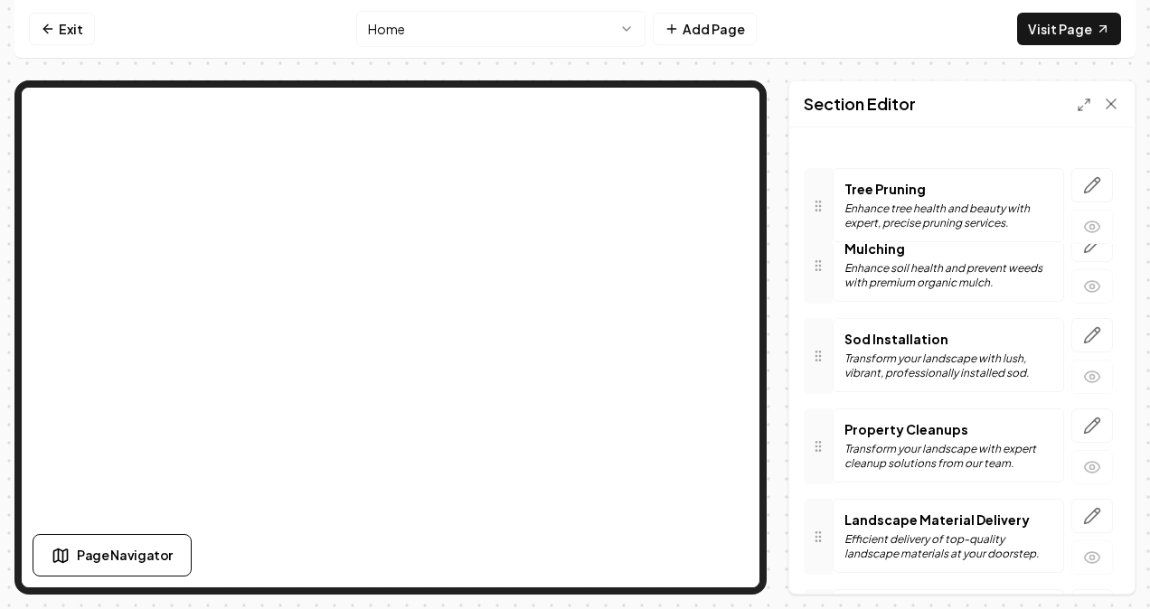
drag, startPoint x: 824, startPoint y: 558, endPoint x: 821, endPoint y: 161, distance: 396.8
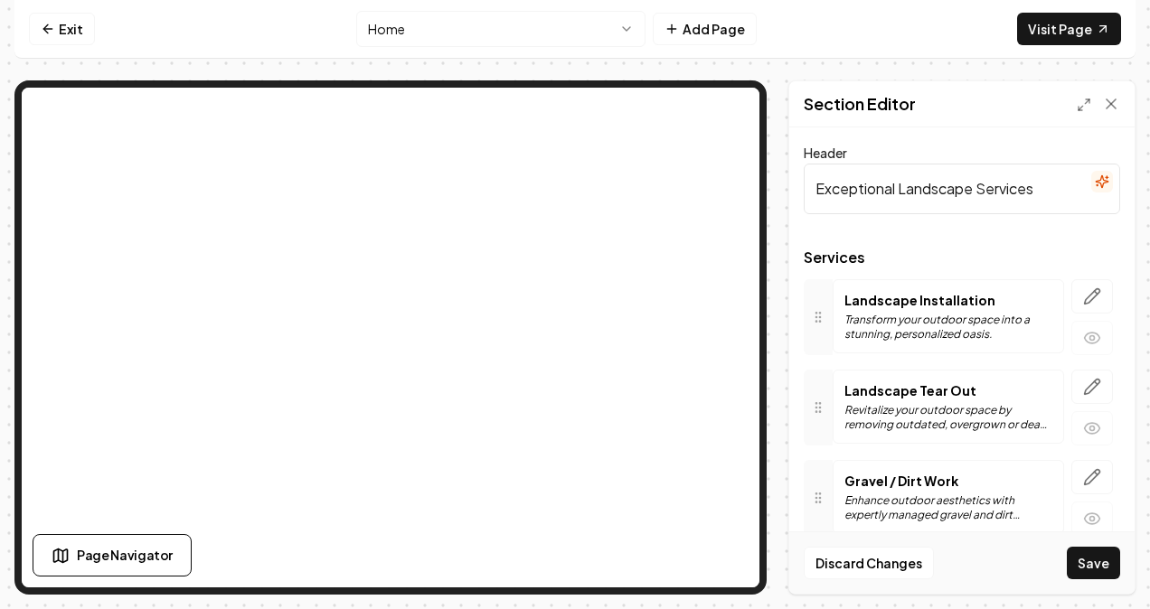
scroll to position [0, 0]
click at [821, 164] on input "Exceptional Landscape Services" at bounding box center [962, 189] width 316 height 51
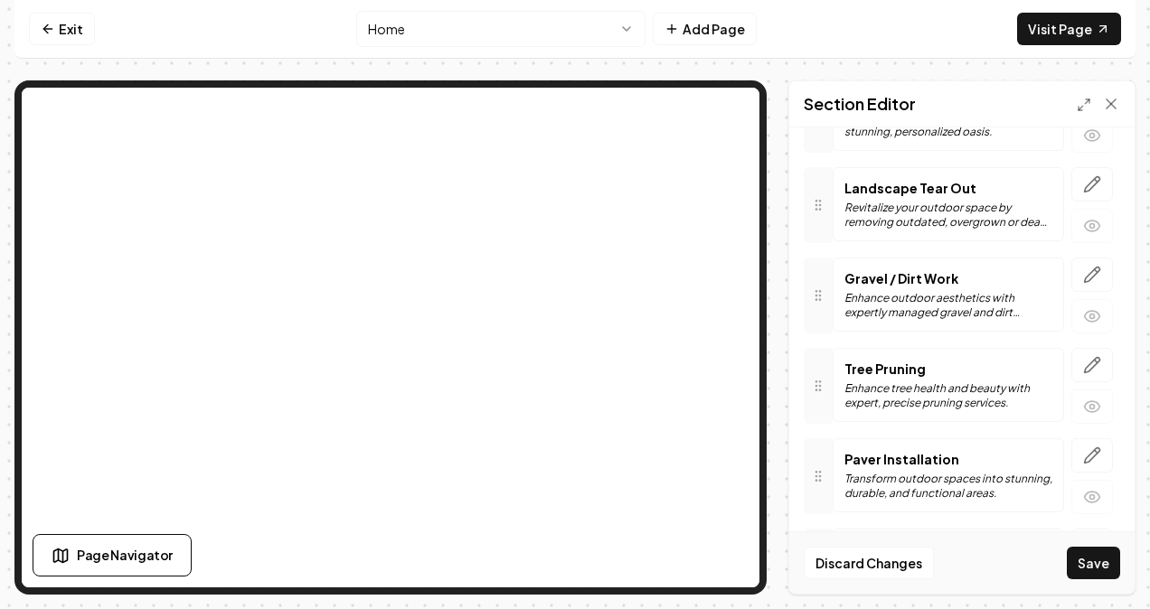
scroll to position [204, 0]
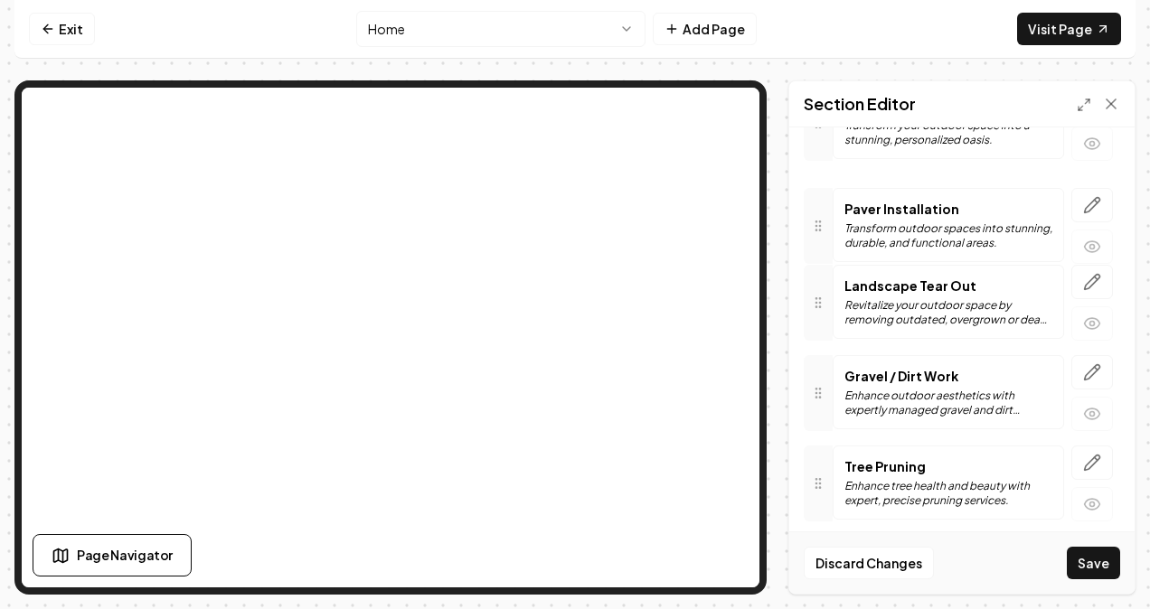
drag, startPoint x: 814, startPoint y: 467, endPoint x: 826, endPoint y: 202, distance: 265.2
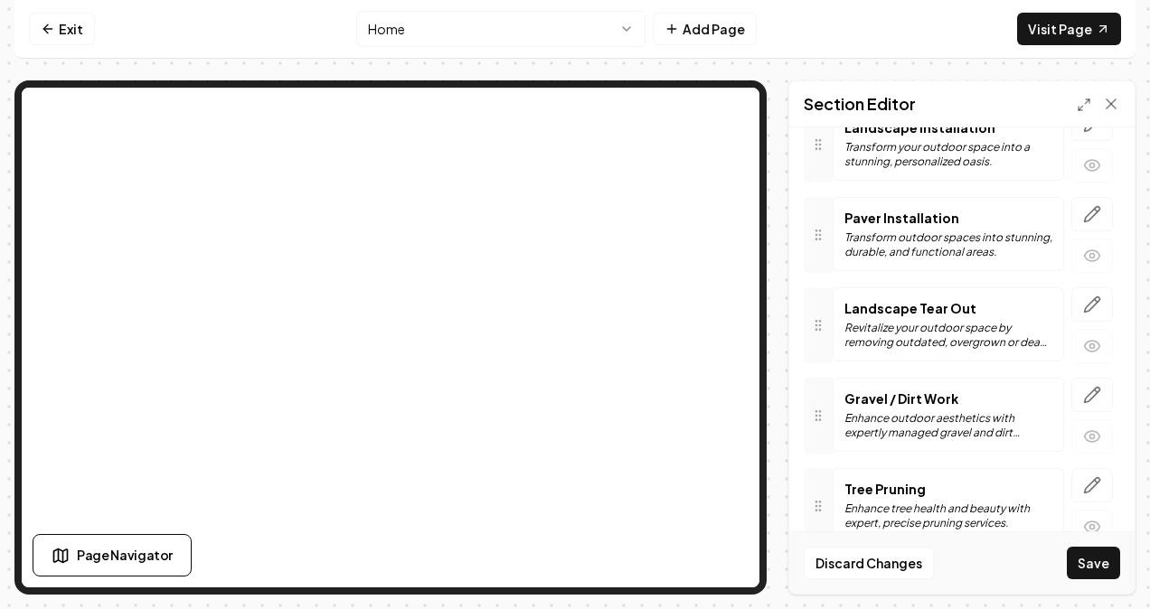
scroll to position [179, 0]
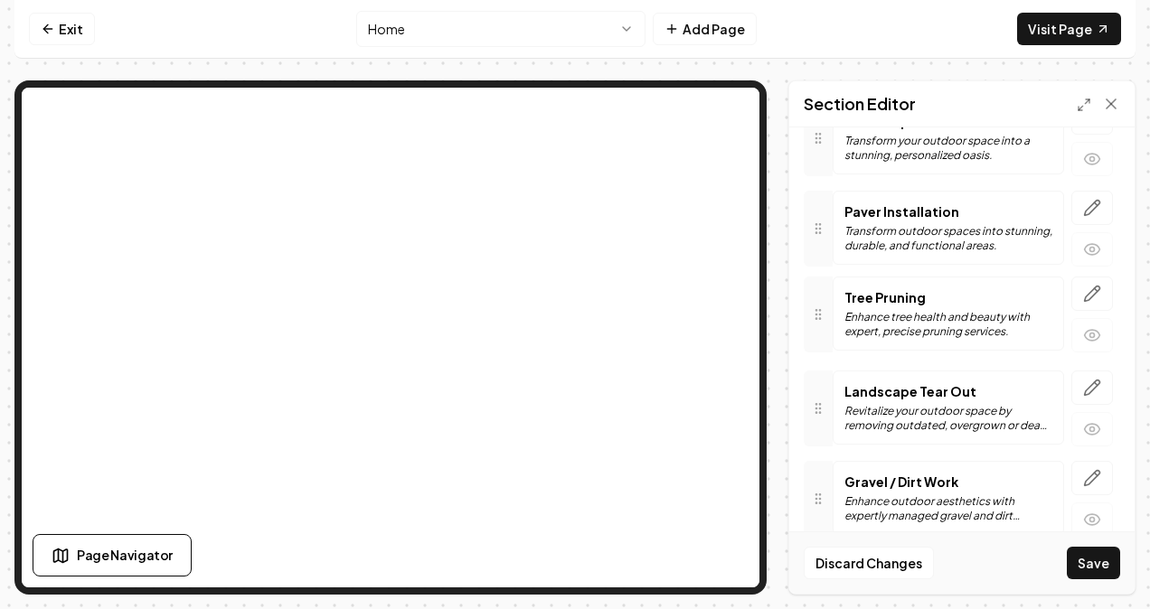
drag, startPoint x: 819, startPoint y: 488, endPoint x: 847, endPoint y: 298, distance: 191.9
drag, startPoint x: 830, startPoint y: 504, endPoint x: 826, endPoint y: 396, distance: 108.5
click at [1091, 567] on button "Save" at bounding box center [1093, 563] width 53 height 33
